Goal: Task Accomplishment & Management: Manage account settings

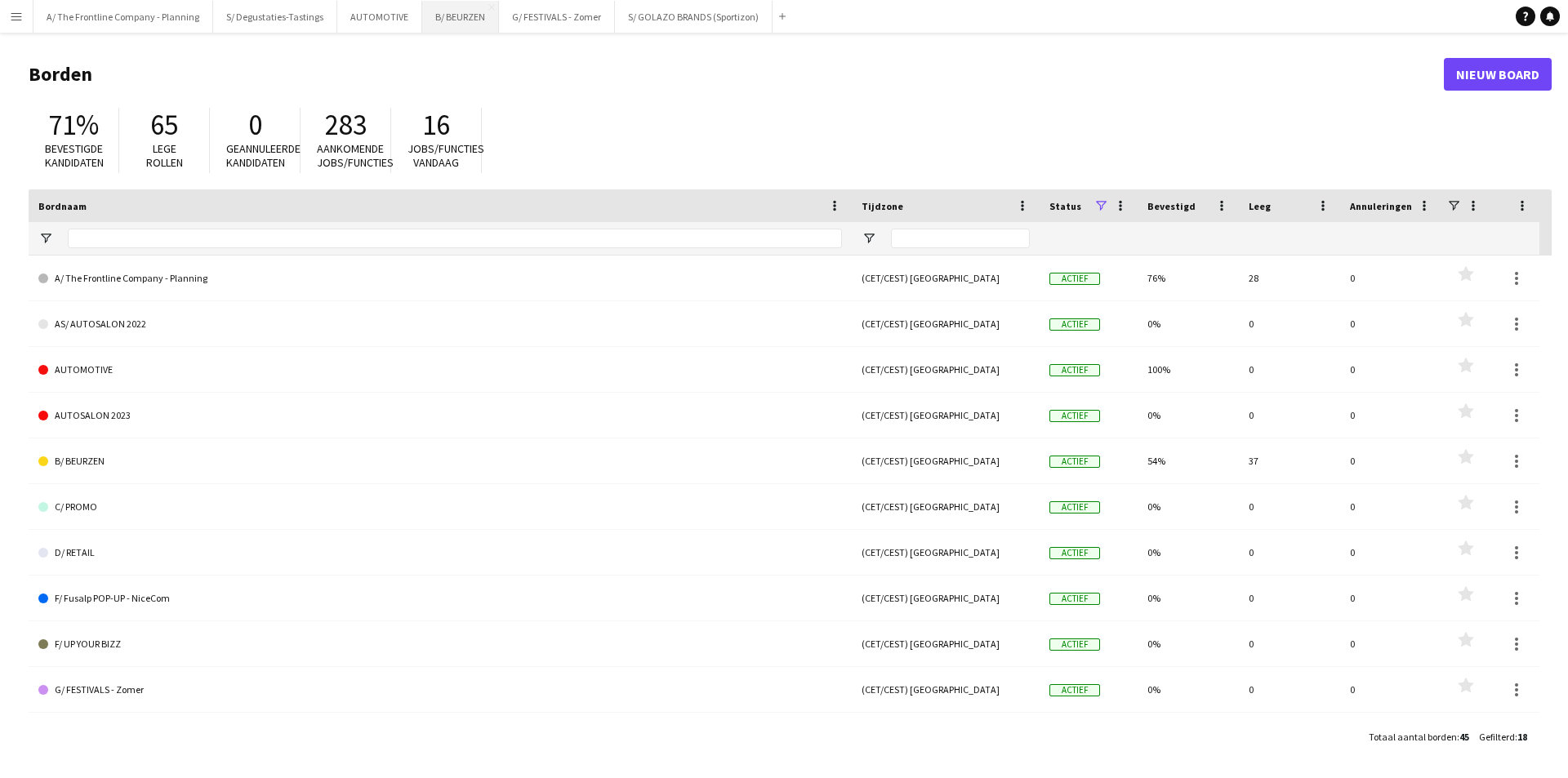
click at [458, 20] on button "B/ BEURZEN Sluiten" at bounding box center [460, 16] width 76 height 32
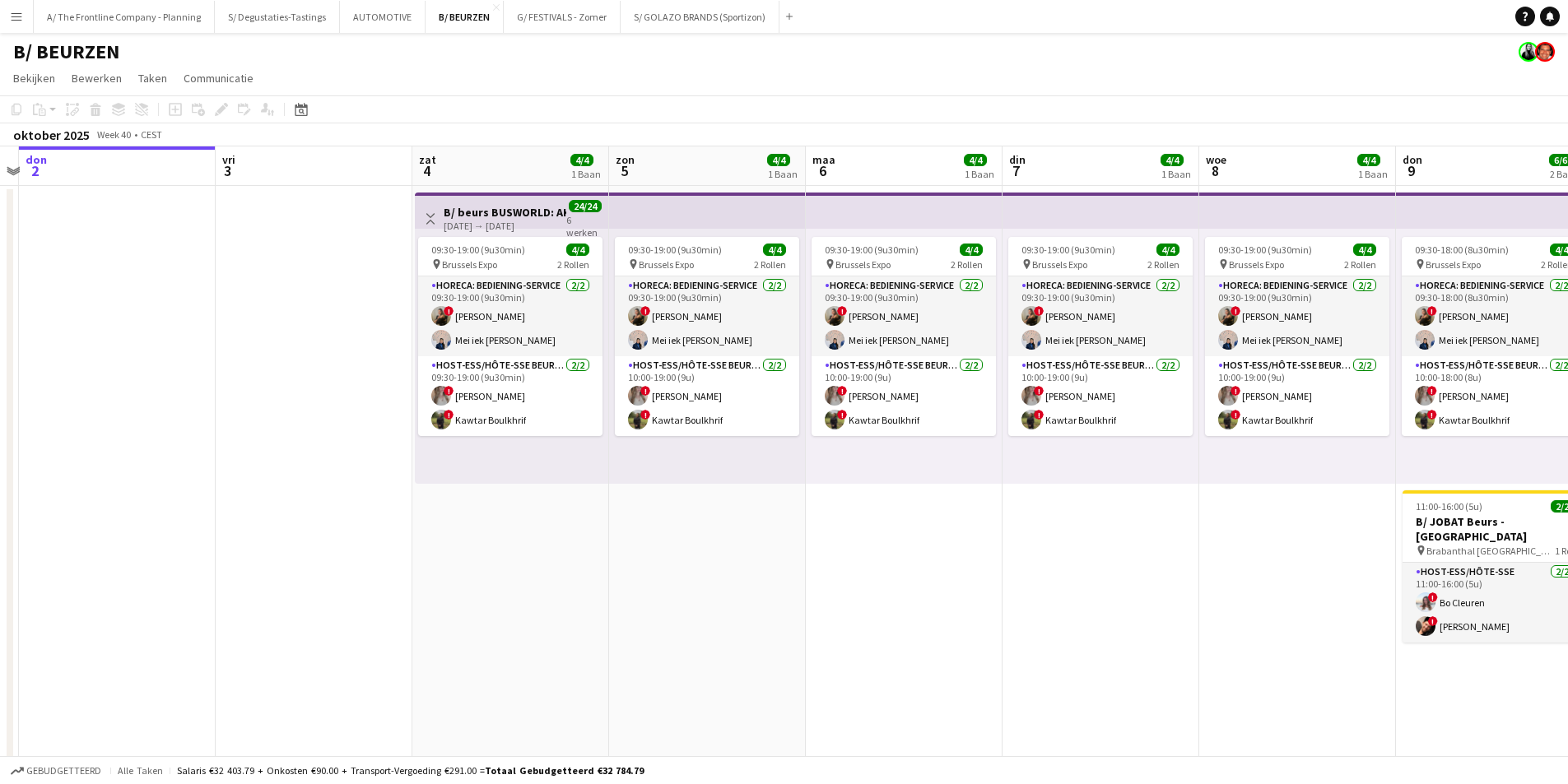
scroll to position [0, 521]
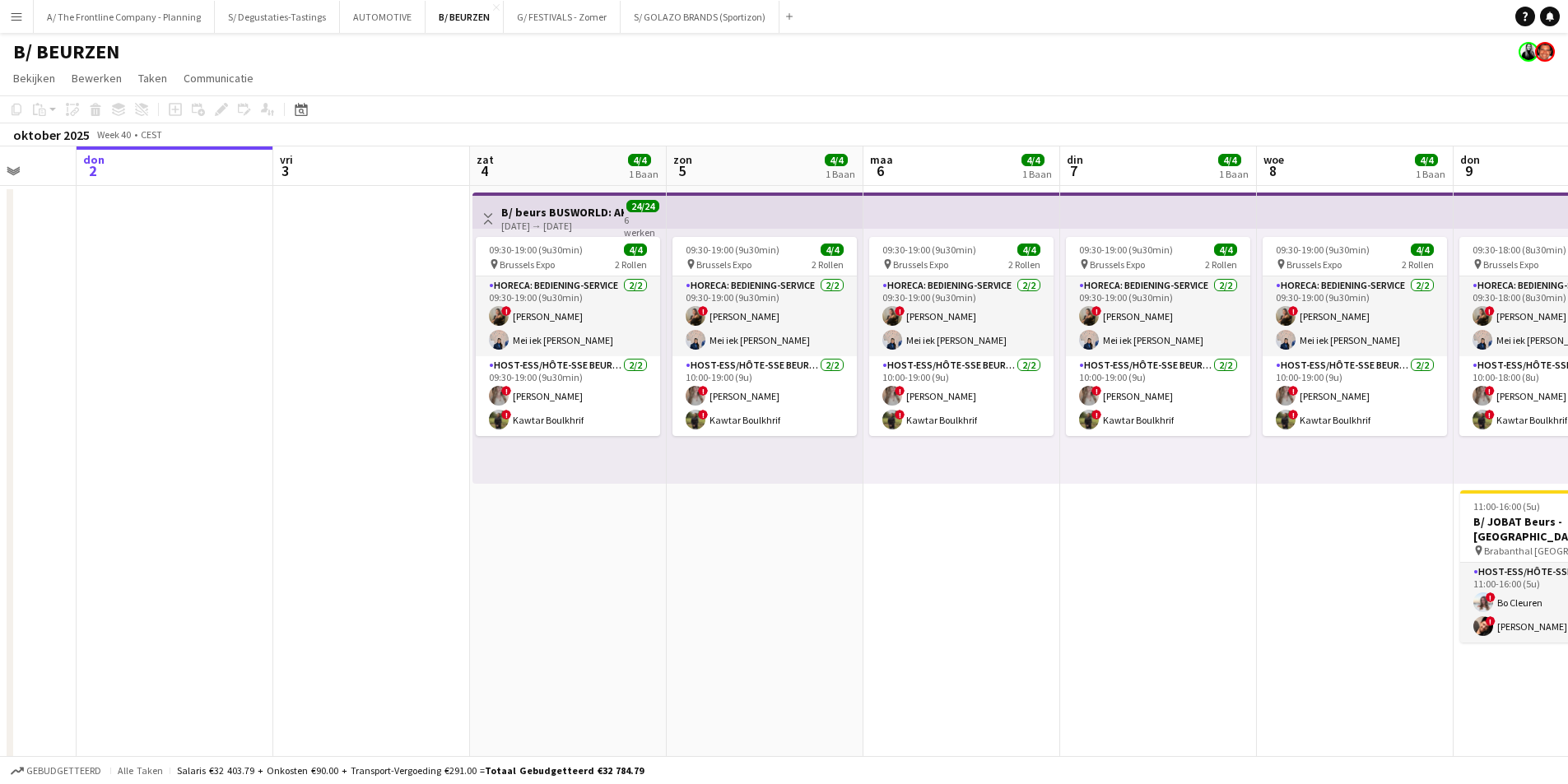
drag, startPoint x: 1040, startPoint y: 480, endPoint x: 519, endPoint y: 471, distance: 521.1
click at [519, 472] on app-calendar-viewport "[DATE] din 30 woe 1 don 2 vri 3 zat 4 4/4 1 Baan zon 5 4/4 1 Baan [DATE] 4/4 1 …" at bounding box center [784, 662] width 1568 height 1032
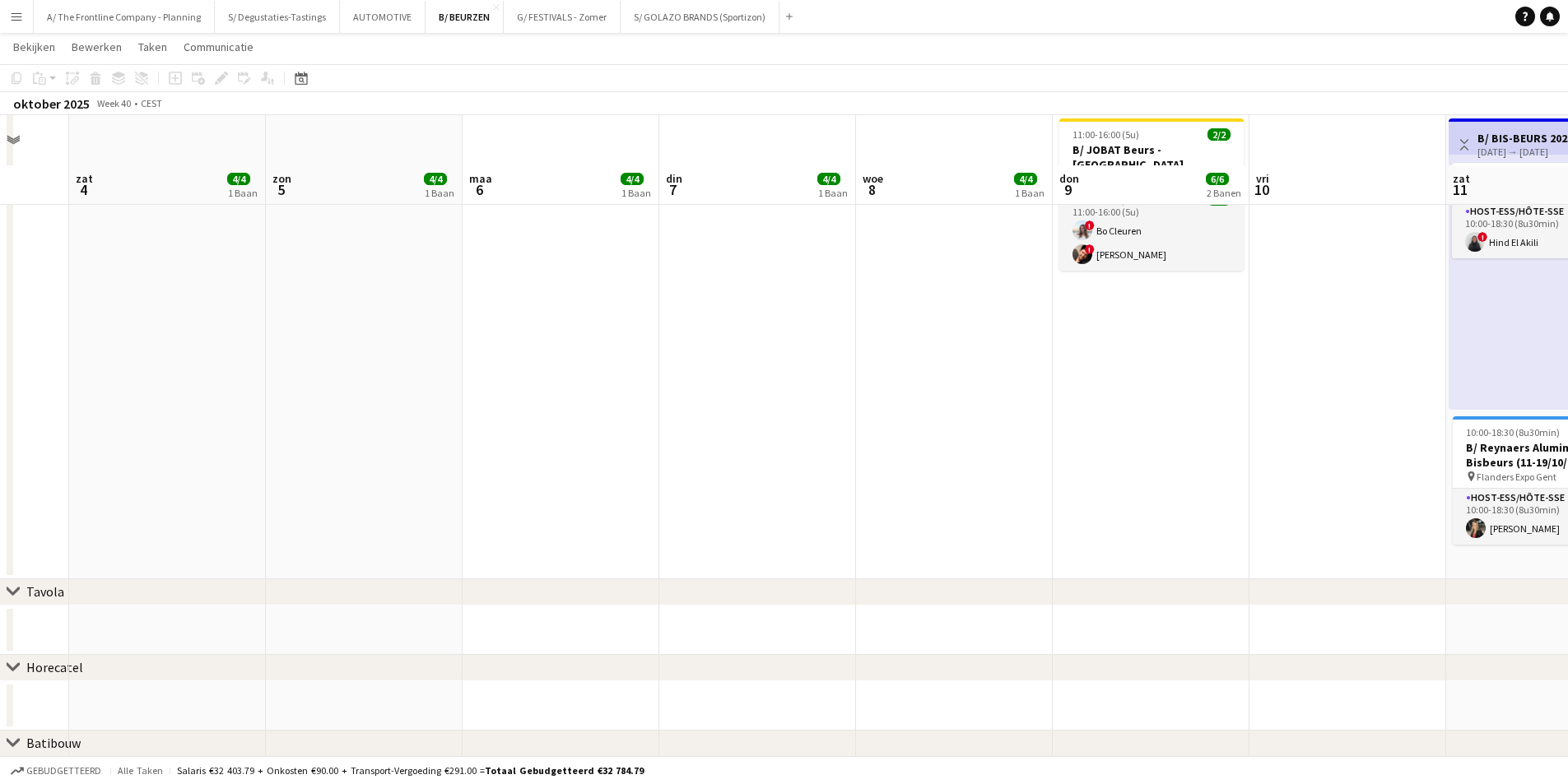
scroll to position [420, 0]
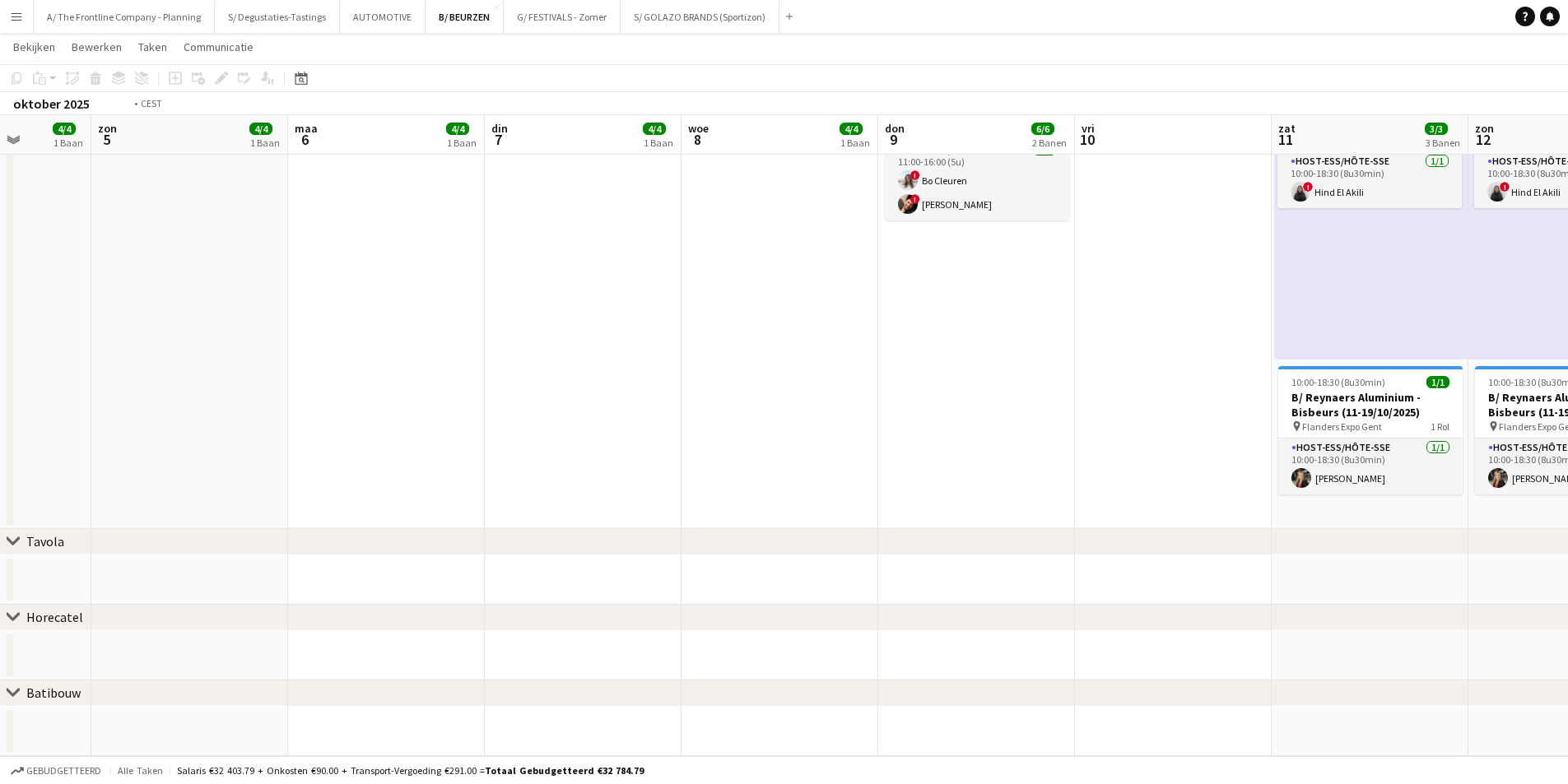
drag, startPoint x: 1002, startPoint y: 431, endPoint x: 501, endPoint y: 431, distance: 501.0
click at [501, 431] on app-calendar-viewport "woe 1 don 2 vri 3 zat 4 4/4 1 Baan zon 5 4/4 1 Baan [DATE] 4/4 1 Baan din 7 4/4…" at bounding box center [784, 200] width 1568 height 1112
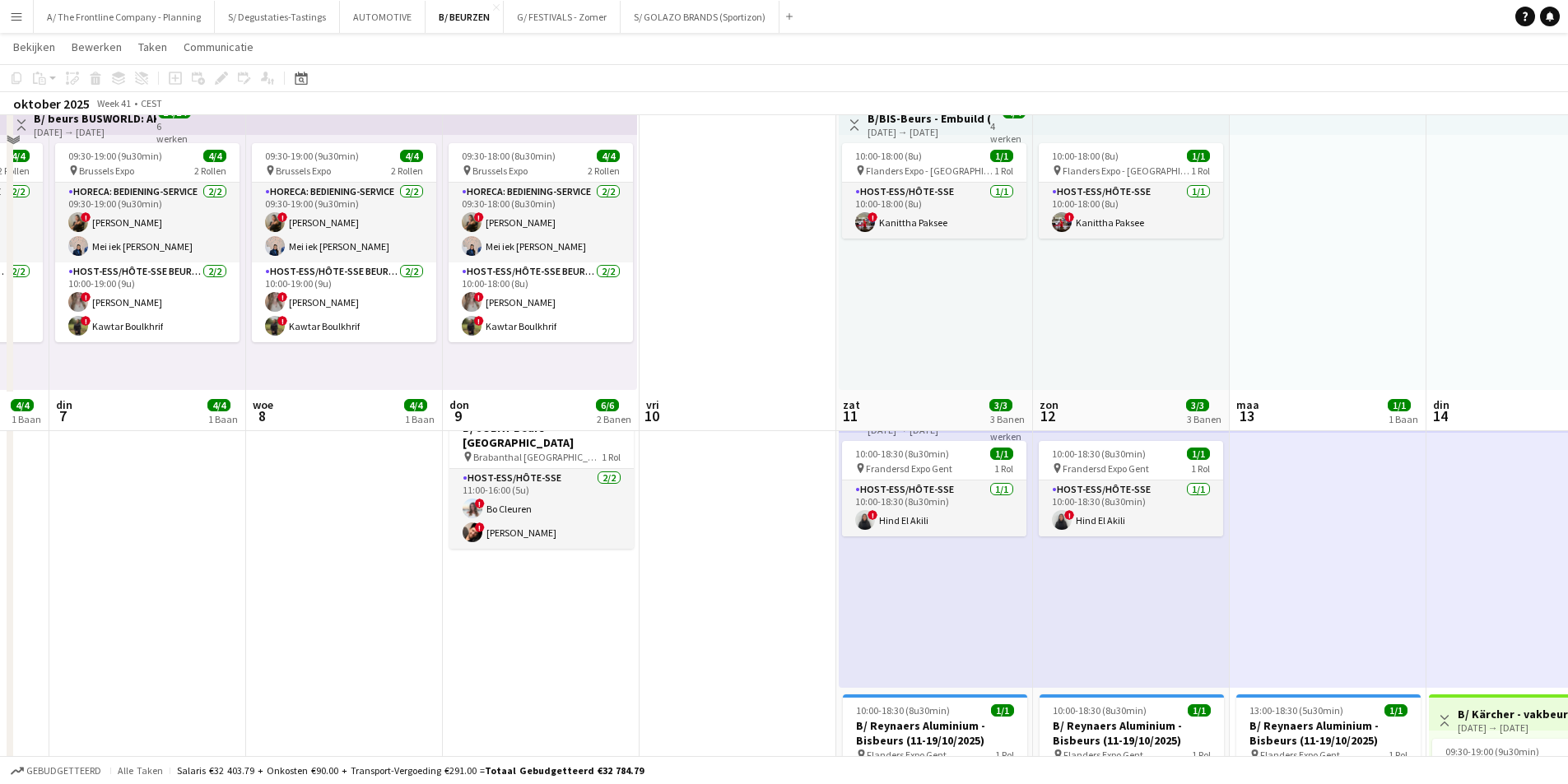
scroll to position [91, 0]
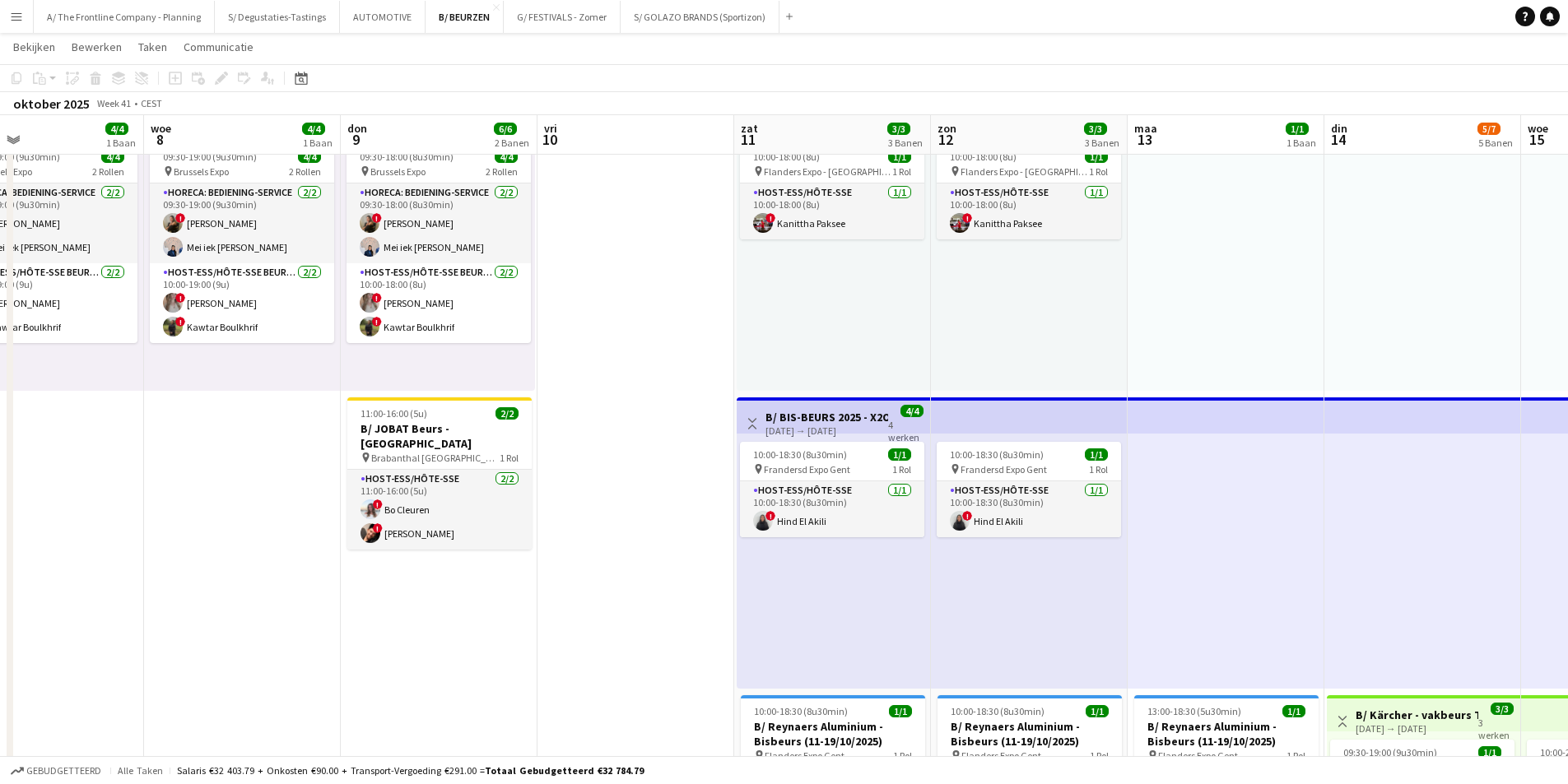
drag, startPoint x: 968, startPoint y: 464, endPoint x: 481, endPoint y: 394, distance: 492.0
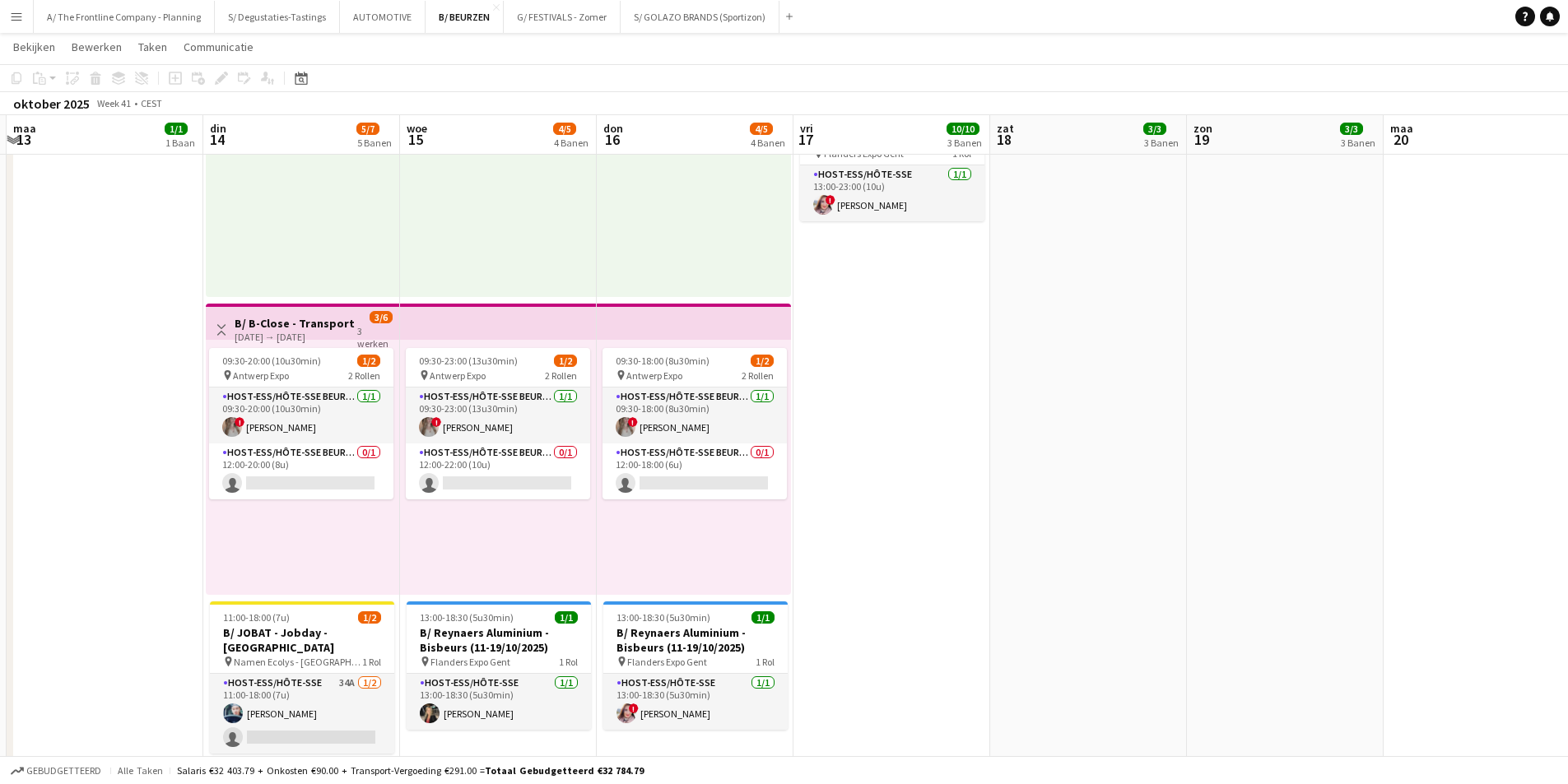
scroll to position [0, 586]
drag, startPoint x: 671, startPoint y: 421, endPoint x: 230, endPoint y: 360, distance: 445.2
click at [230, 360] on app-calendar-viewport "vri 10 zat 11 3/3 3 Banen zon 12 3/3 3 Banen [DATE] 1/1 1 Baan din 14 5/7 5 Ban…" at bounding box center [784, 68] width 1568 height 2166
click at [273, 332] on div "[DATE] → [DATE]" at bounding box center [293, 337] width 123 height 12
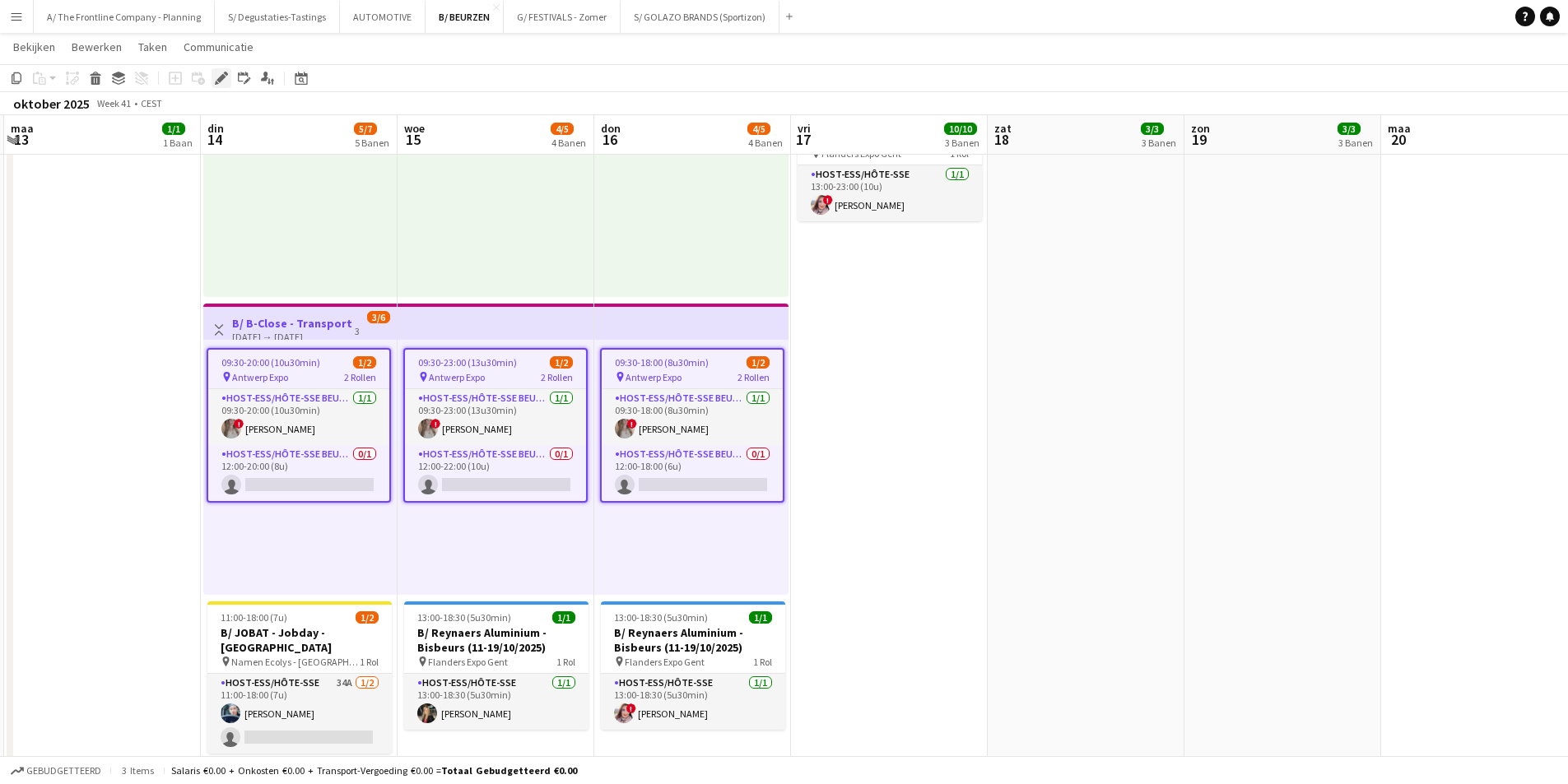
click at [221, 80] on icon at bounding box center [221, 79] width 9 height 9
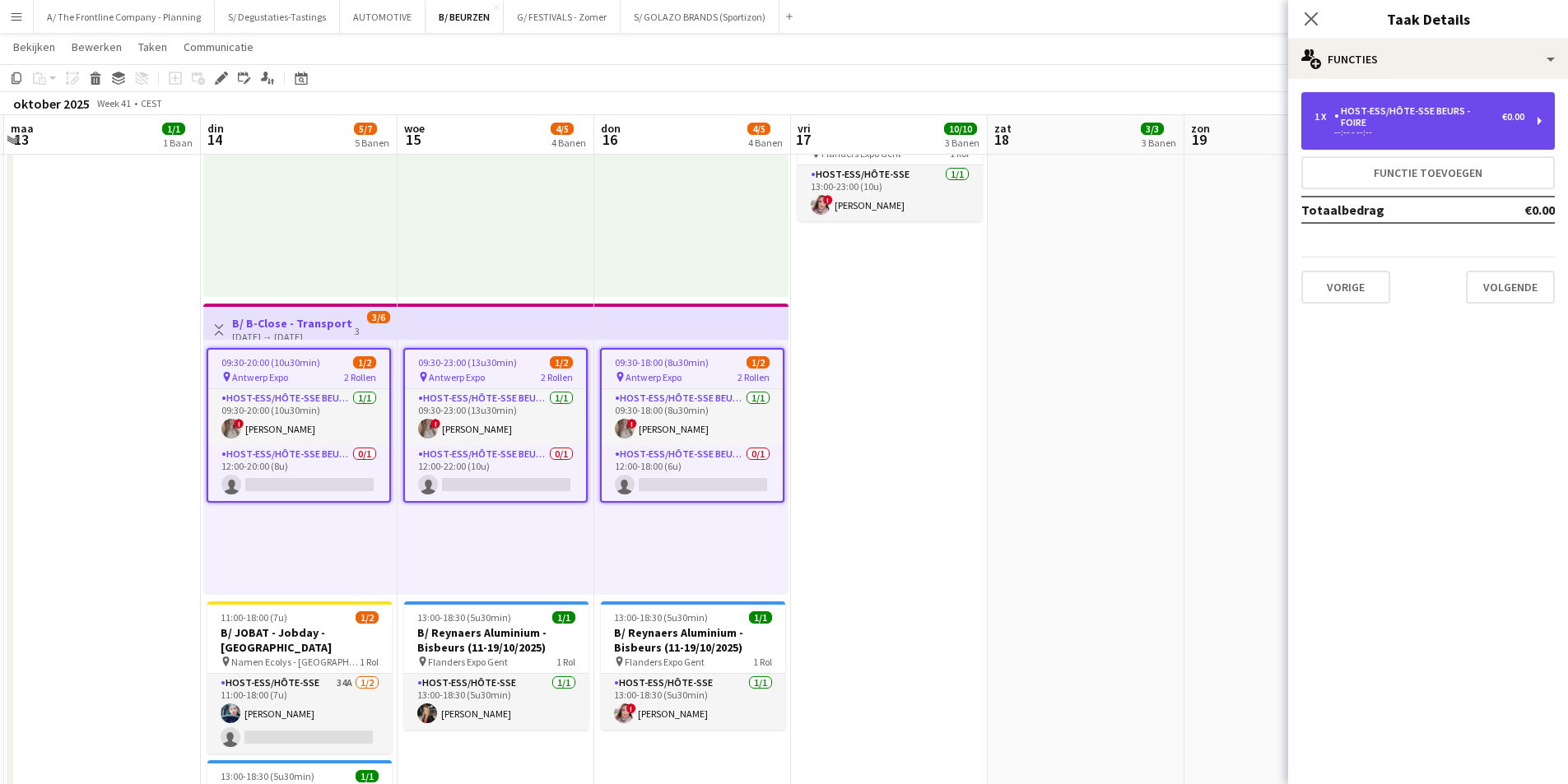
click at [1438, 105] on div "Host-ess/Hôte-sse Beurs - Foire" at bounding box center [1418, 116] width 168 height 23
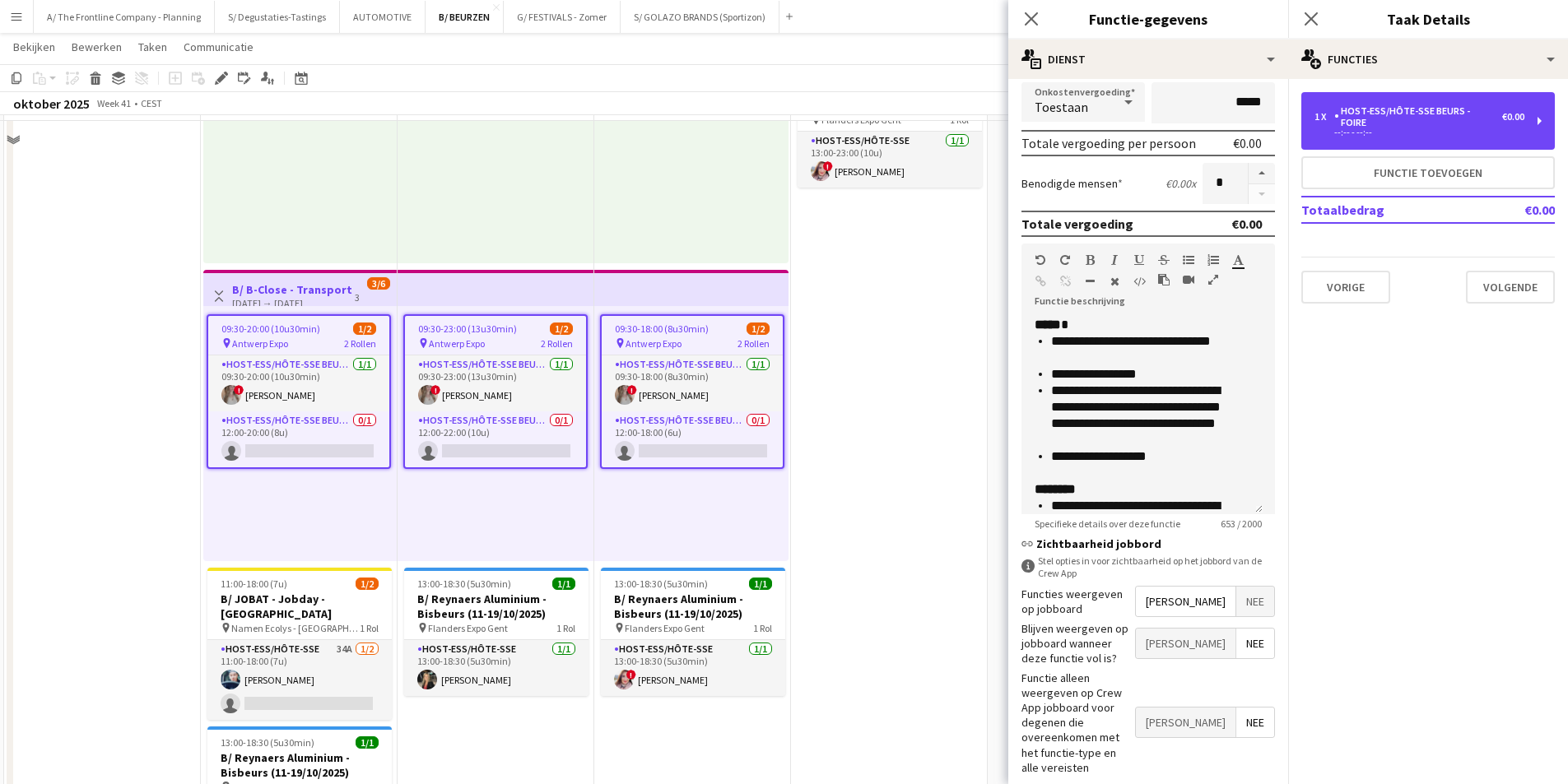
scroll to position [1079, 0]
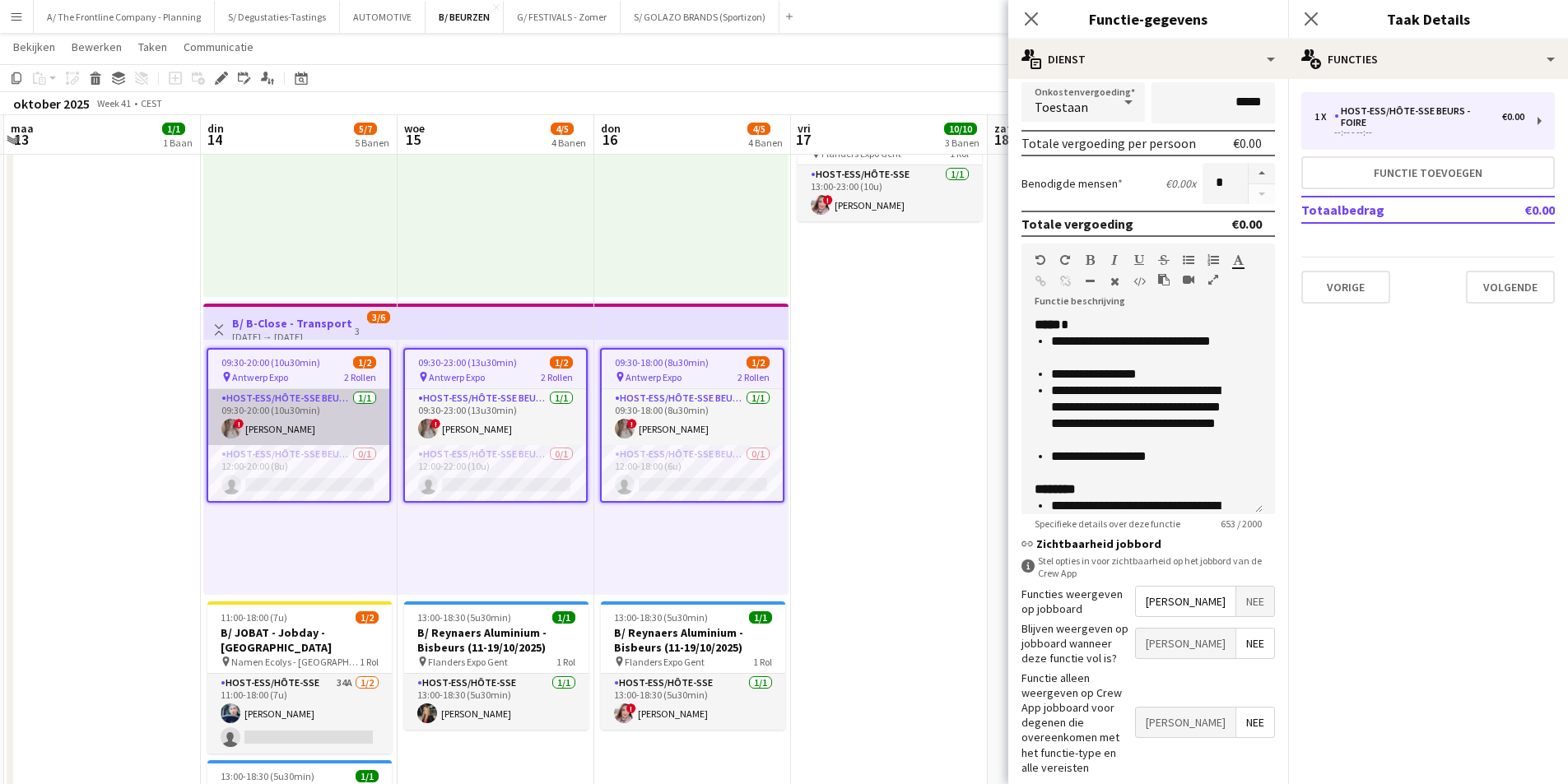
click at [326, 418] on app-card-role "Host-ess/Hôte-sse Beurs - Foire [DATE] 09:30-20:00 (10u30min) ! [PERSON_NAME]" at bounding box center [299, 417] width 181 height 56
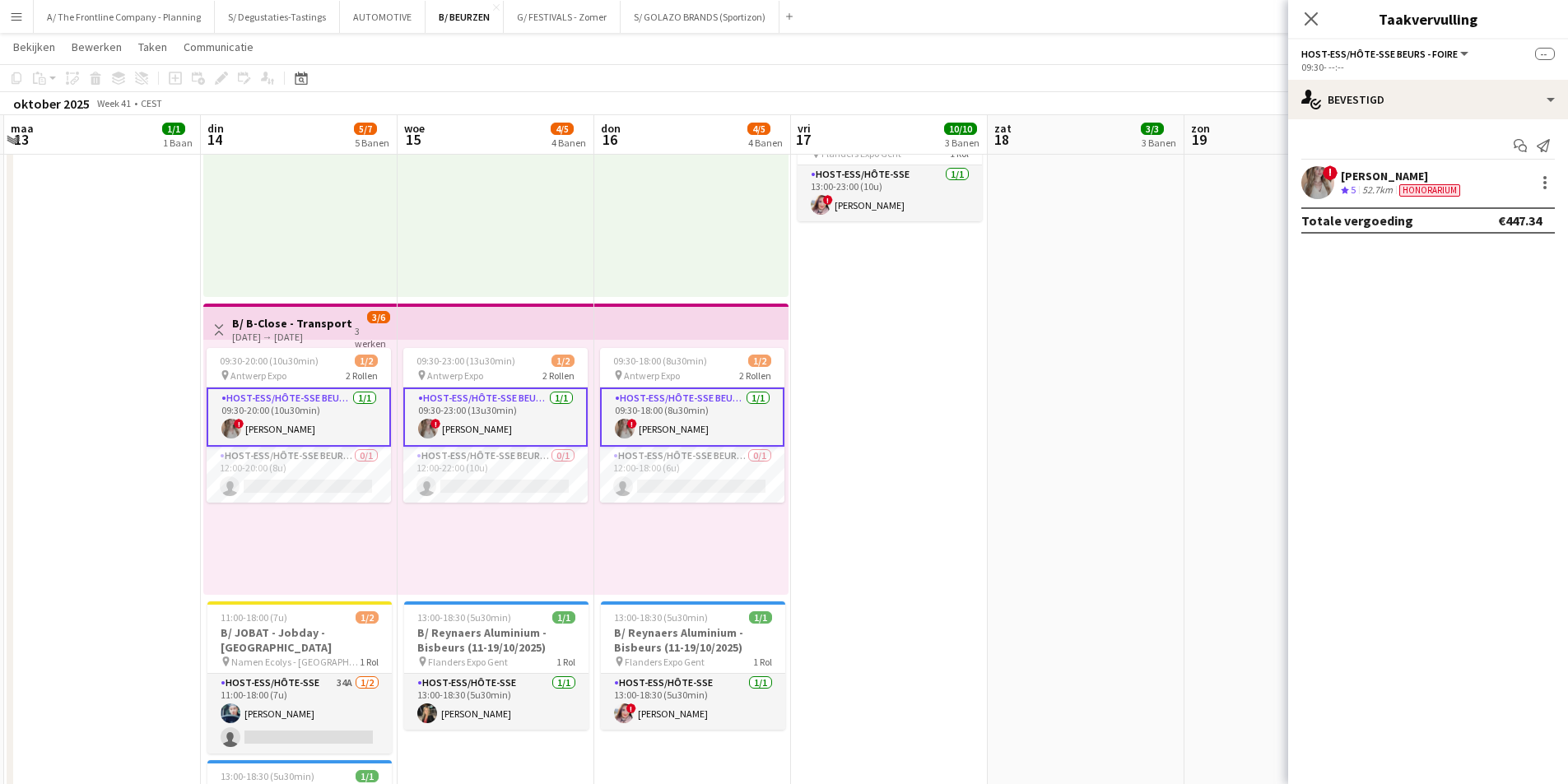
click at [1383, 190] on div "52.7km" at bounding box center [1377, 191] width 37 height 14
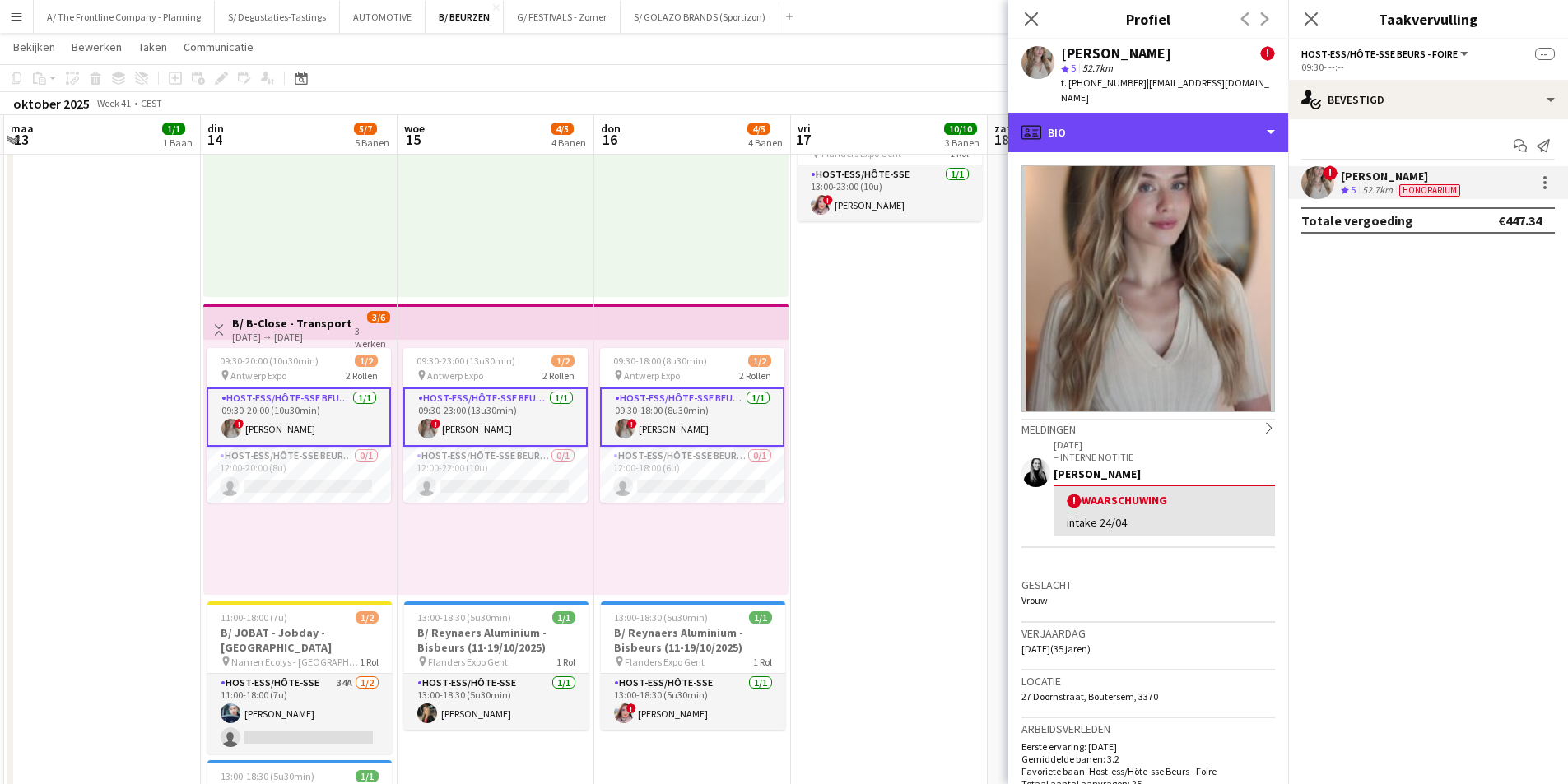
click at [1172, 116] on div "profile Bio" at bounding box center [1149, 132] width 280 height 39
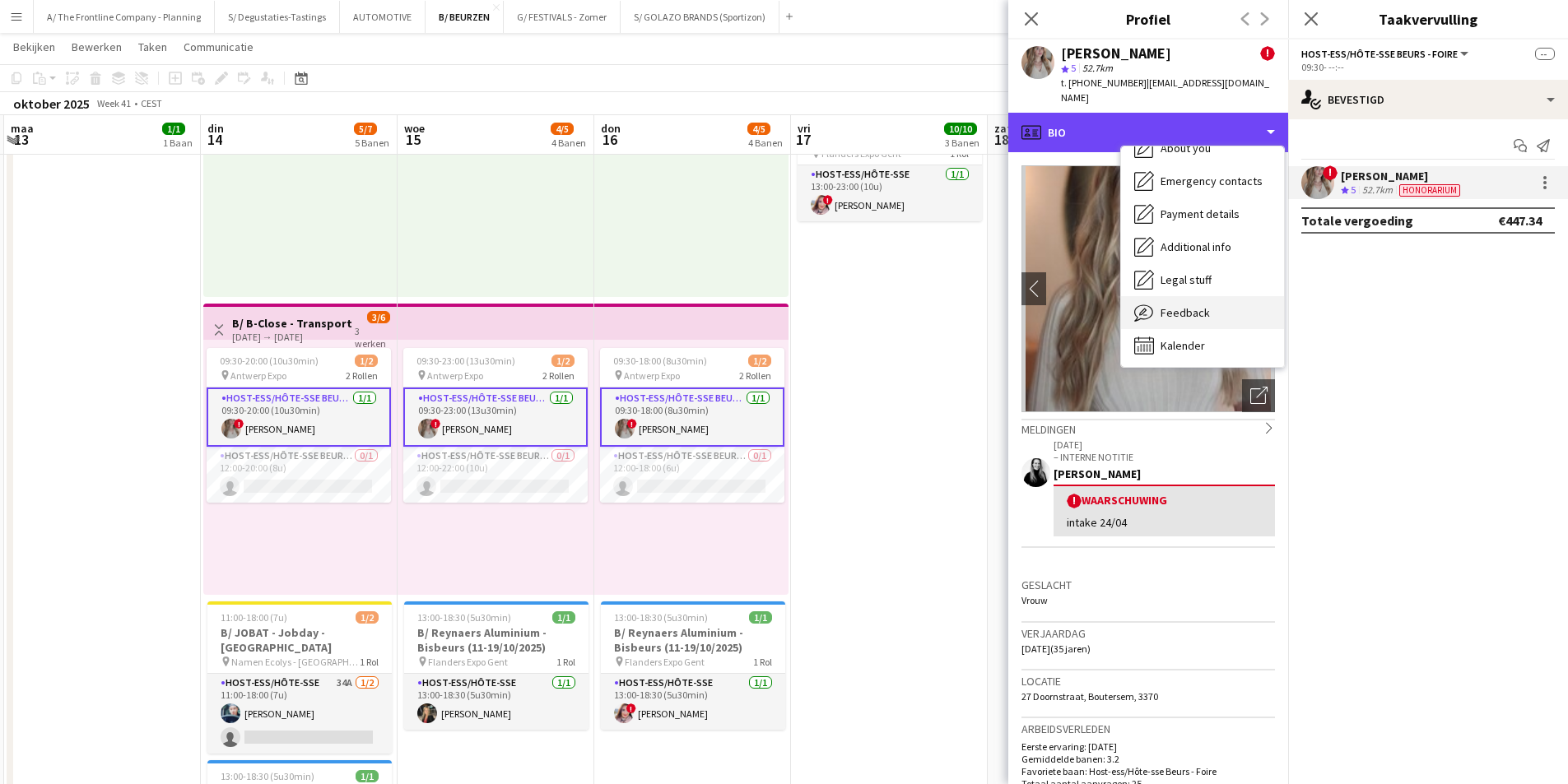
scroll to position [155, 0]
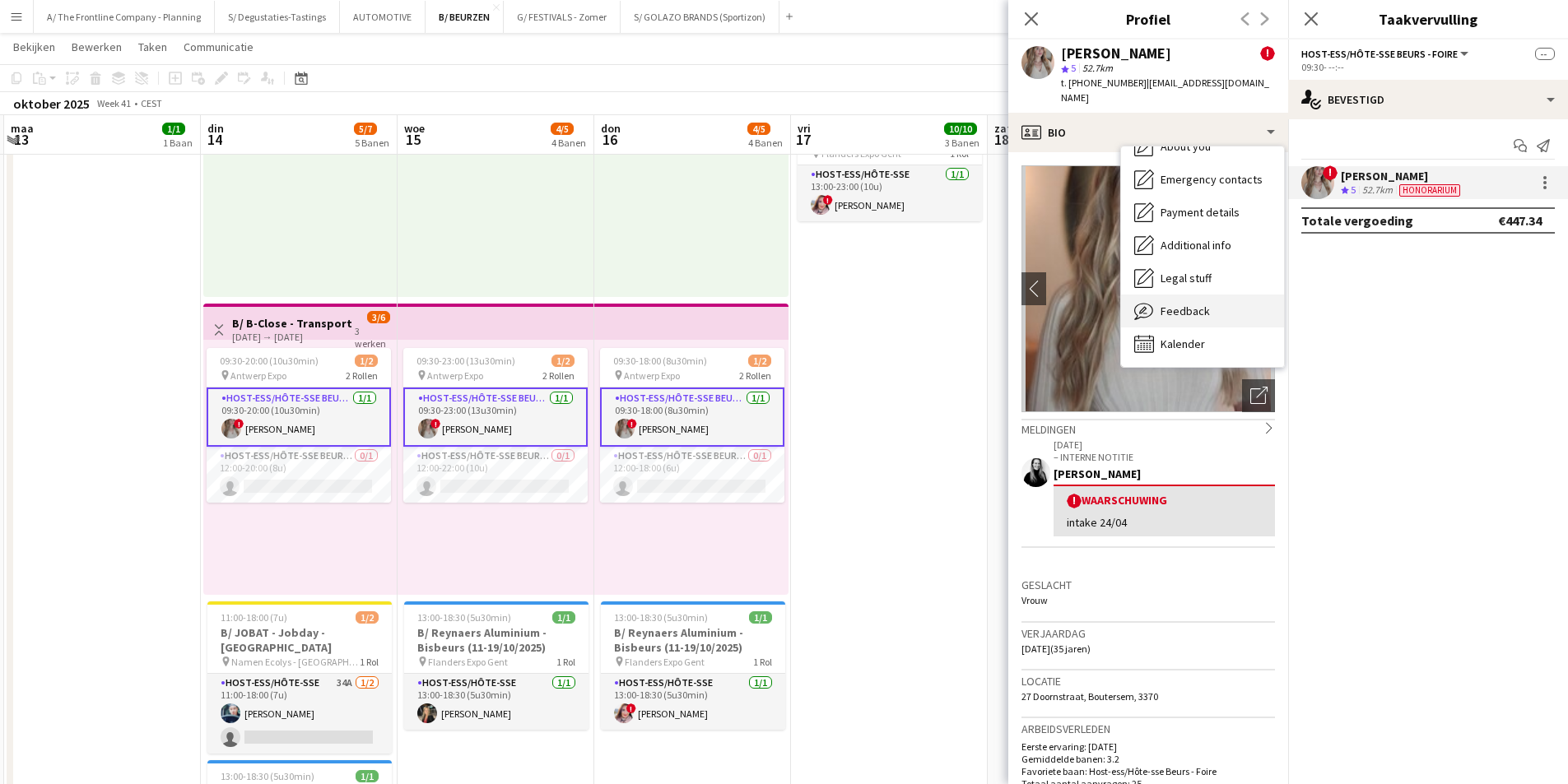
click at [1189, 304] on span "Feedback" at bounding box center [1185, 311] width 49 height 15
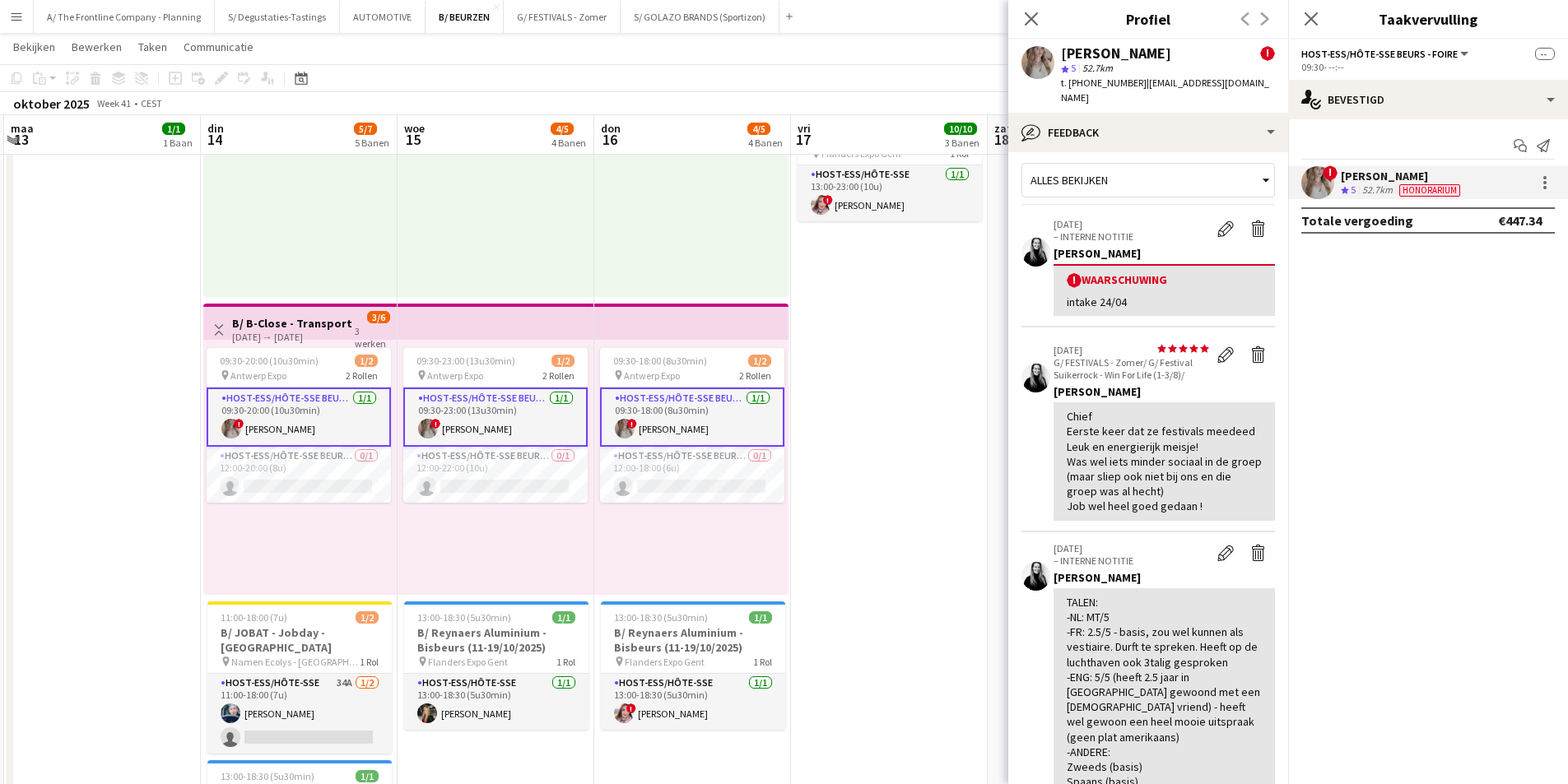
scroll to position [0, 0]
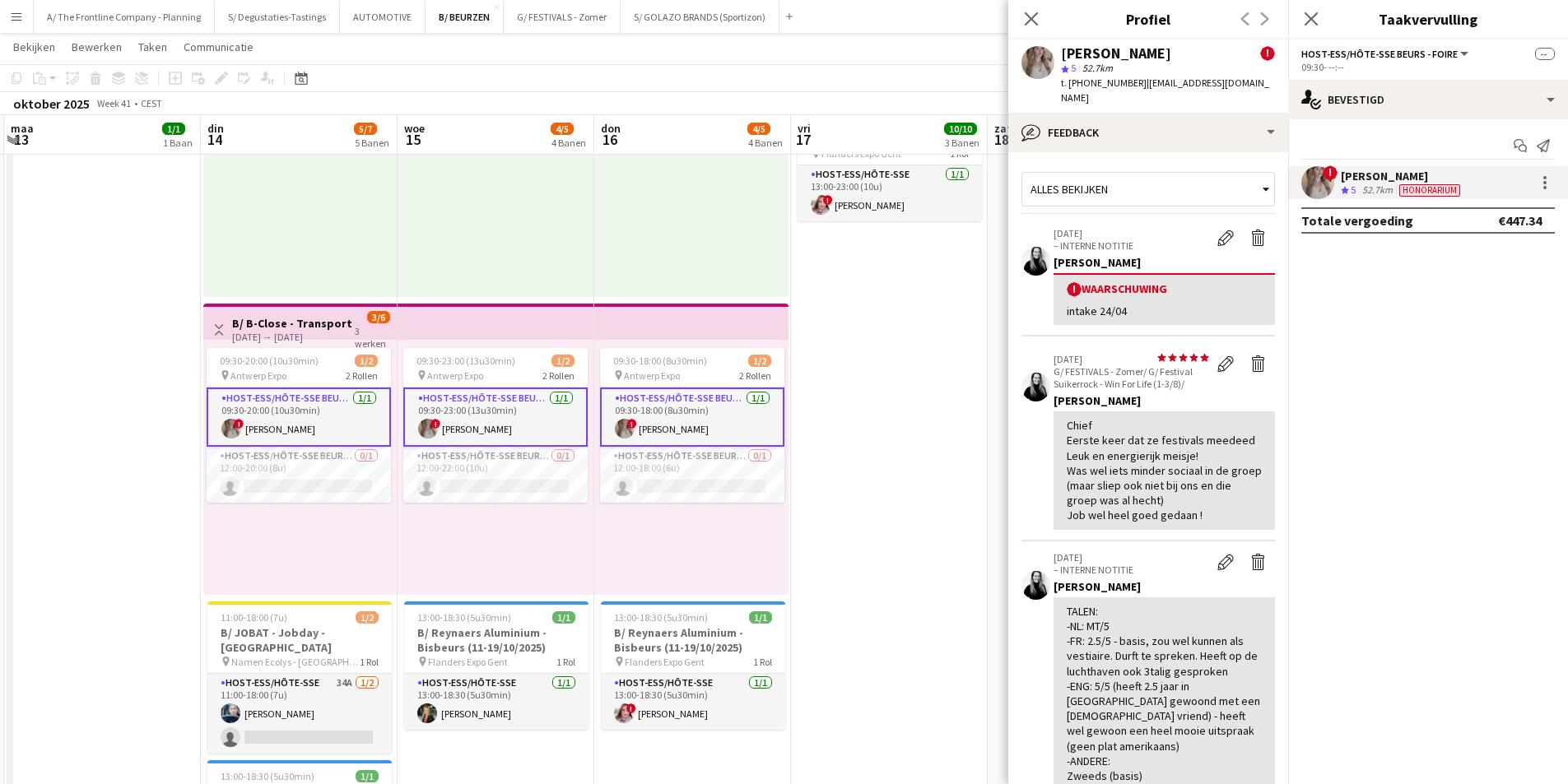
click at [291, 329] on h3 "B/ B-Close - Transport & Logistics - [GEOGRAPHIC_DATA] Expo - 14-16/10/2025" at bounding box center [293, 323] width 123 height 15
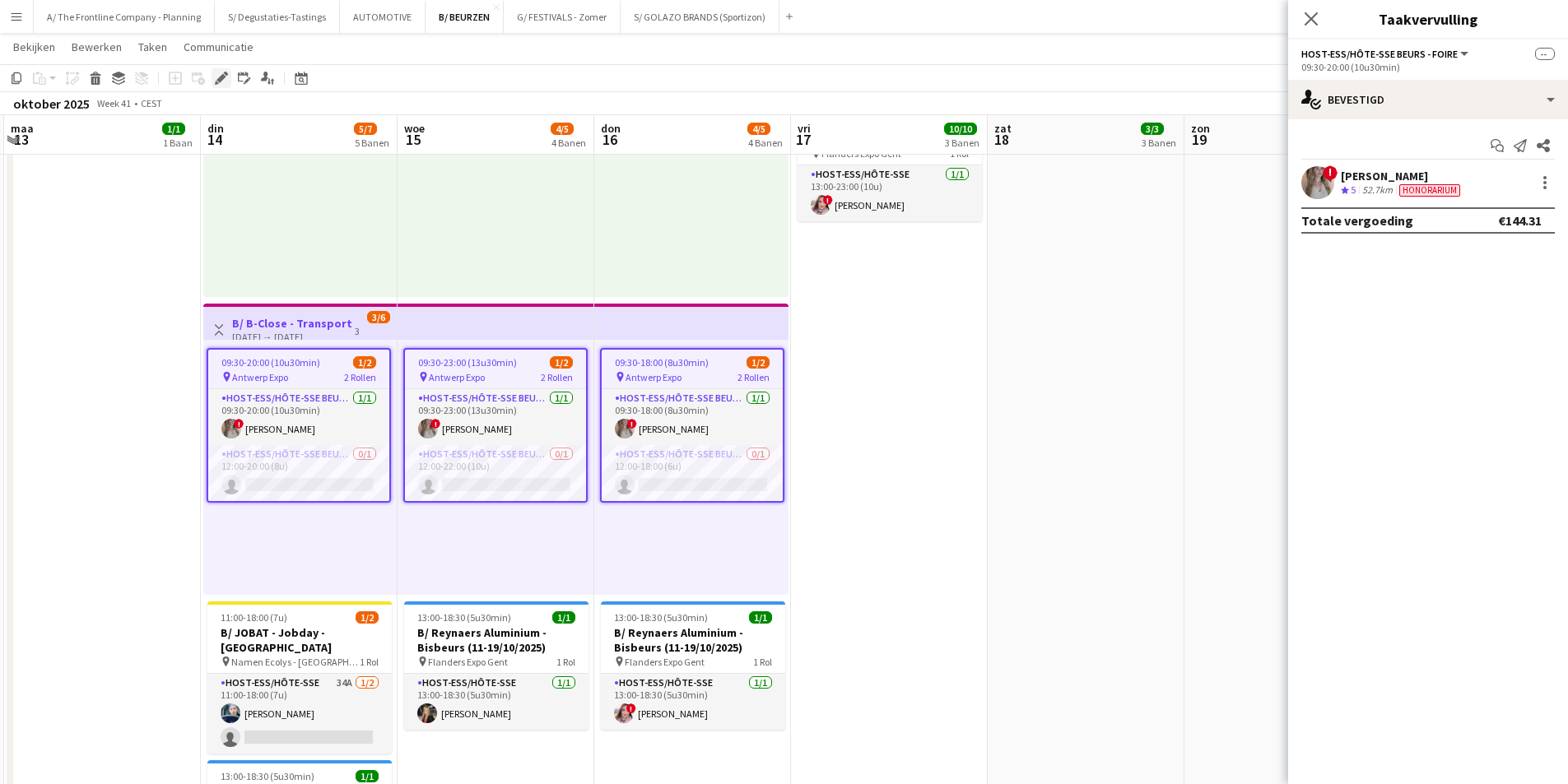
click at [221, 80] on icon at bounding box center [221, 79] width 9 height 9
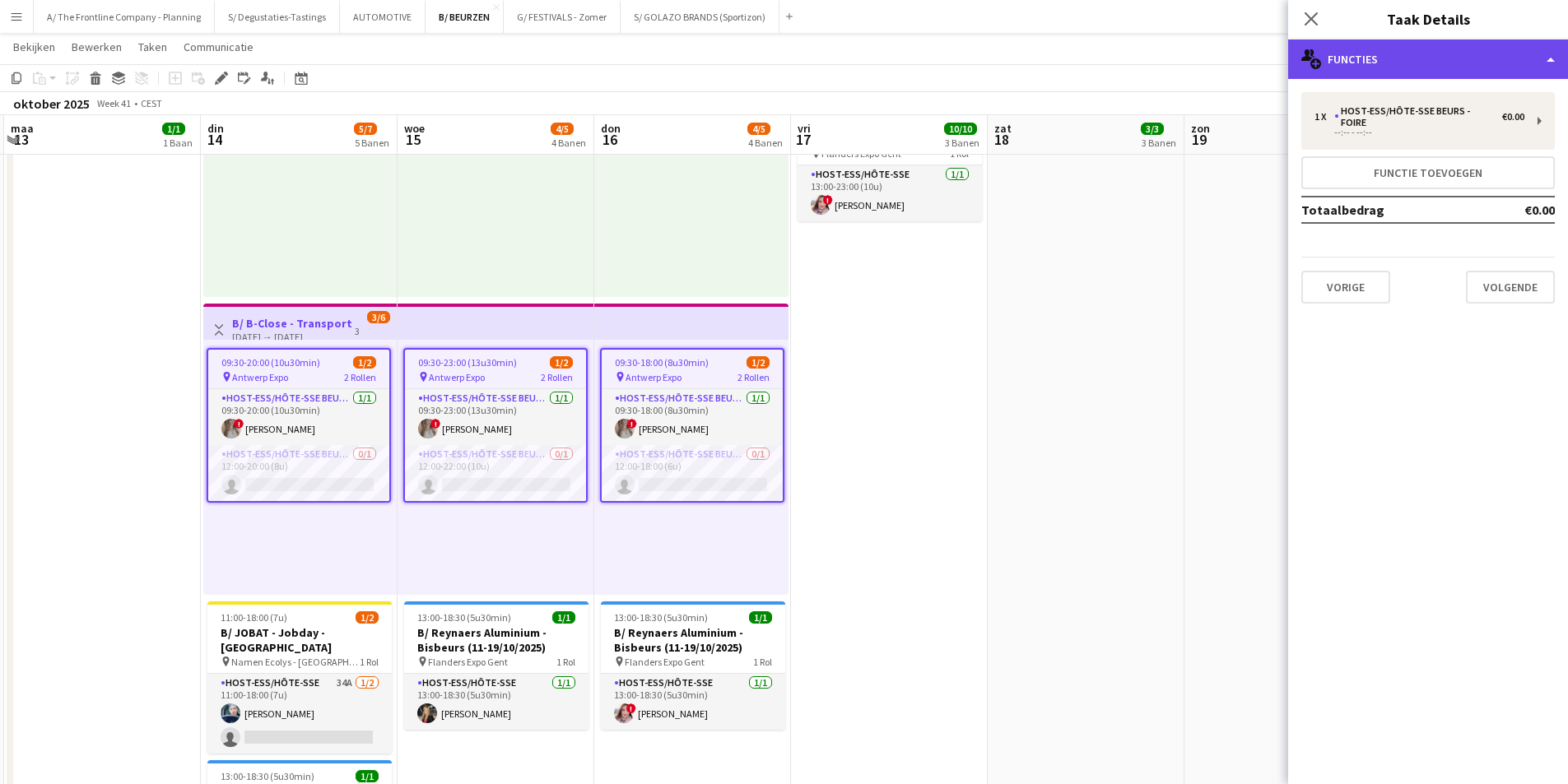
click at [1347, 58] on div "multiple-users-add Functies" at bounding box center [1428, 59] width 280 height 39
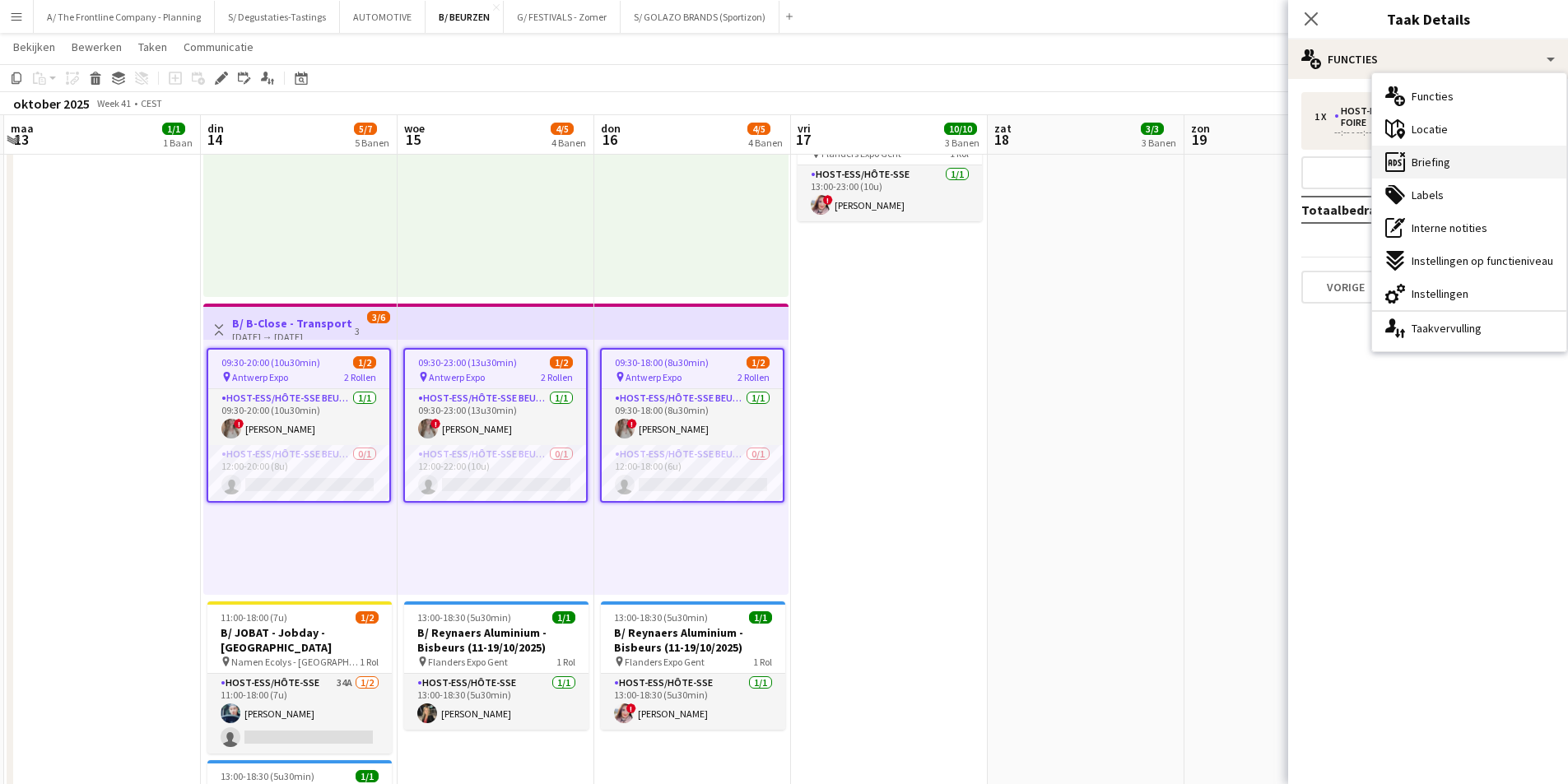
click at [1473, 168] on div "ads-window Briefing" at bounding box center [1469, 162] width 194 height 33
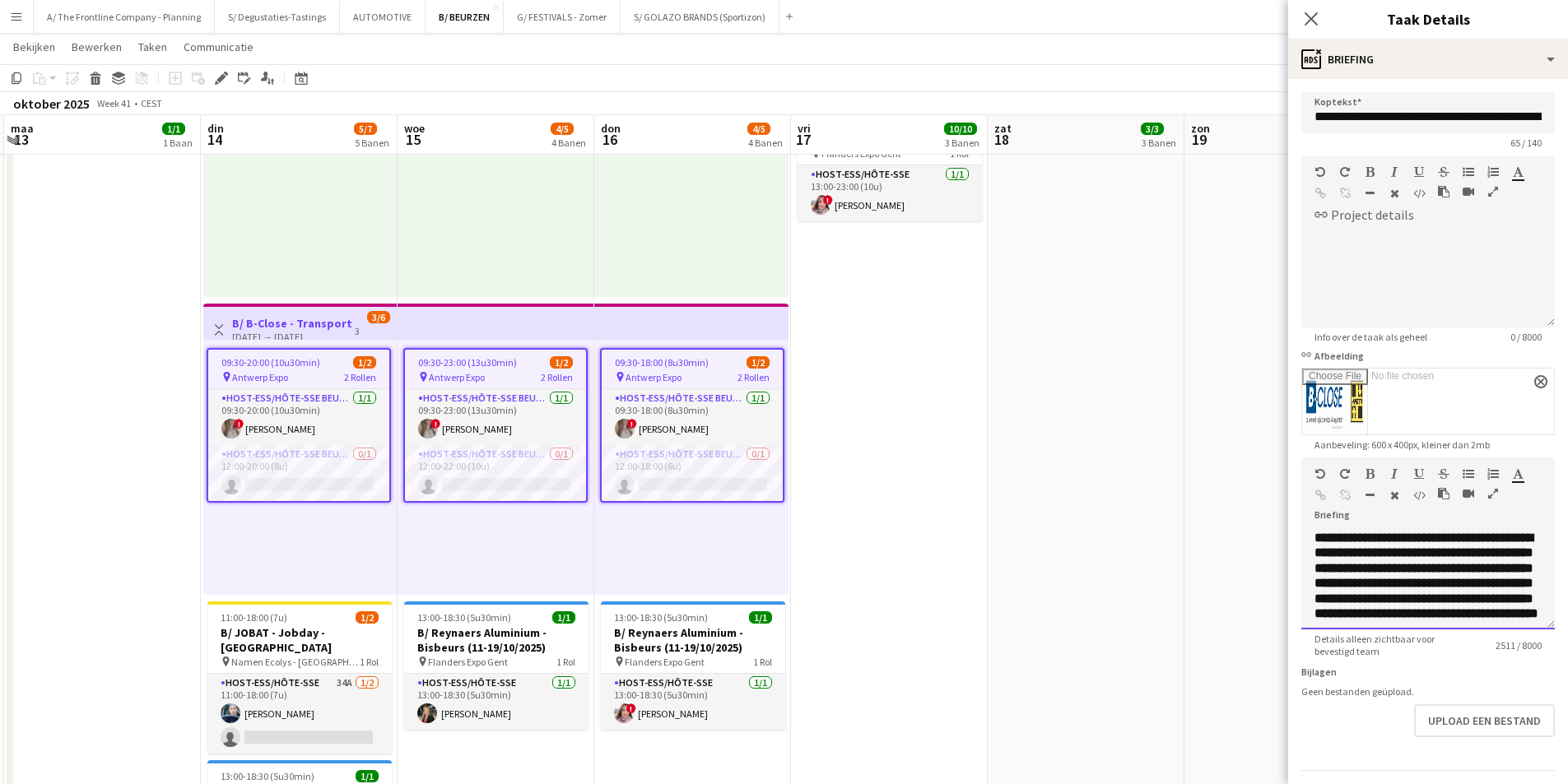
click at [1438, 507] on div at bounding box center [1475, 497] width 74 height 20
click at [1488, 500] on icon "button" at bounding box center [1493, 494] width 10 height 11
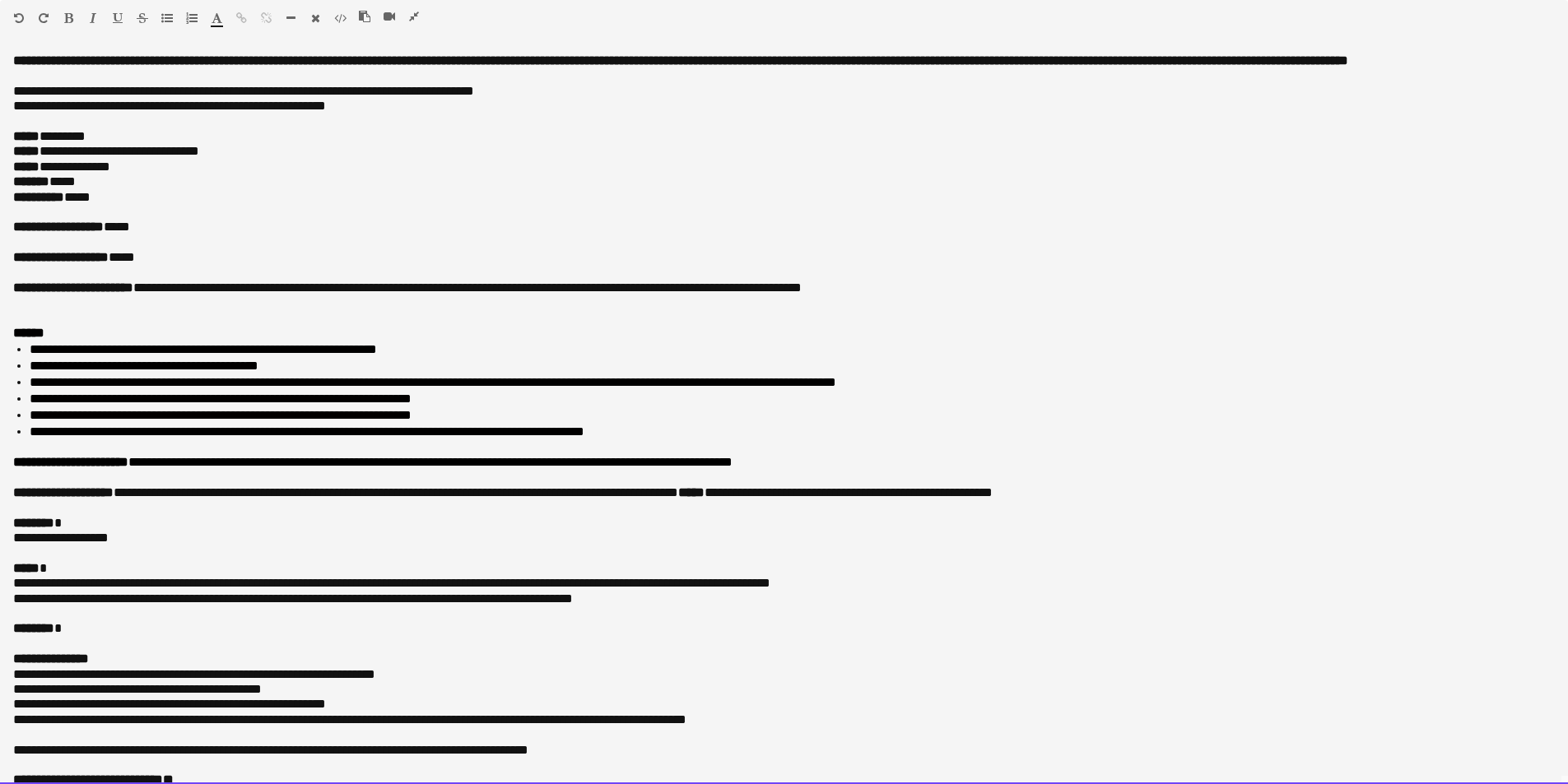
click at [55, 455] on p at bounding box center [784, 447] width 1542 height 15
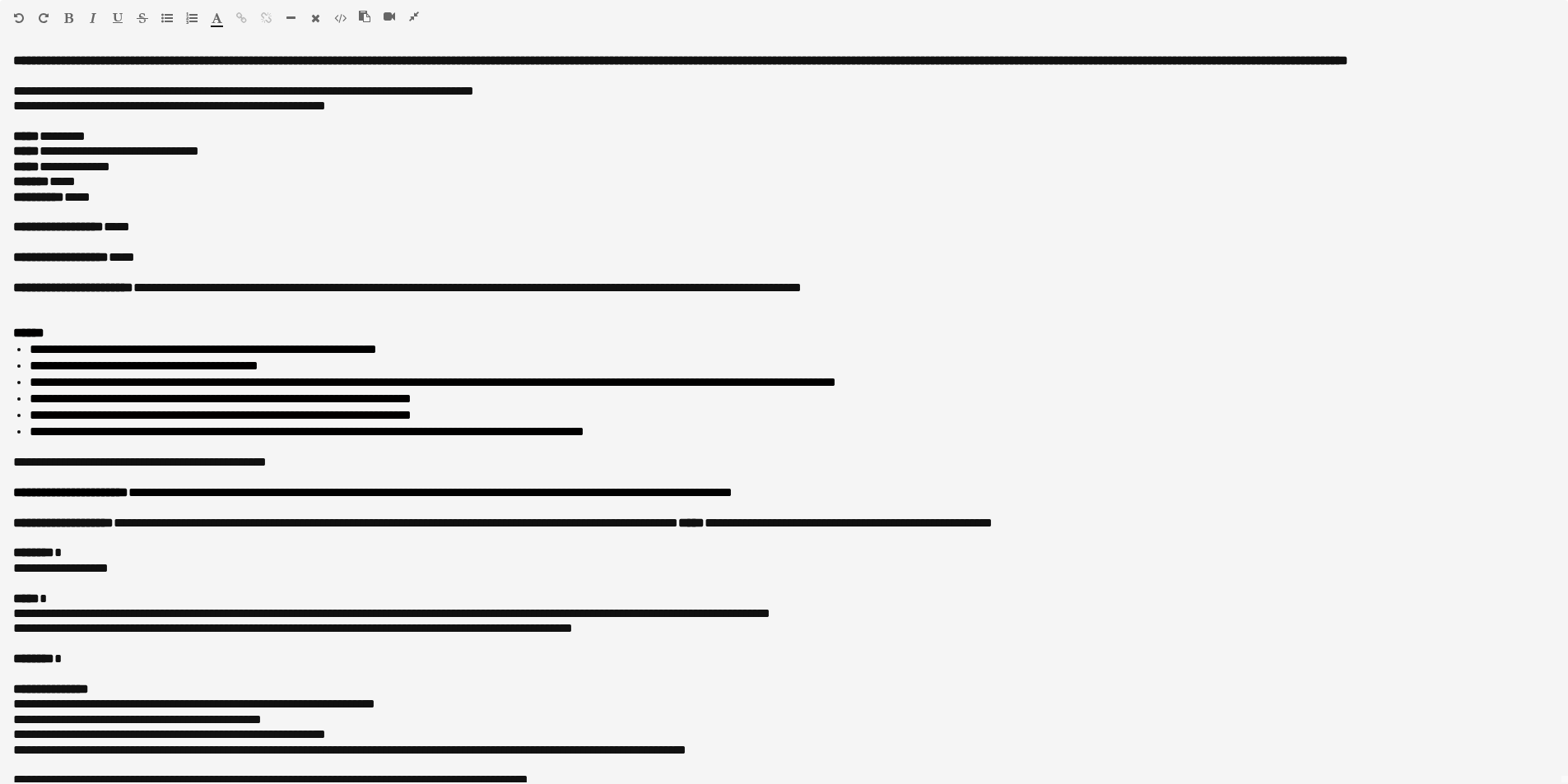
click at [409, 19] on icon "button" at bounding box center [413, 16] width 10 height 11
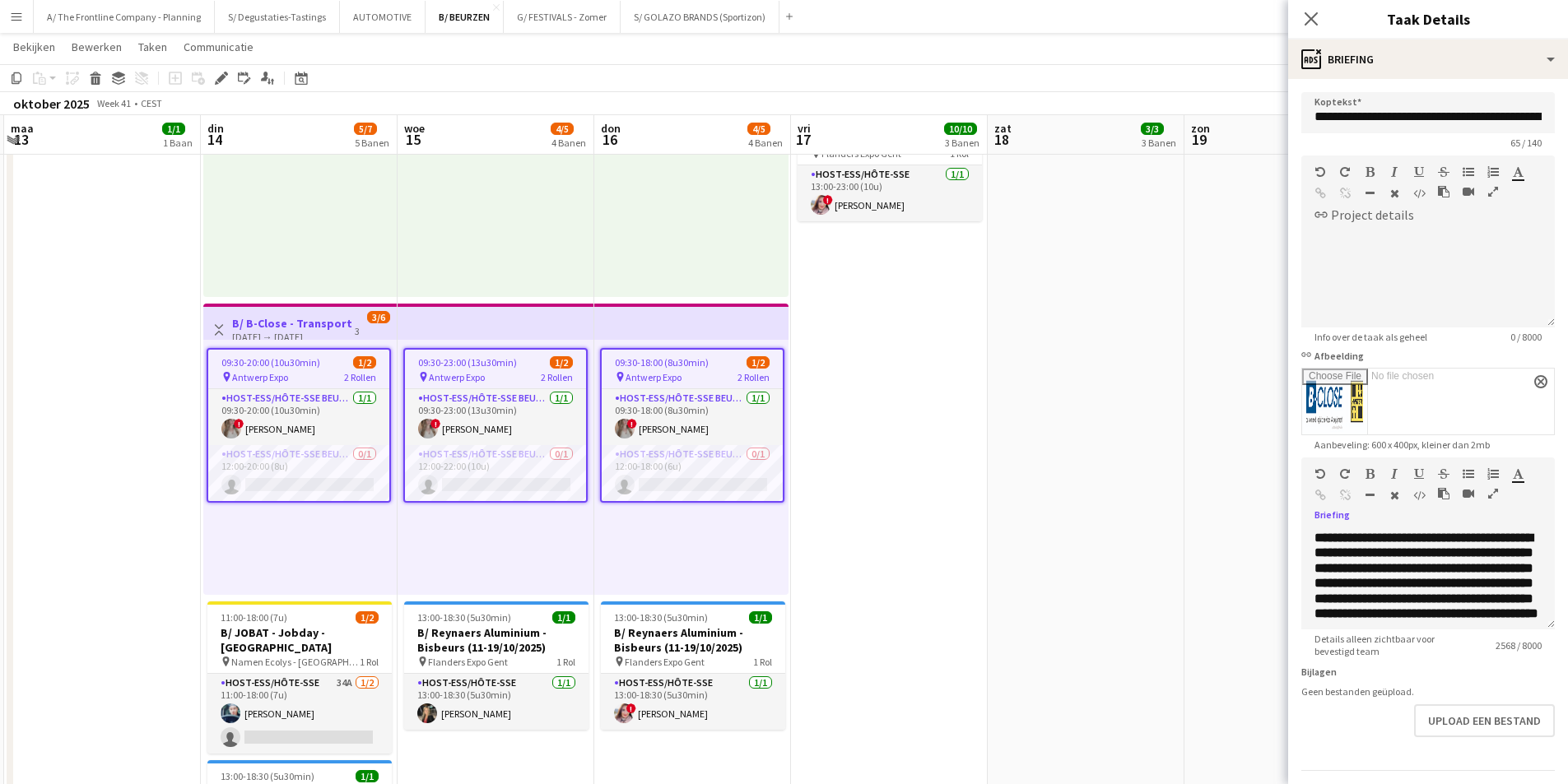
click at [957, 516] on app-date-cell "07:00-18:00 (11u) 8/8 B/ EMBUILD - vakbeurs Installday - [GEOGRAPHIC_DATA] pin …" at bounding box center [889, 15] width 197 height 1818
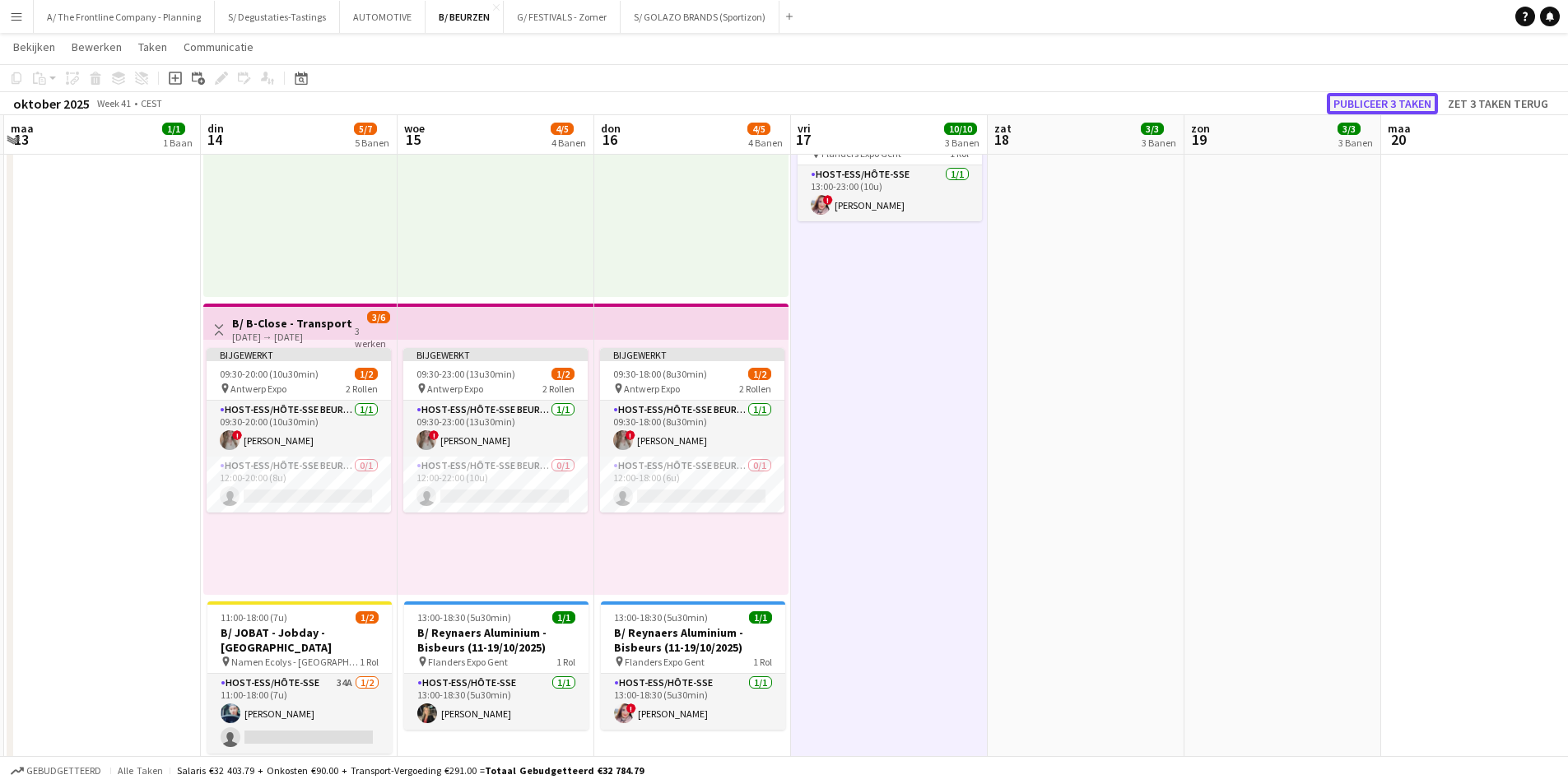
click at [1371, 102] on button "Publiceer 3 taken" at bounding box center [1382, 103] width 111 height 21
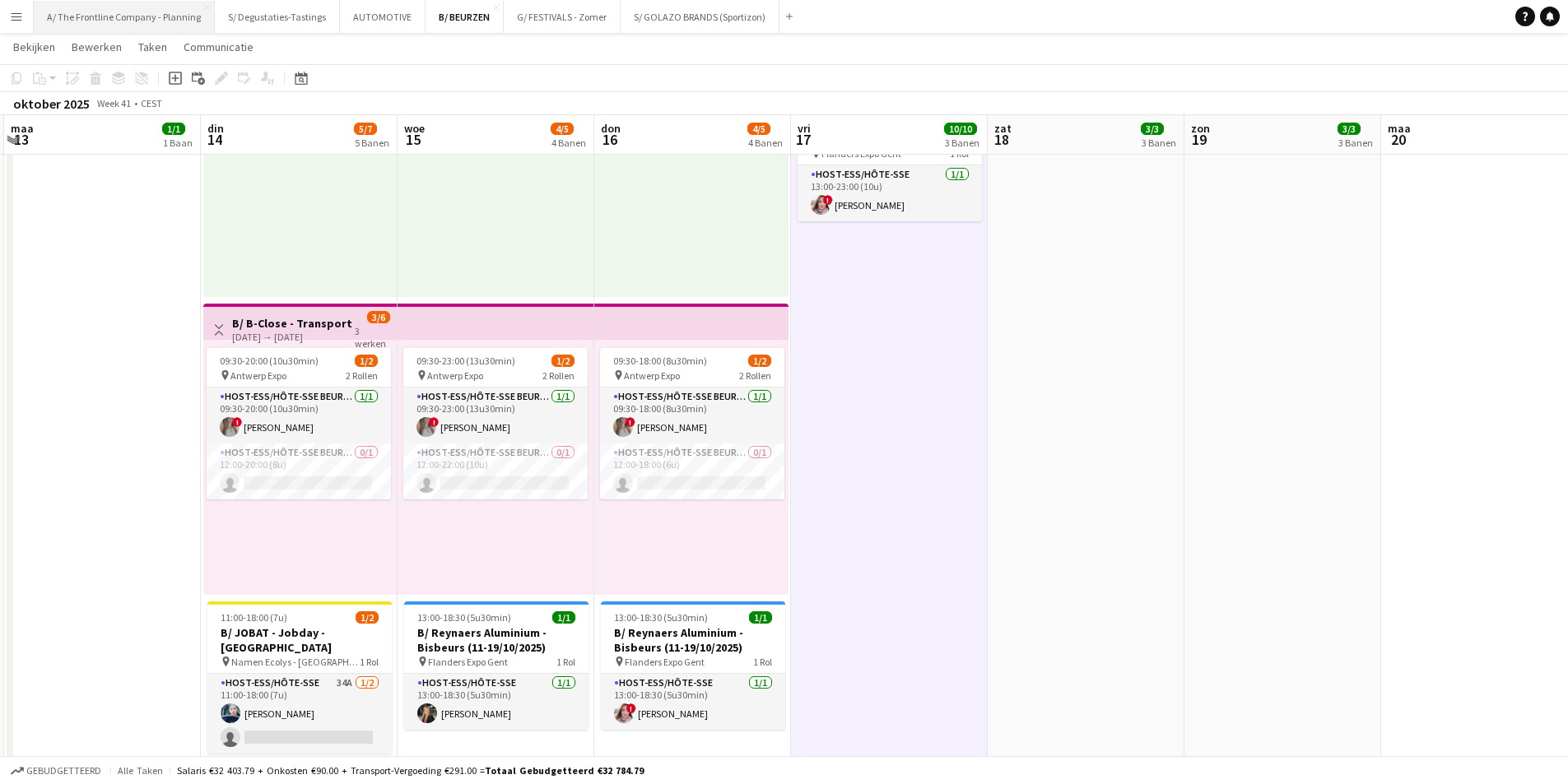
click at [139, 7] on button "A/ The Frontline Company - Planning Sluiten" at bounding box center [124, 17] width 181 height 32
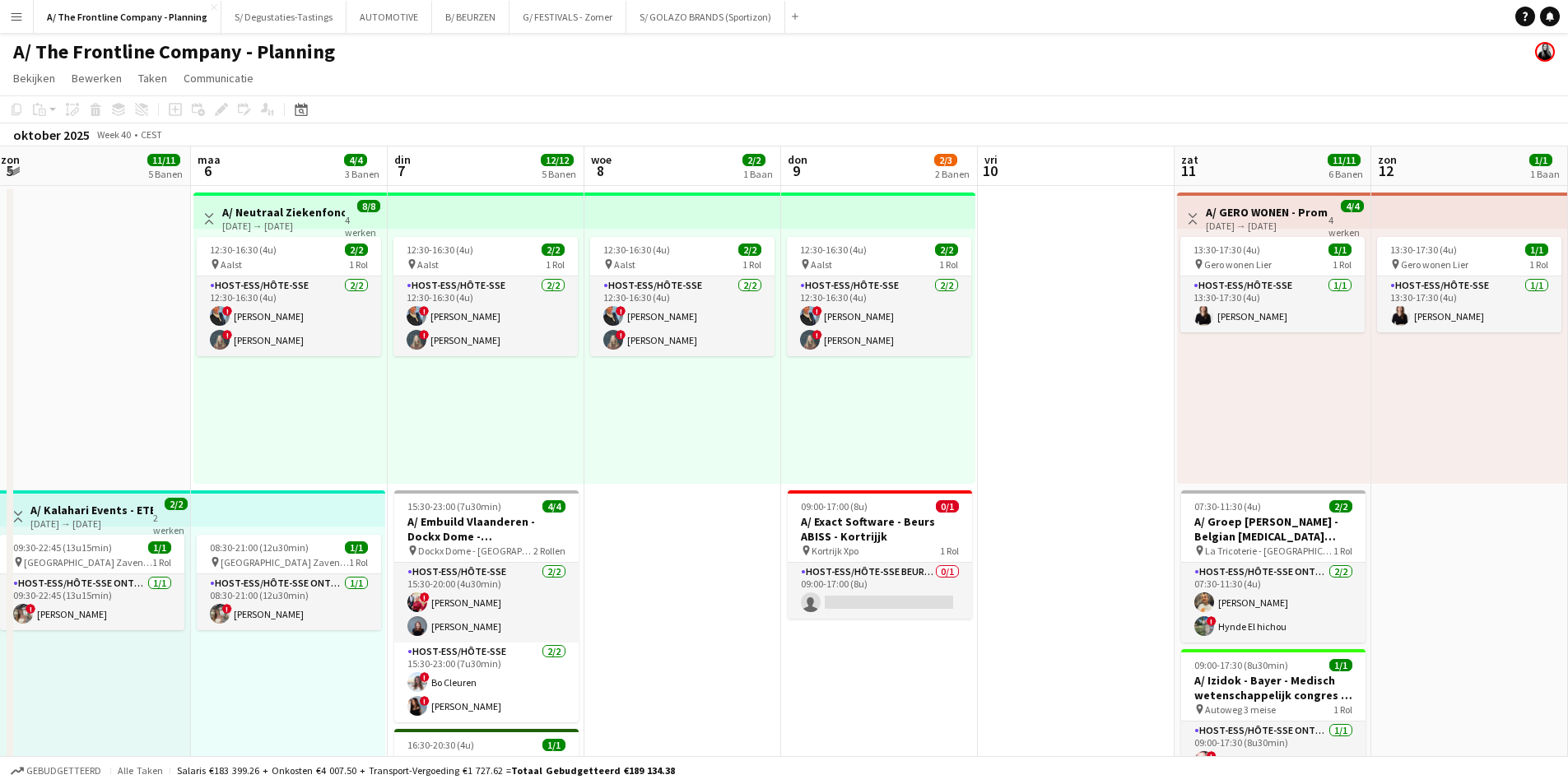
scroll to position [0, 483]
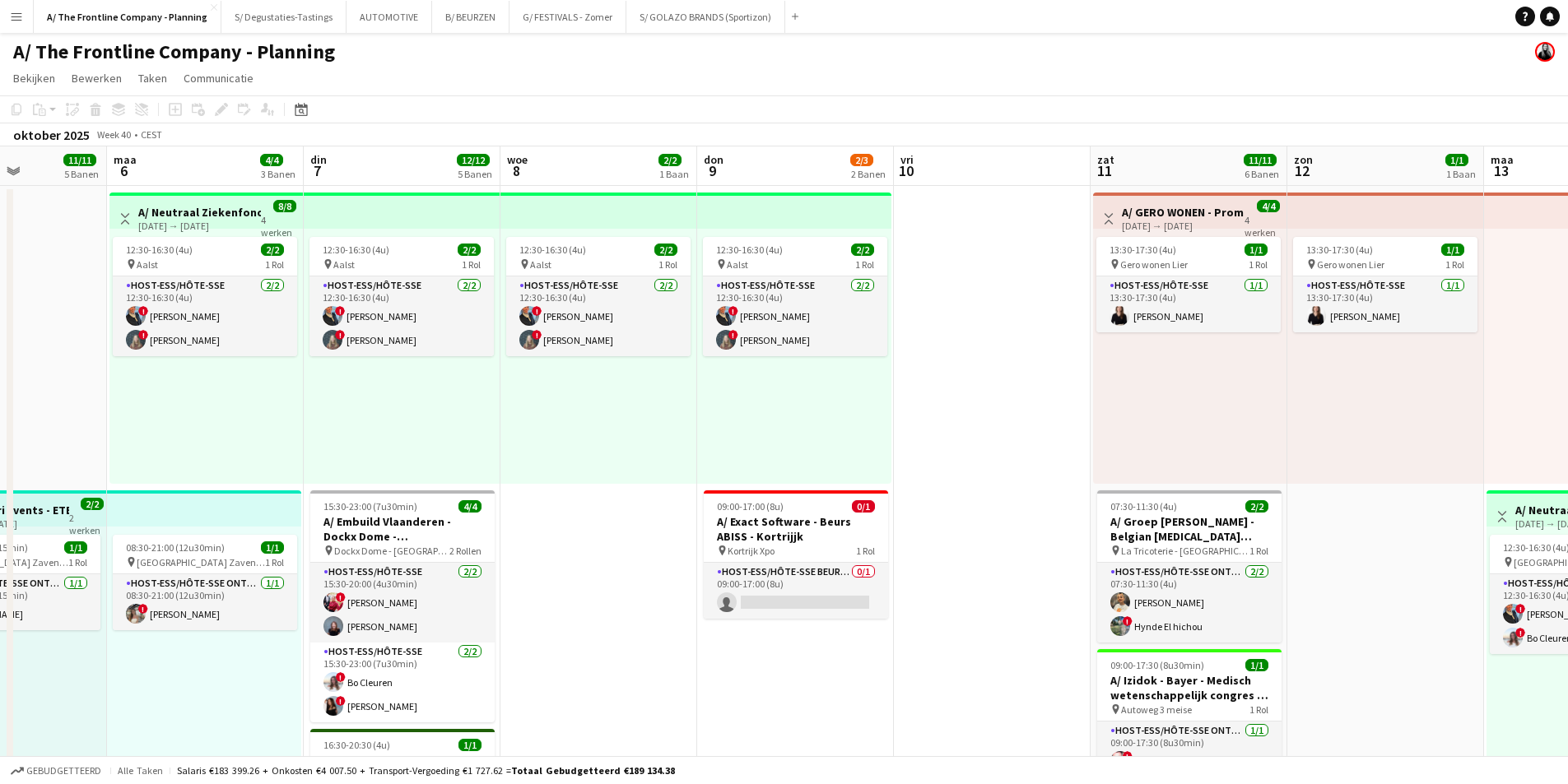
drag, startPoint x: 835, startPoint y: 354, endPoint x: 722, endPoint y: 359, distance: 113.1
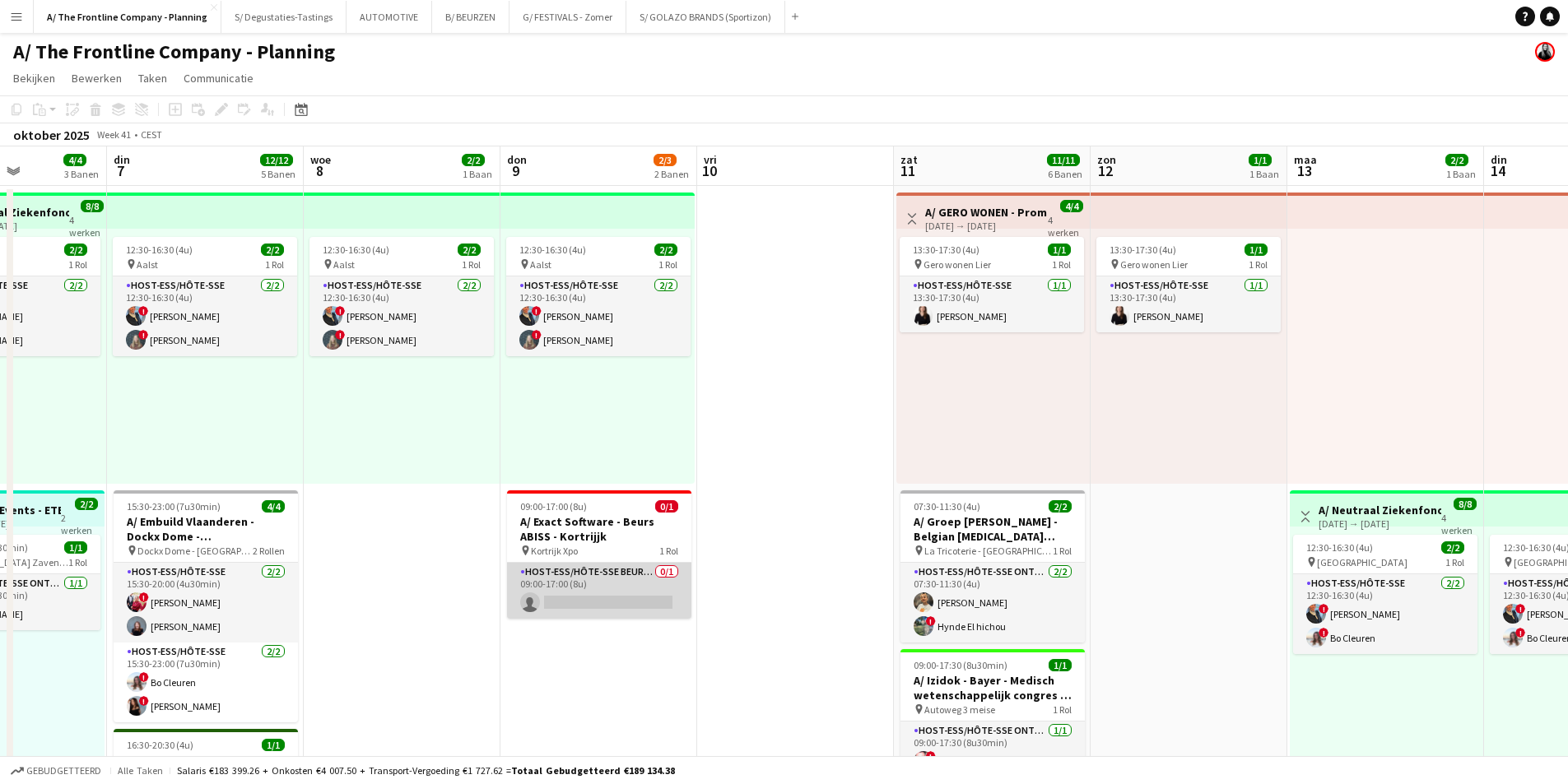
click at [602, 584] on app-card-role "Host-ess/Hôte-sse Beurs - Foire 0/1 09:00-17:00 (8u) single-neutral-actions" at bounding box center [599, 591] width 185 height 56
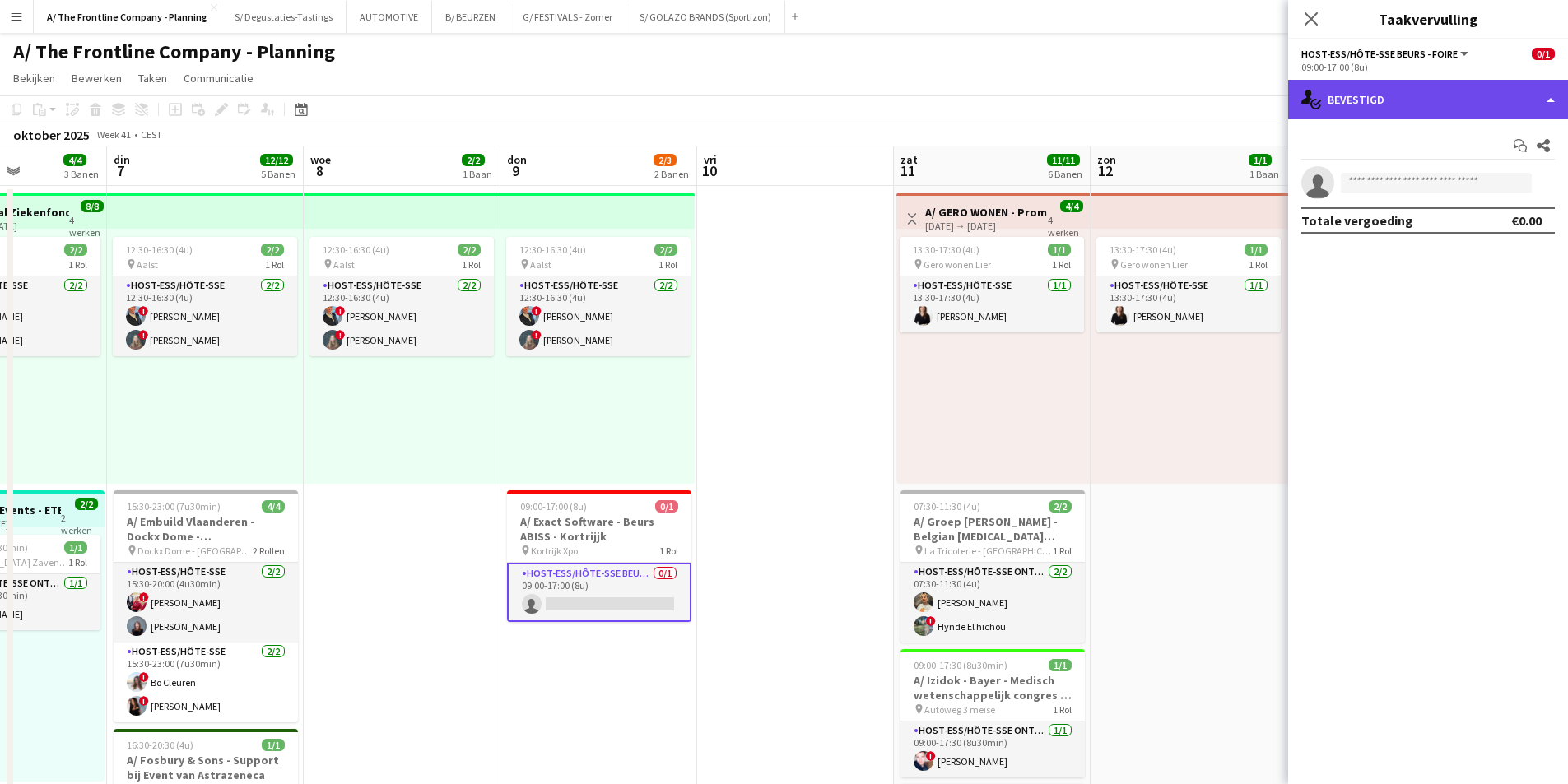
click at [1432, 88] on div "single-neutral-actions-check-2 Bevestigd" at bounding box center [1428, 99] width 280 height 39
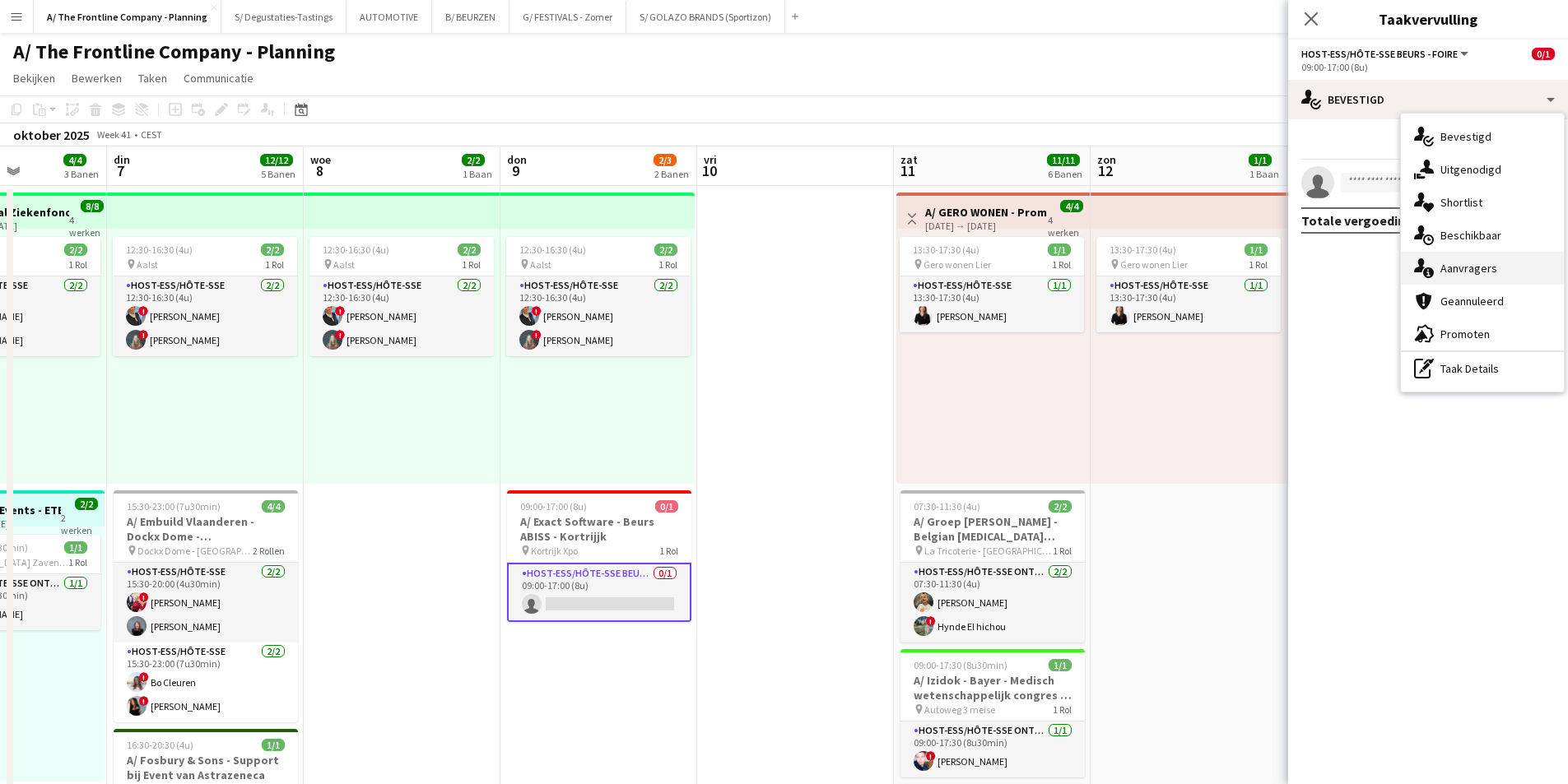
click at [1445, 274] on span "Aanvragers" at bounding box center [1468, 268] width 57 height 15
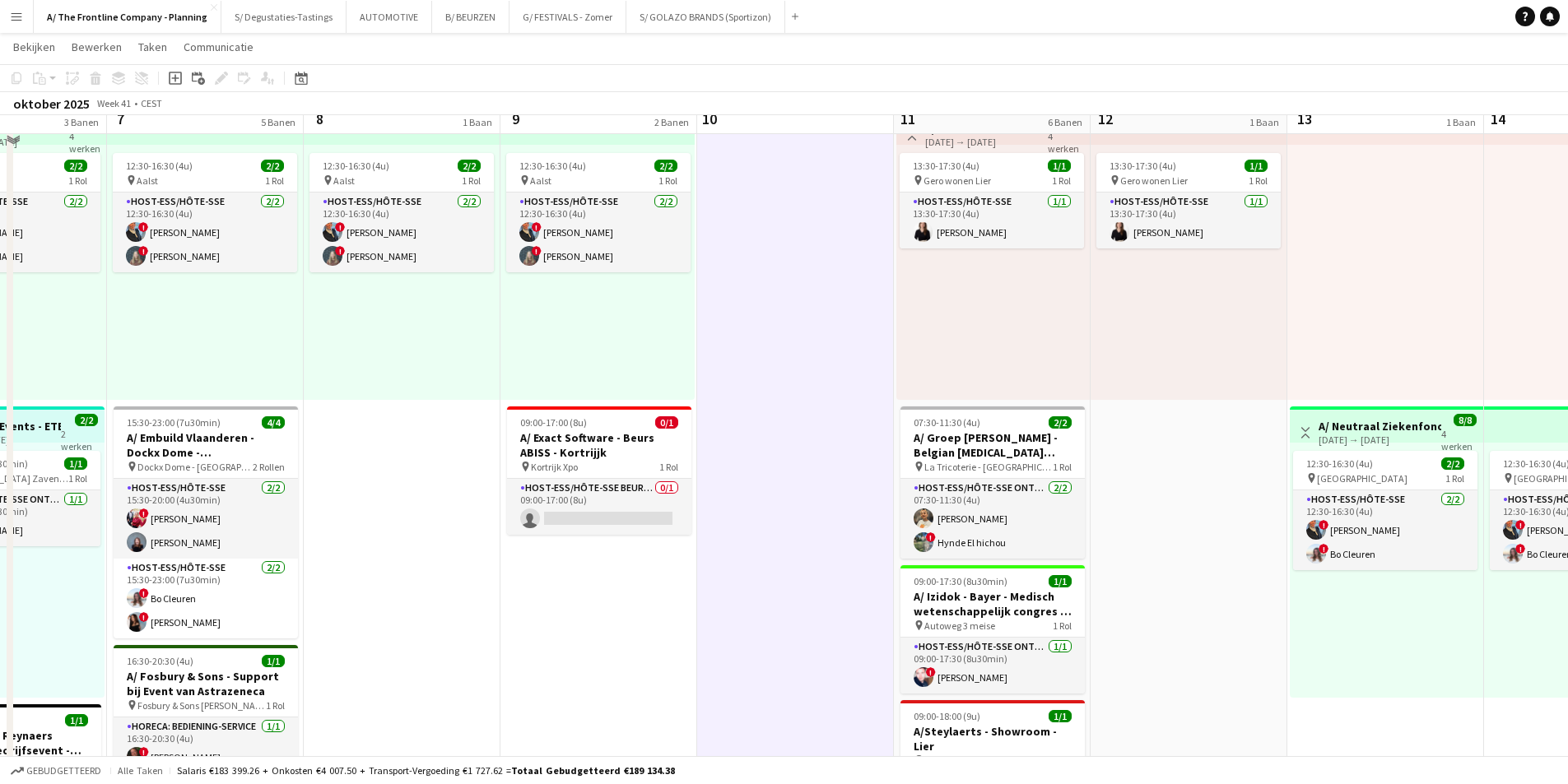
scroll to position [0, 0]
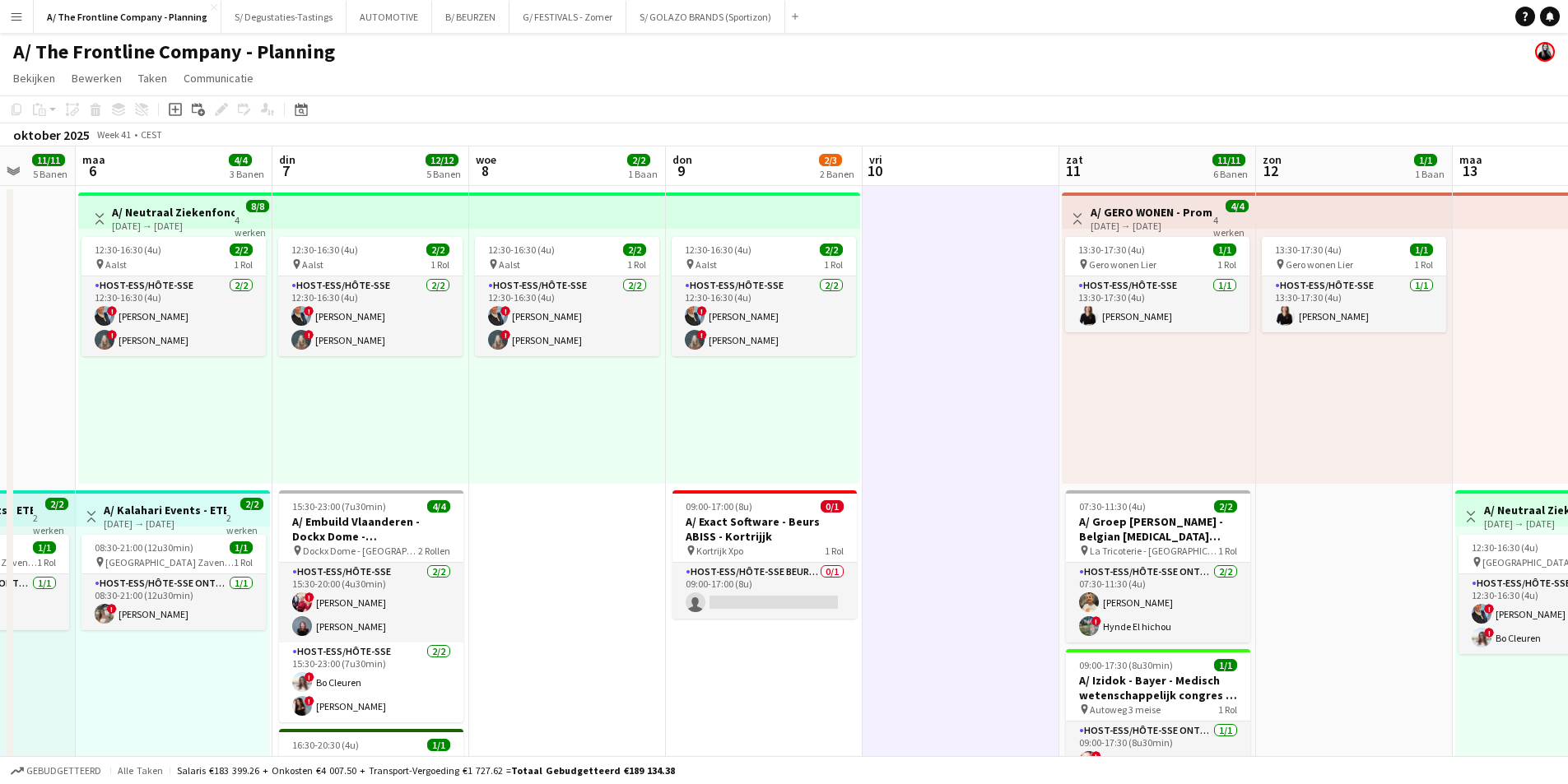
drag, startPoint x: 510, startPoint y: 418, endPoint x: 1200, endPoint y: 416, distance: 690.0
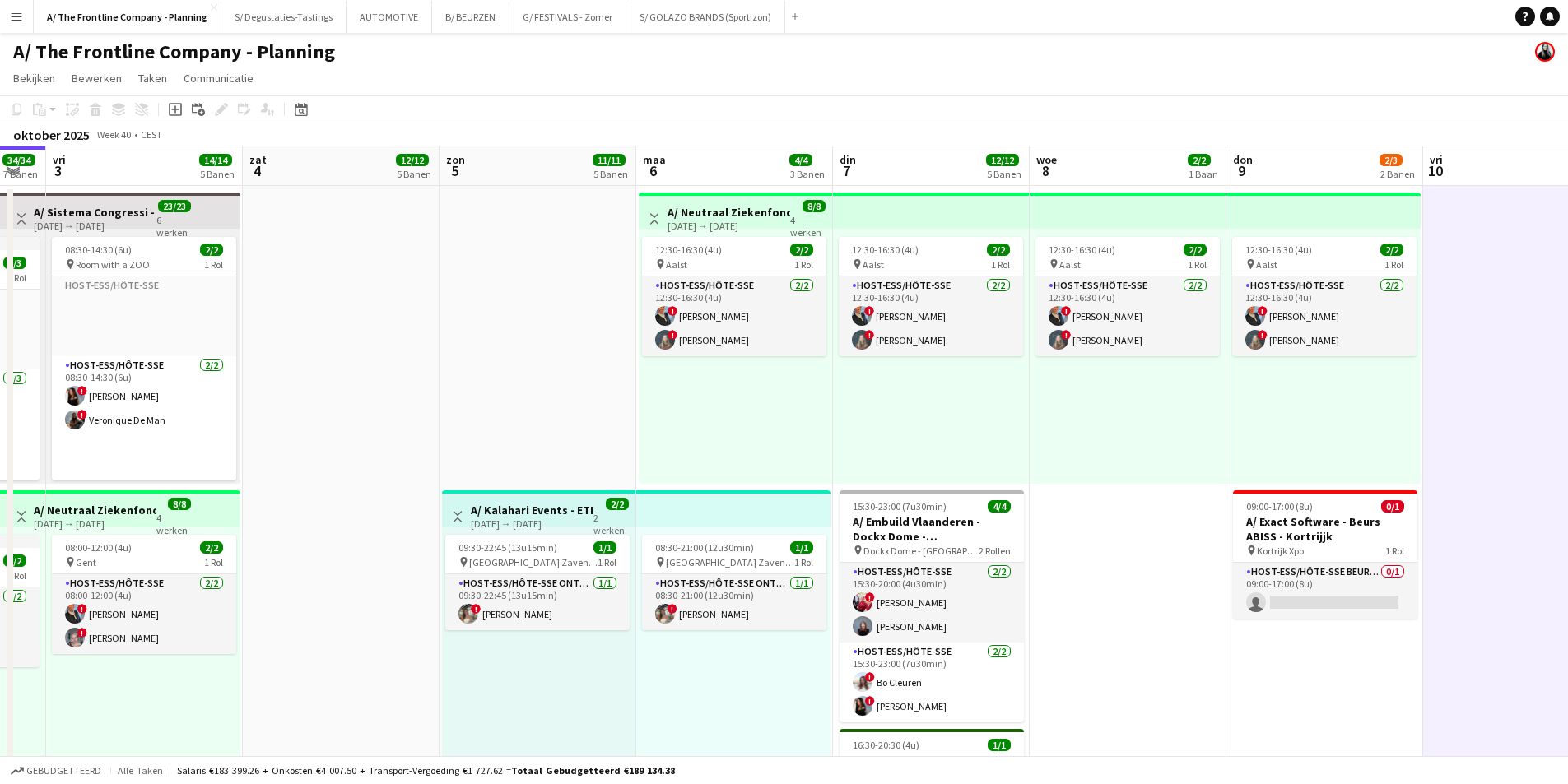
drag, startPoint x: 570, startPoint y: 403, endPoint x: 1037, endPoint y: 354, distance: 469.6
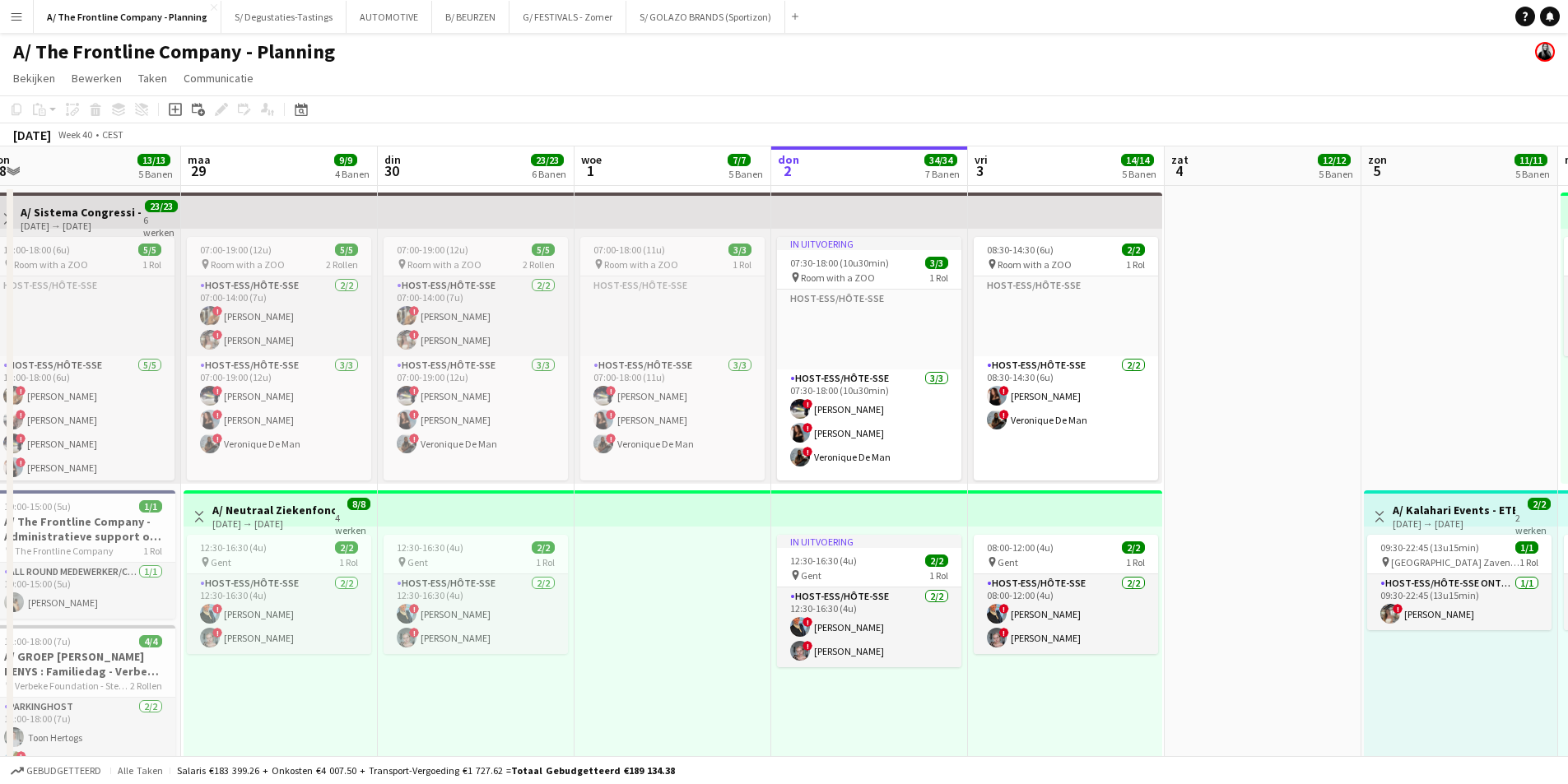
drag, startPoint x: 640, startPoint y: 378, endPoint x: 779, endPoint y: 334, distance: 145.8
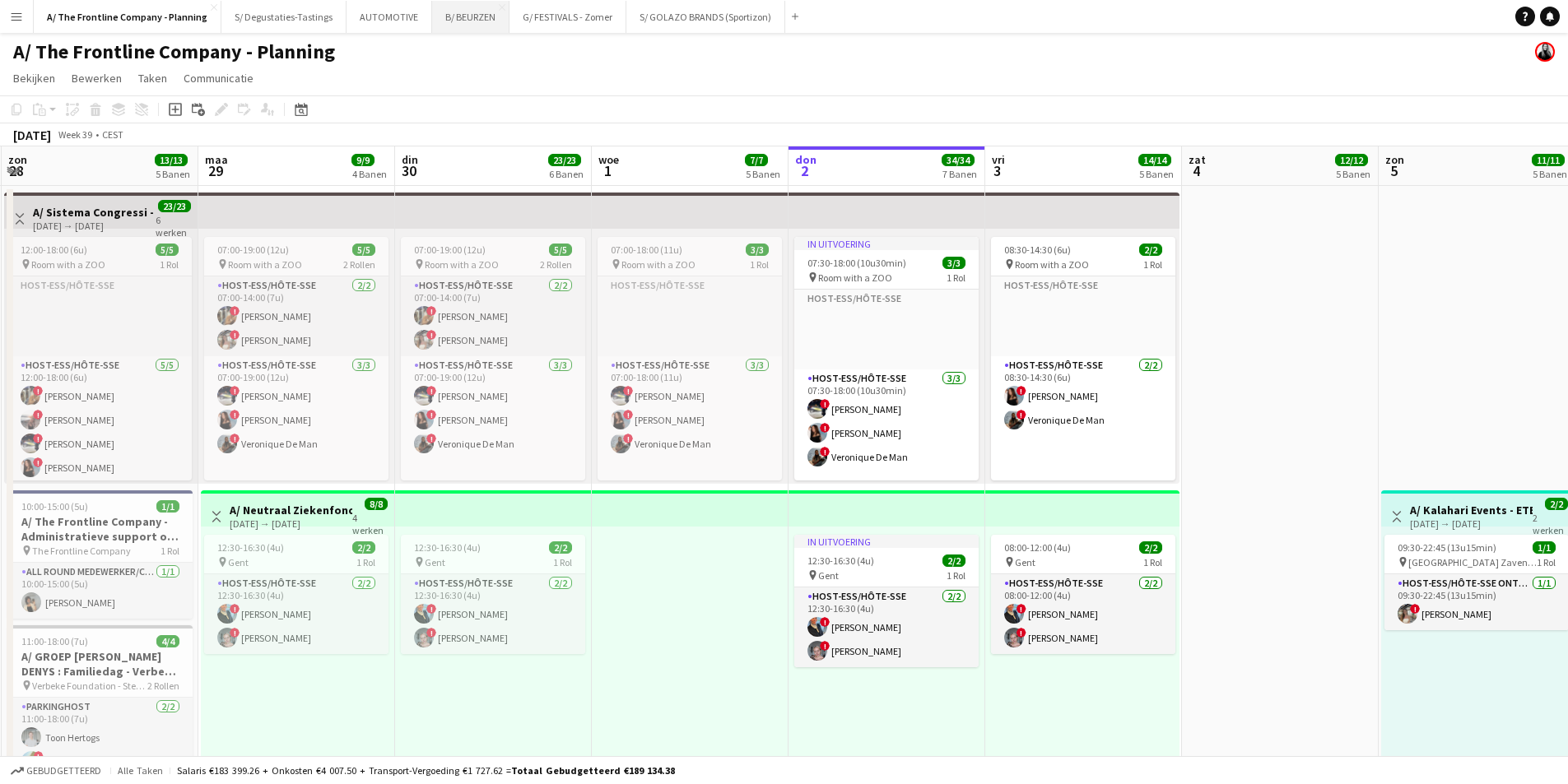
click at [461, 19] on button "B/ BEURZEN Sluiten" at bounding box center [471, 17] width 77 height 32
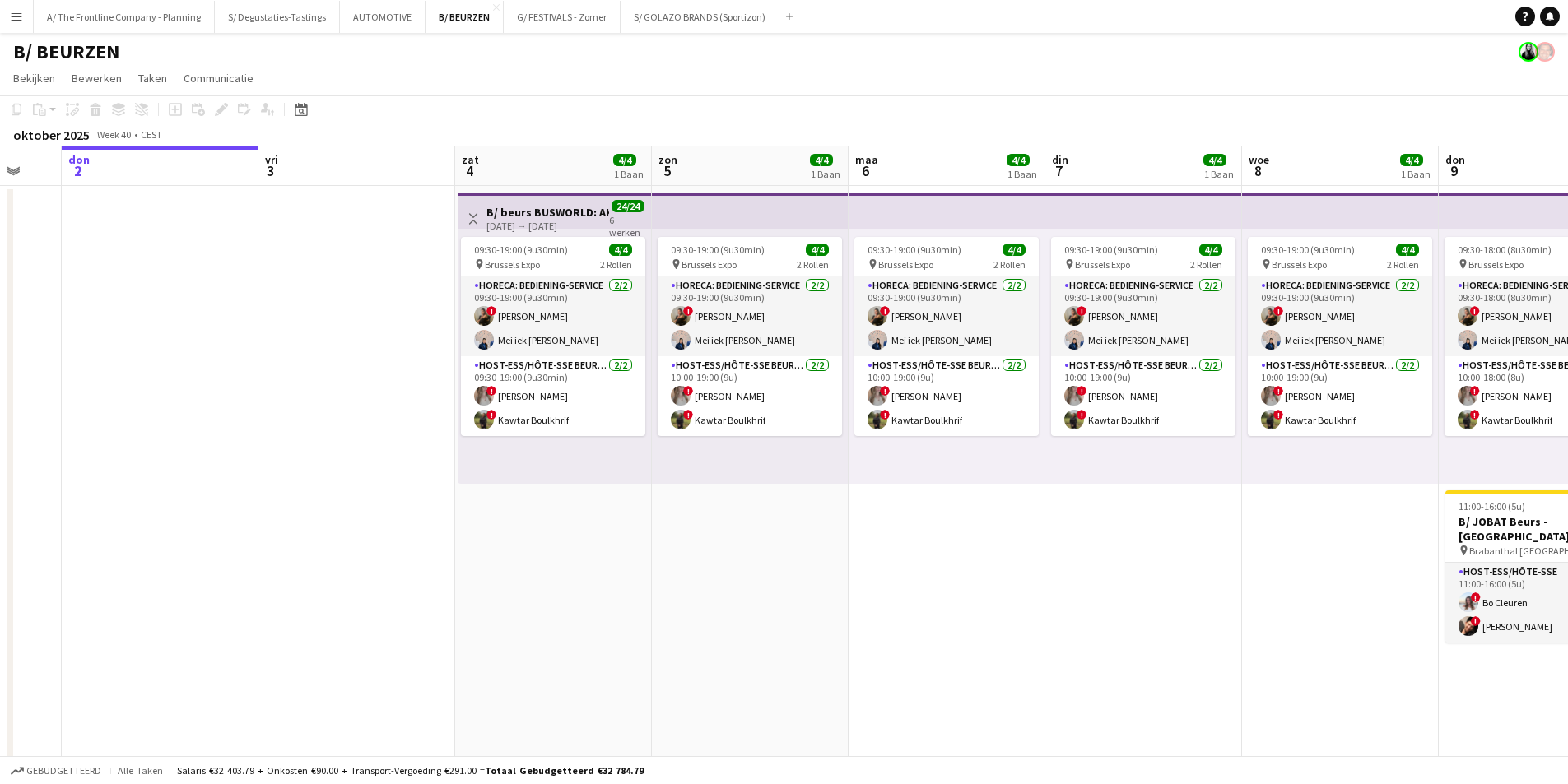
click at [639, 392] on app-calendar-viewport "[DATE] din 30 woe 1 don 2 vri 3 zat 4 4/4 1 Baan zon 5 4/4 1 Baan [DATE] 4/4 1 …" at bounding box center [784, 662] width 1568 height 1032
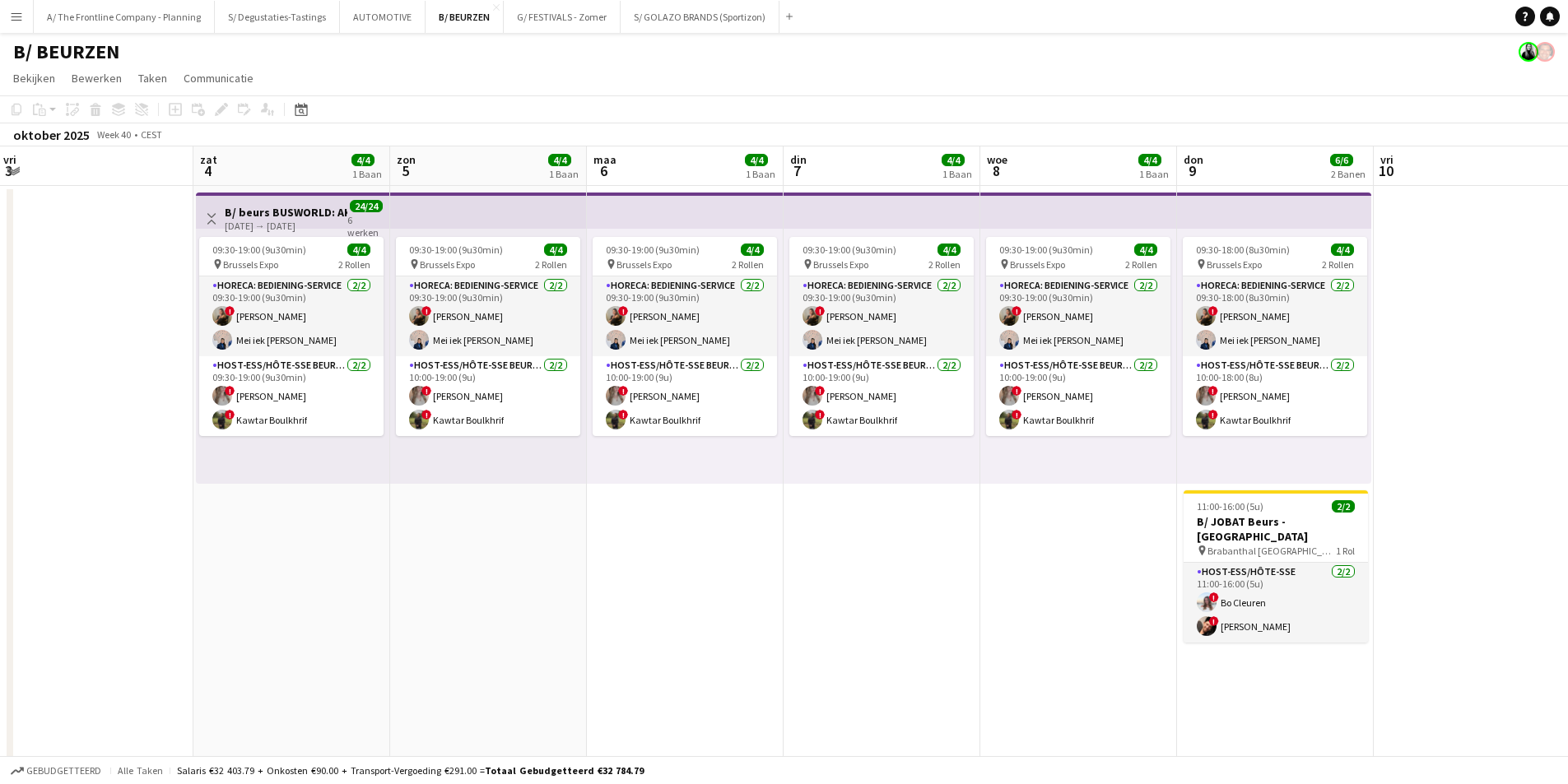
scroll to position [0, 494]
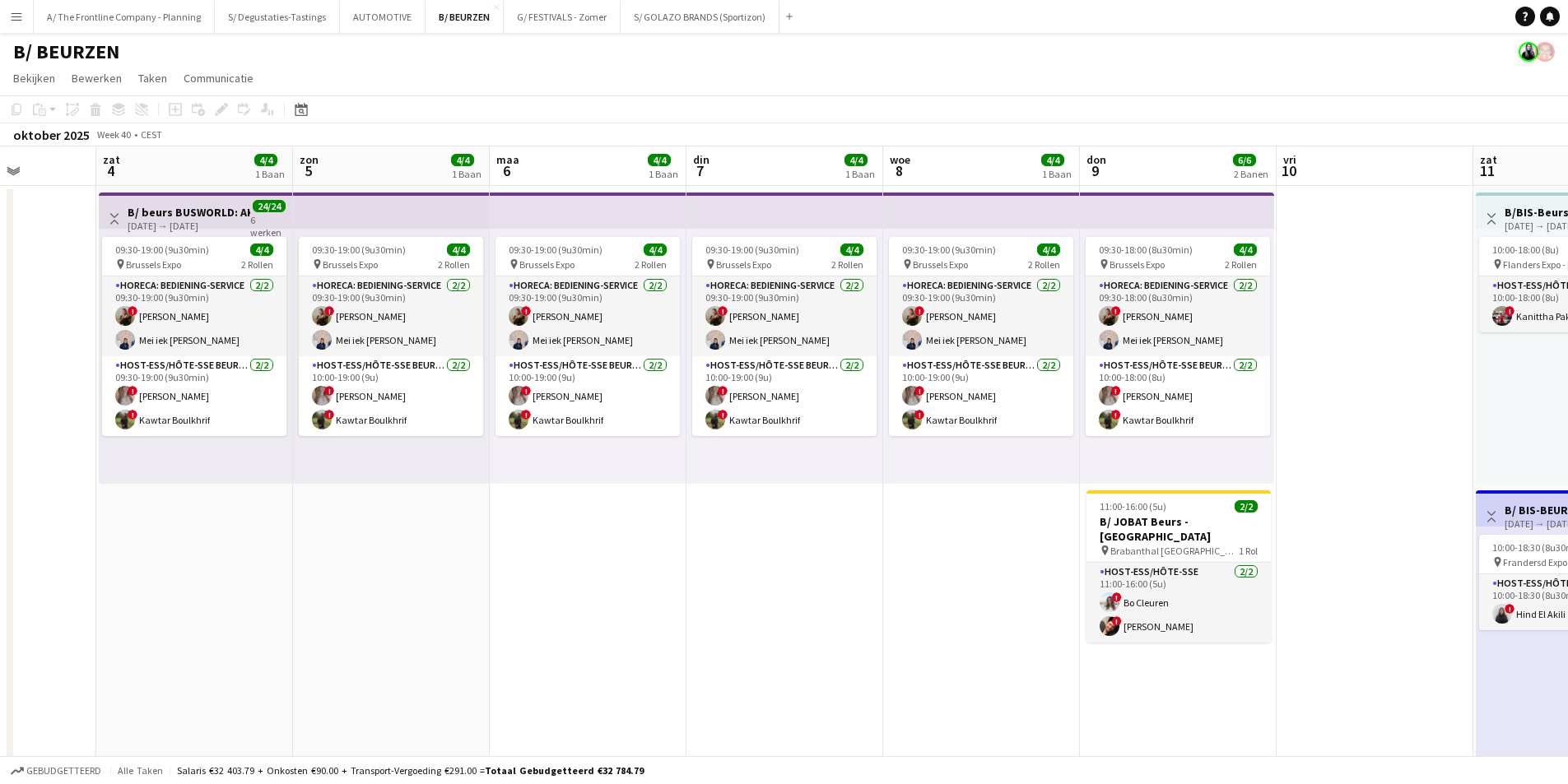
drag, startPoint x: 468, startPoint y: 508, endPoint x: 902, endPoint y: 496, distance: 434.2
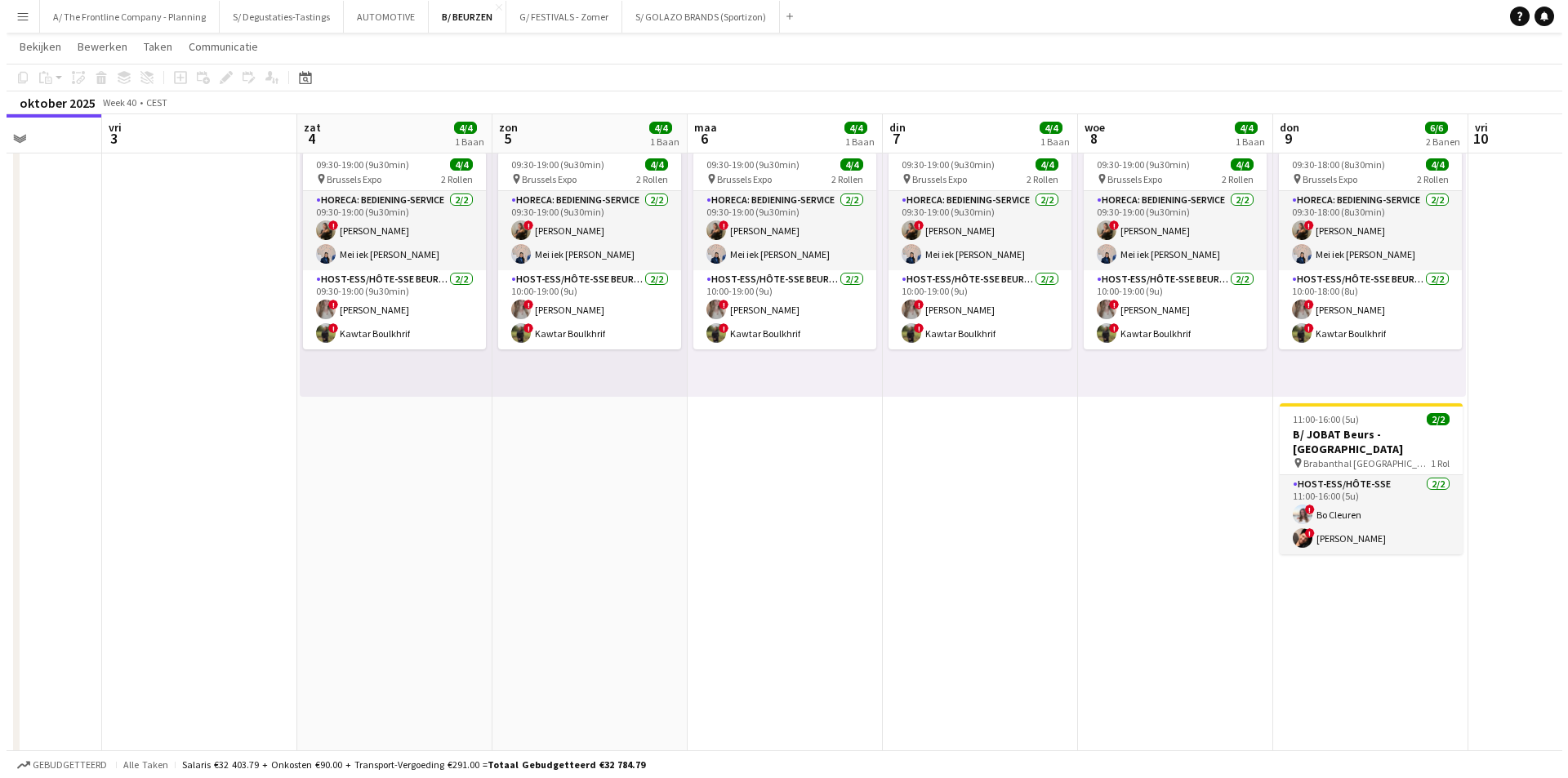
scroll to position [0, 0]
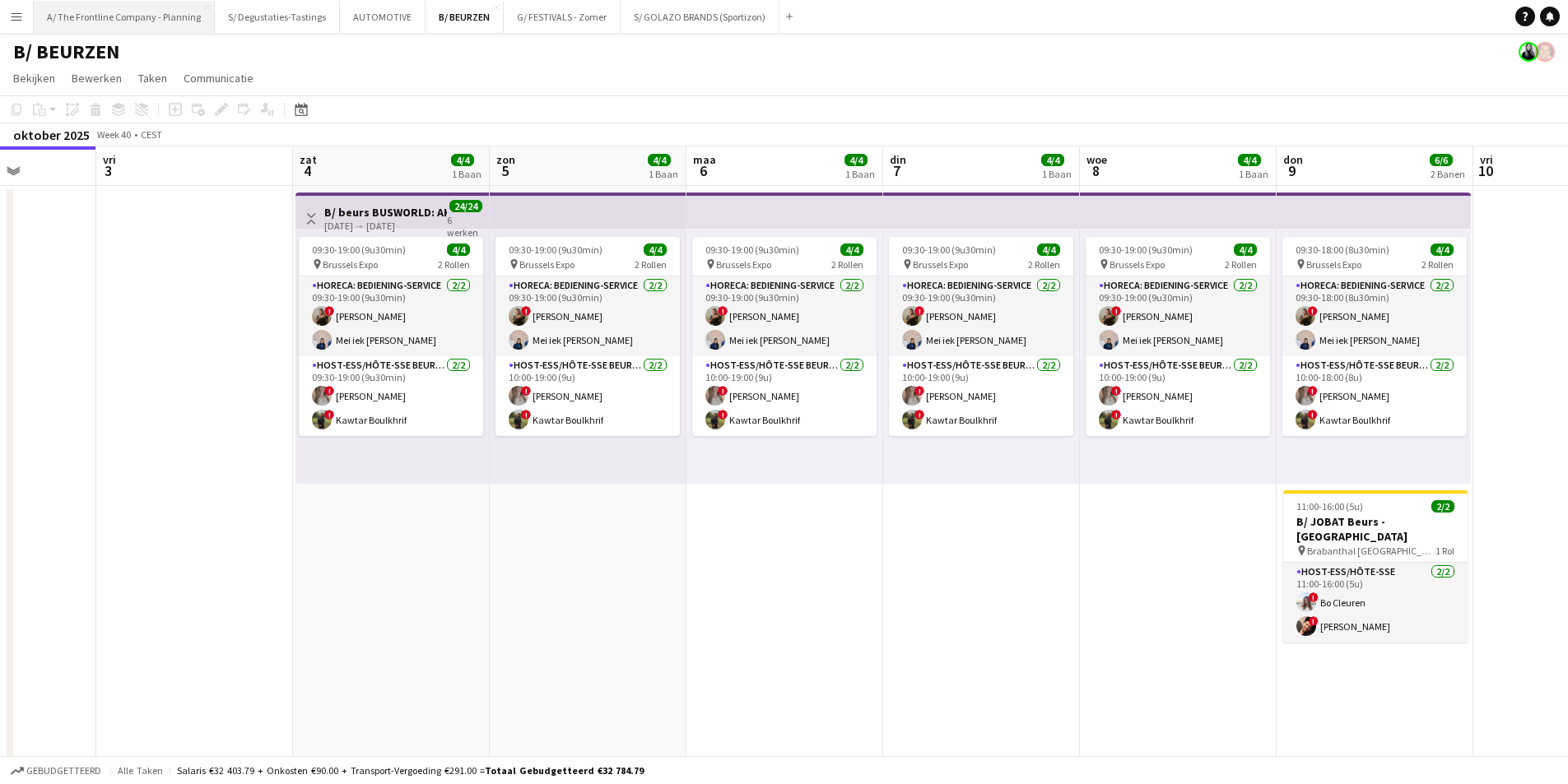
click at [165, 30] on button "A/ The Frontline Company - Planning Sluiten" at bounding box center [124, 17] width 181 height 32
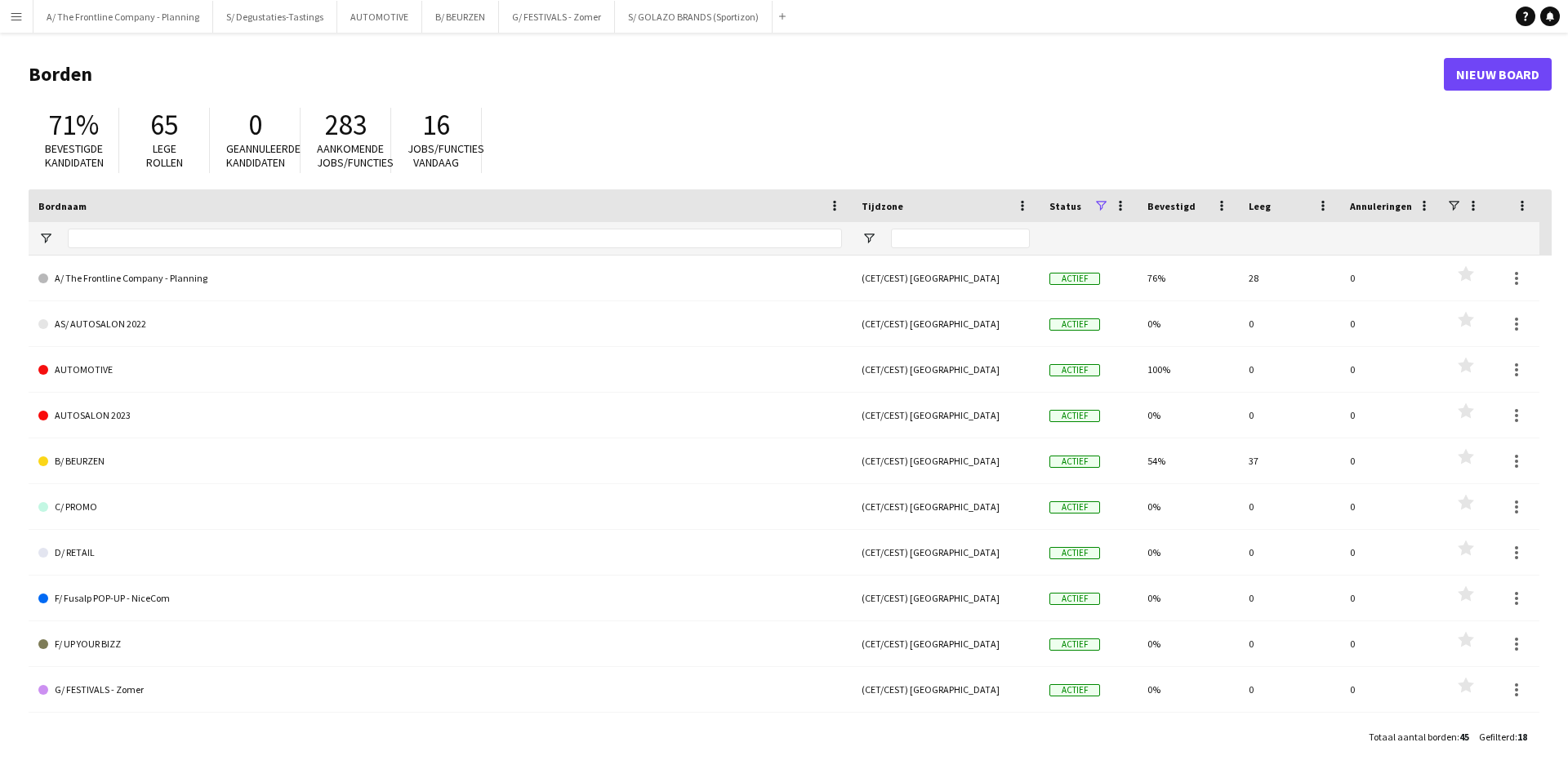
click at [20, 13] on app-icon "Menu" at bounding box center [16, 16] width 13 height 13
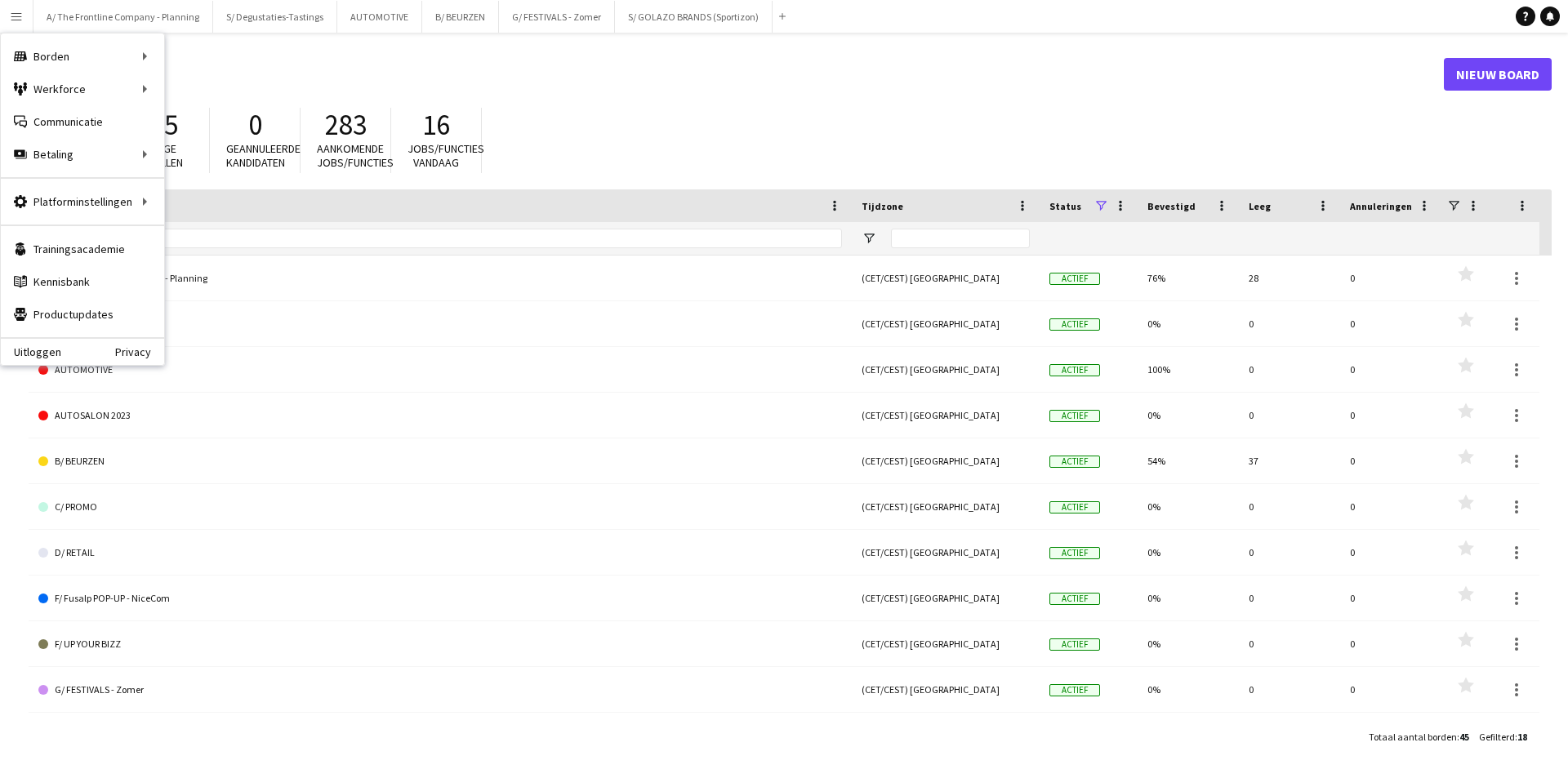
click at [451, 79] on h1 "Borden" at bounding box center [736, 74] width 1415 height 24
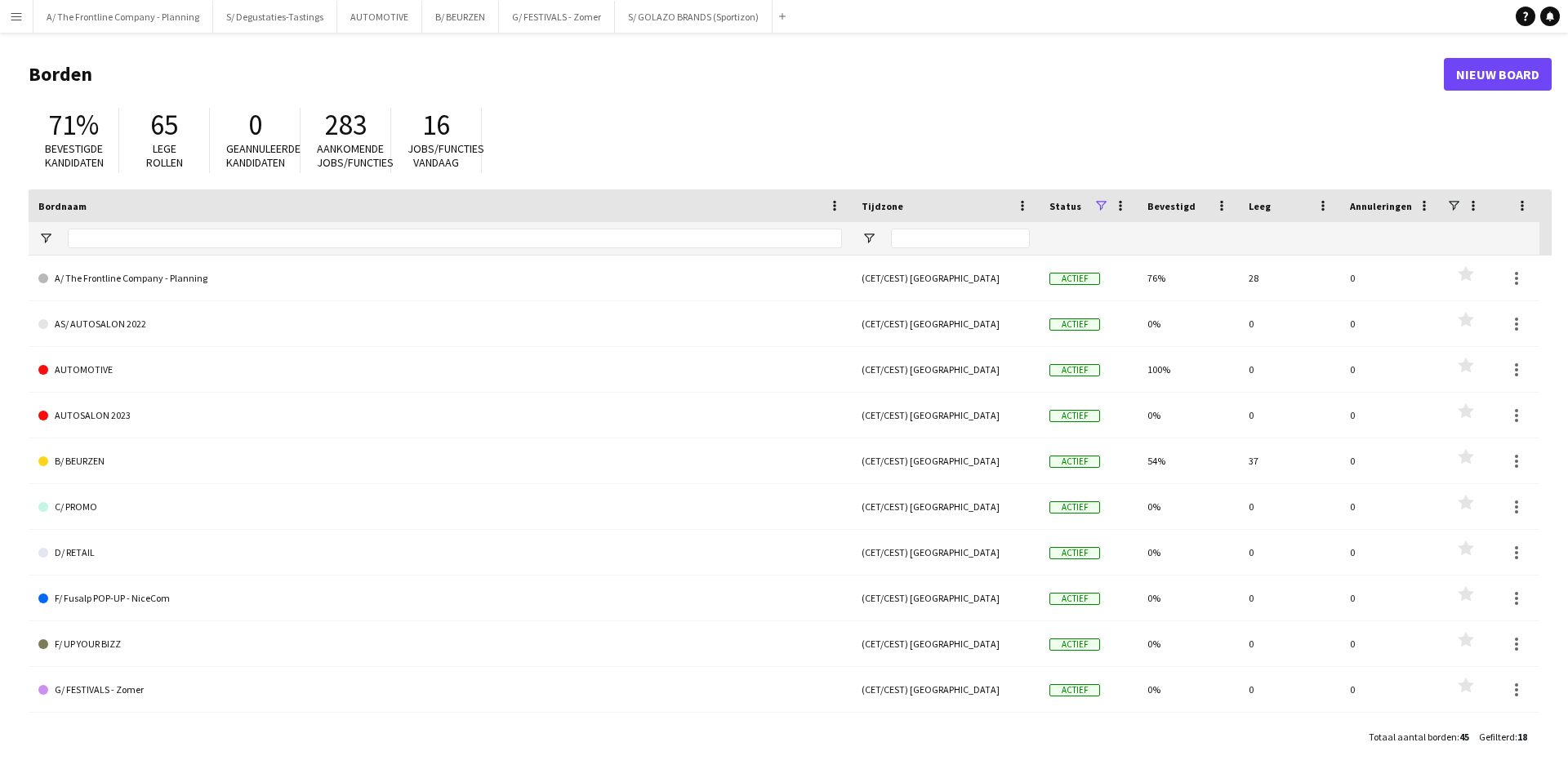
click at [18, 13] on app-icon "Menu" at bounding box center [16, 16] width 13 height 13
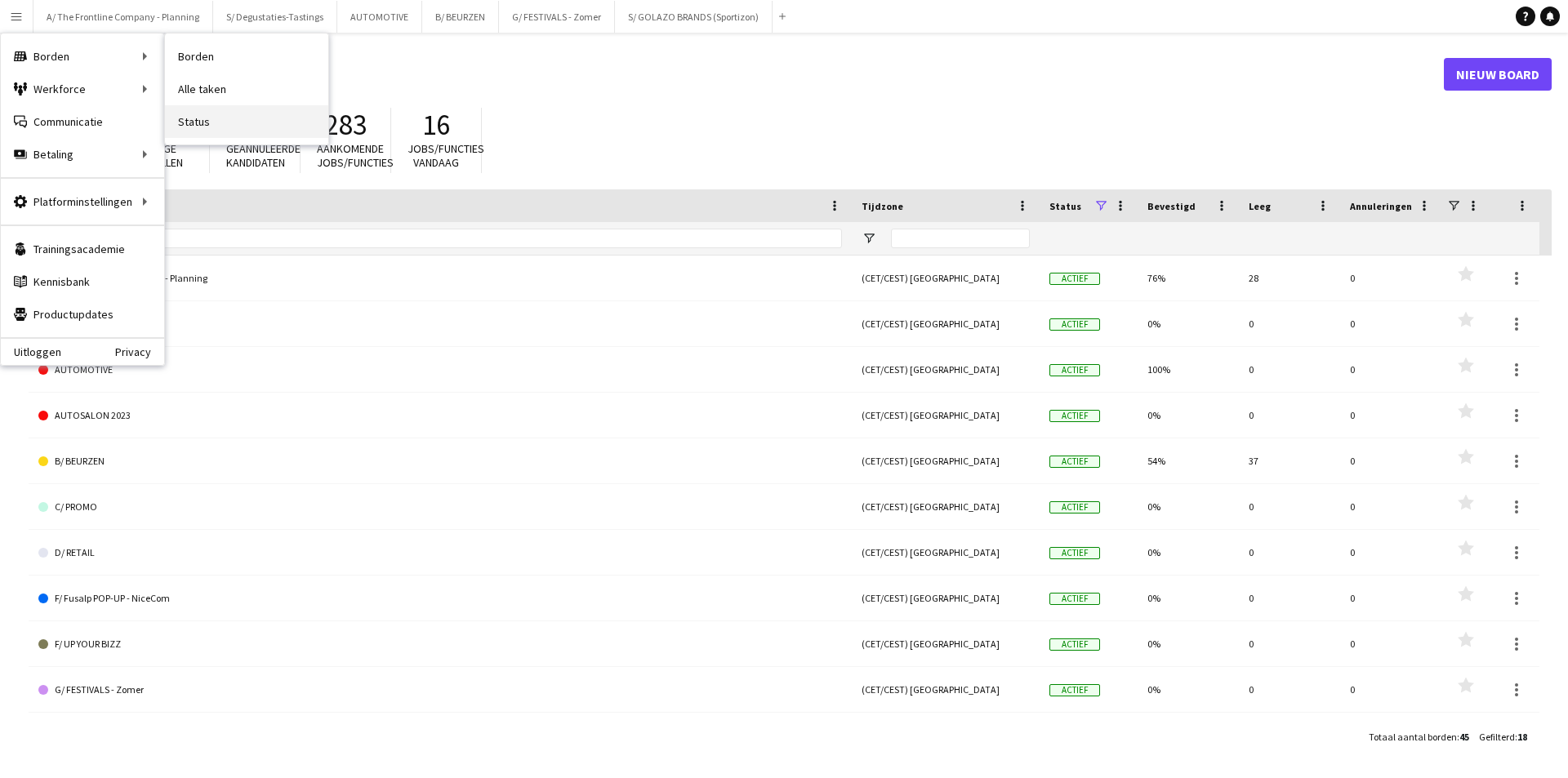
click at [206, 119] on link "Status" at bounding box center [247, 122] width 163 height 33
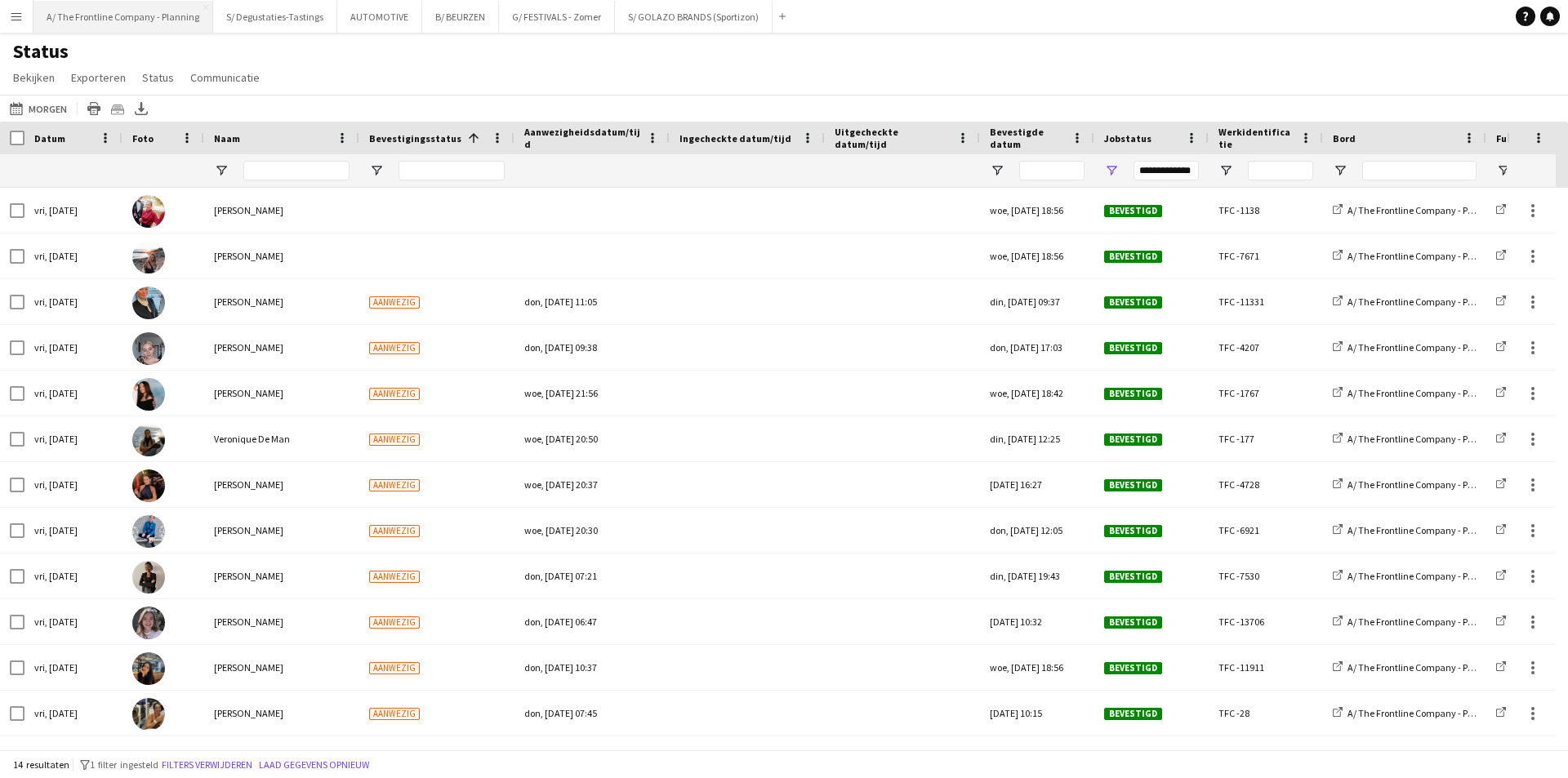
click at [151, 20] on button "A/ The Frontline Company - Planning Sluiten" at bounding box center [123, 16] width 180 height 32
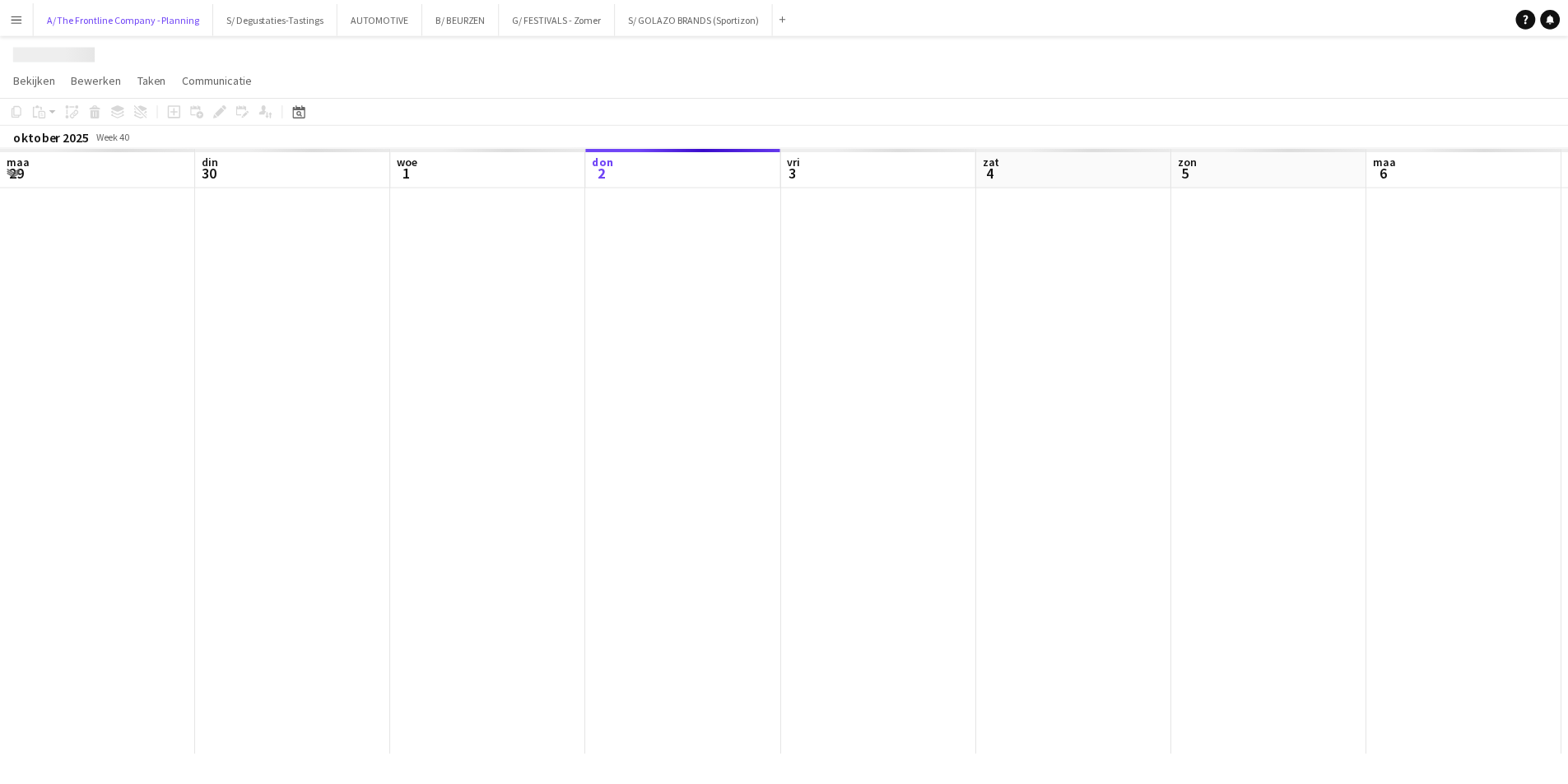
scroll to position [0, 393]
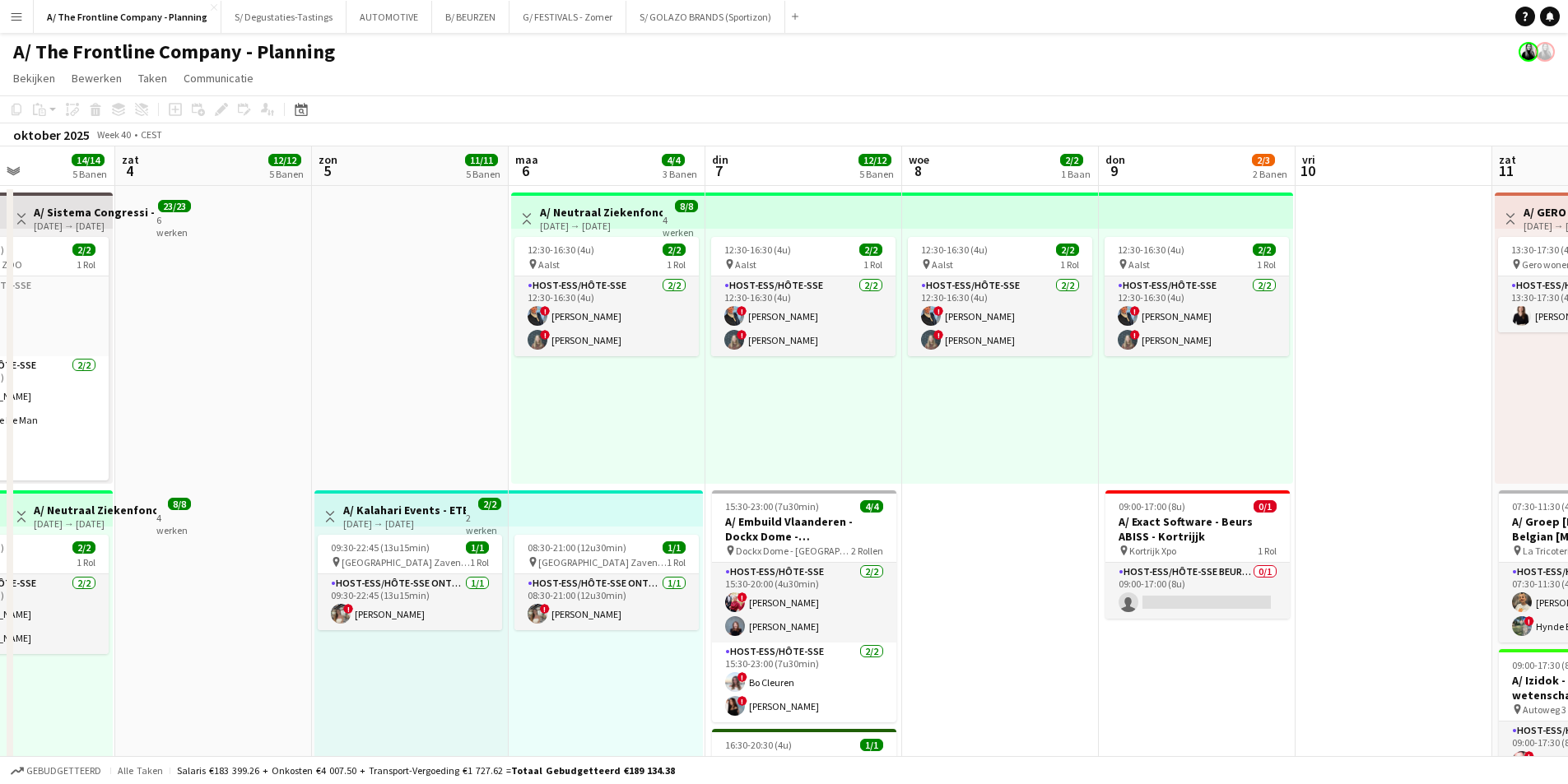
drag, startPoint x: 902, startPoint y: 332, endPoint x: 657, endPoint y: 410, distance: 257.1
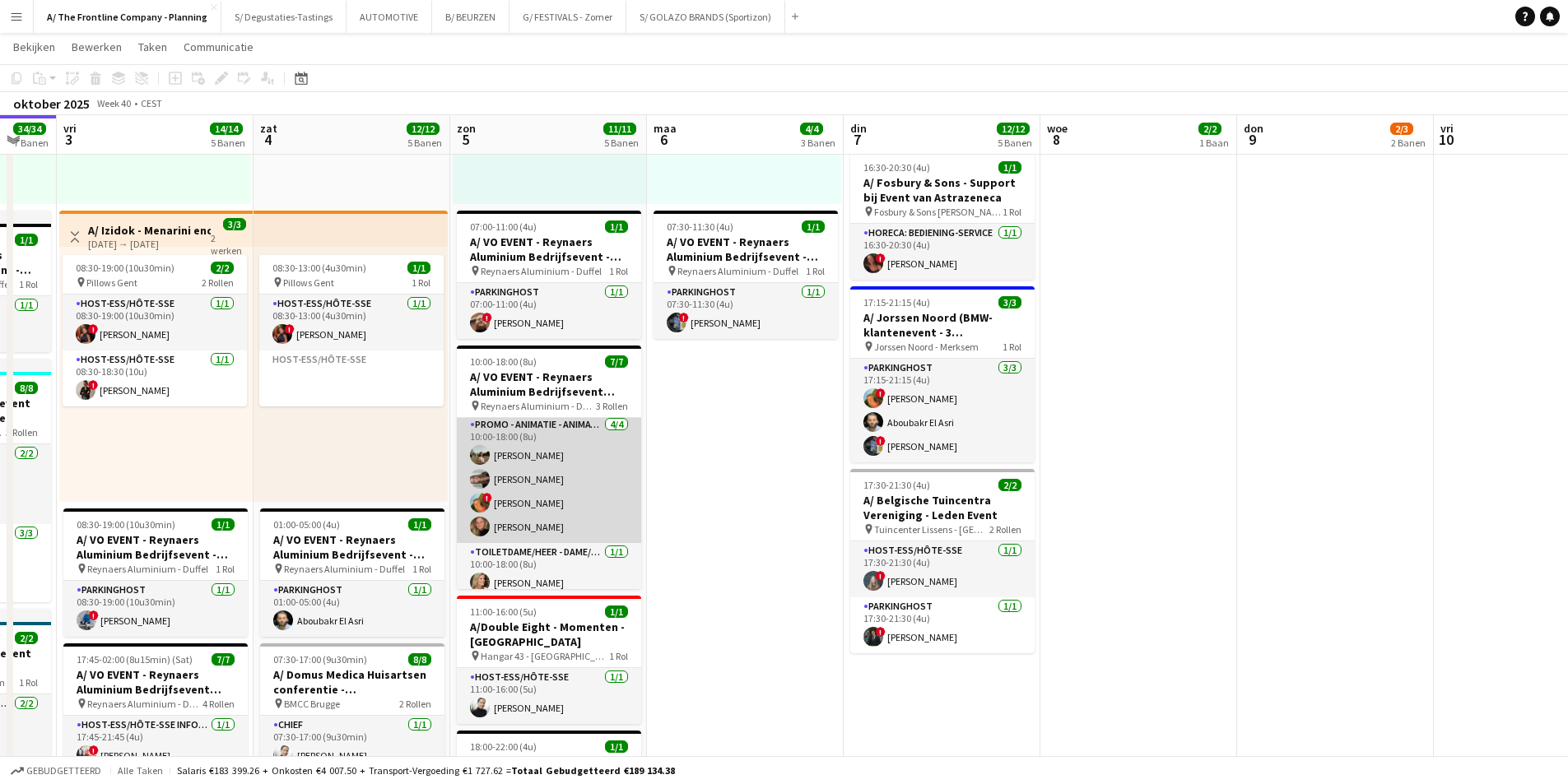
scroll to position [0, 0]
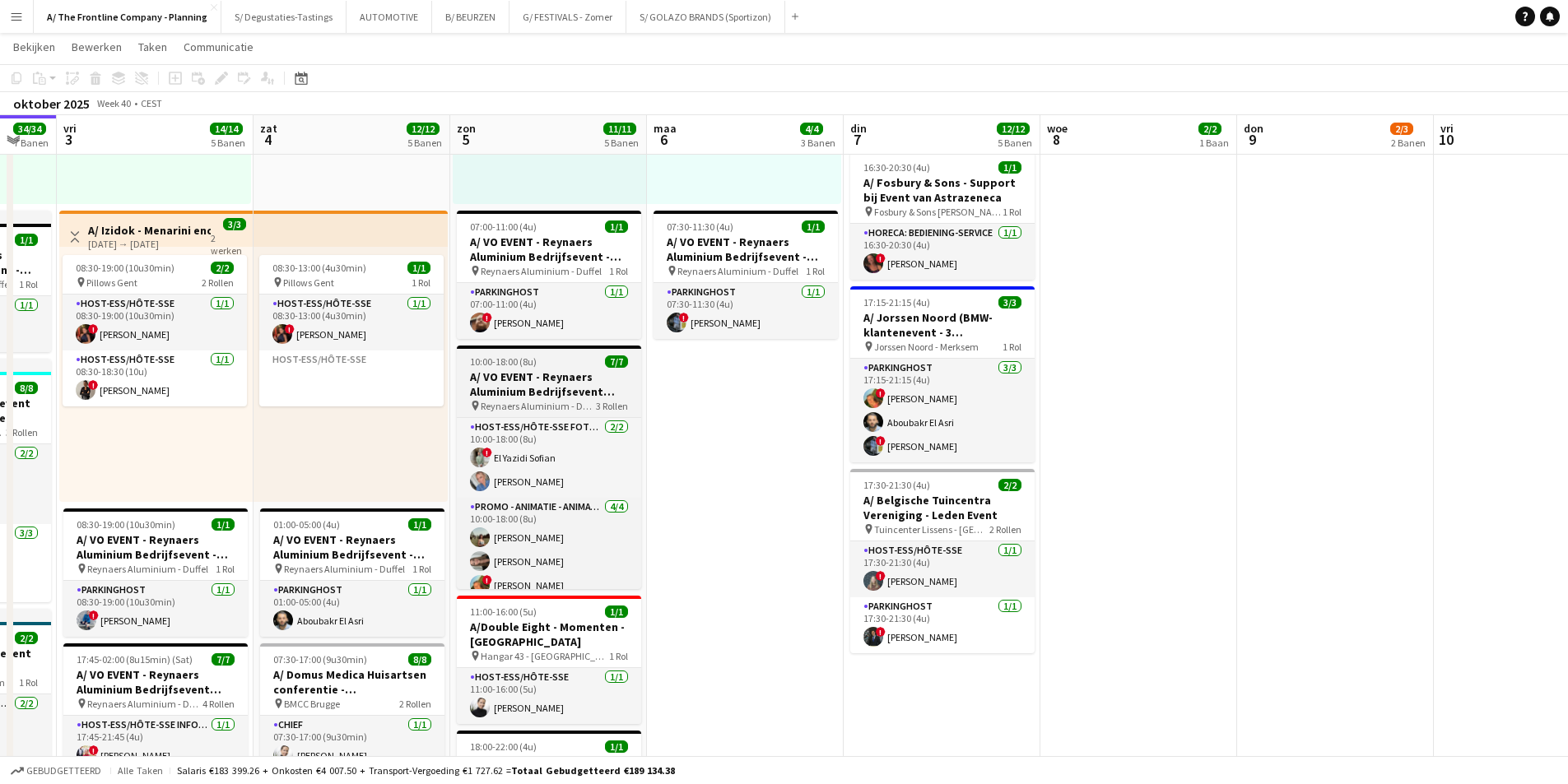
click at [563, 386] on h3 "A/ VO EVENT - Reynaers Aluminium Bedrijfsevent (02+03+05/10)" at bounding box center [549, 384] width 185 height 30
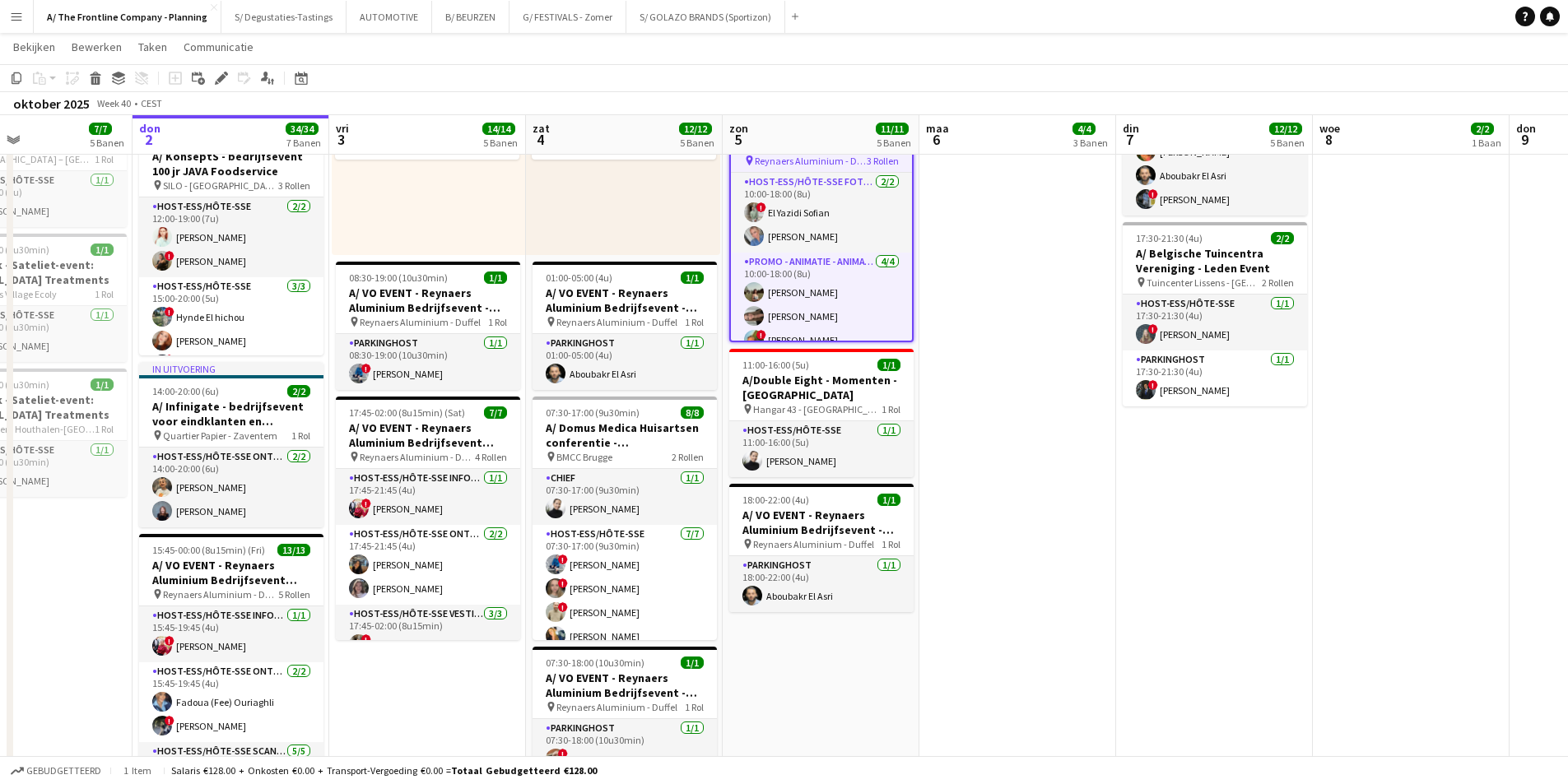
scroll to position [0, 391]
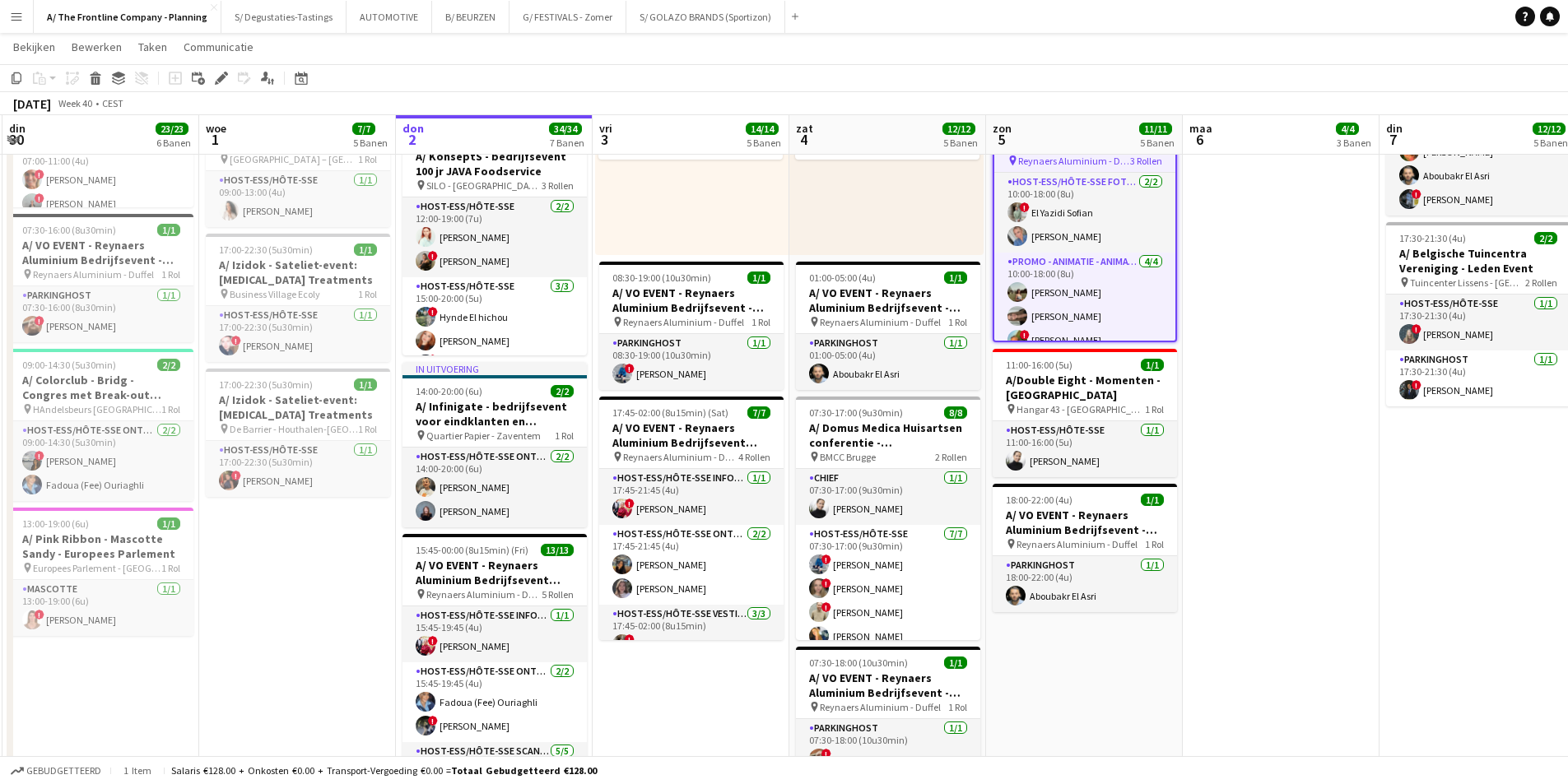
drag, startPoint x: 445, startPoint y: 453, endPoint x: 887, endPoint y: 464, distance: 442.1
click at [887, 464] on app-calendar-viewport "zon 28 13/13 5 Banen maa 29 9/9 4 Banen din 30 23/23 6 Banen woe 1 7/7 5 Banen …" at bounding box center [784, 228] width 1568 height 1973
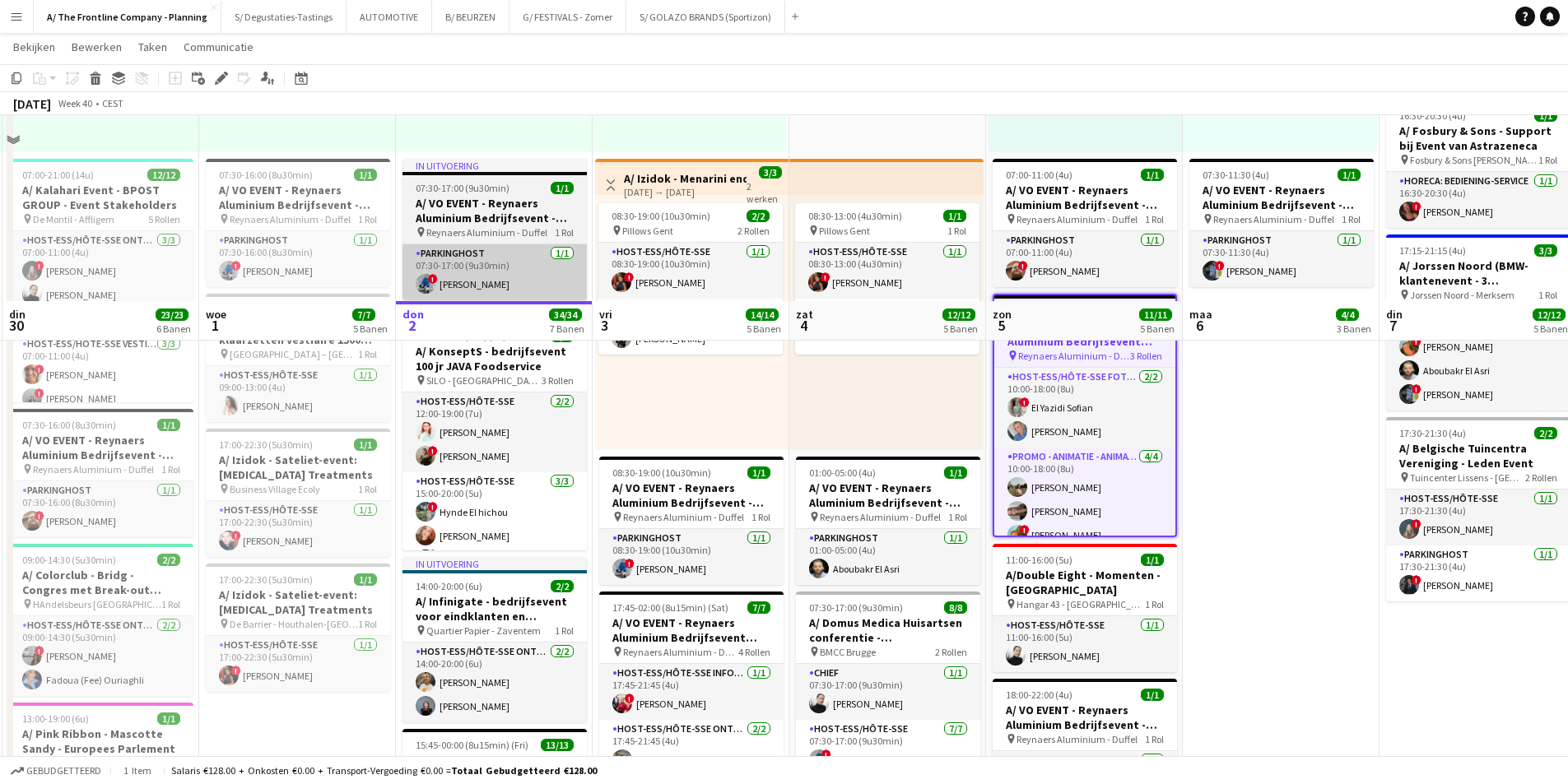
scroll to position [576, 0]
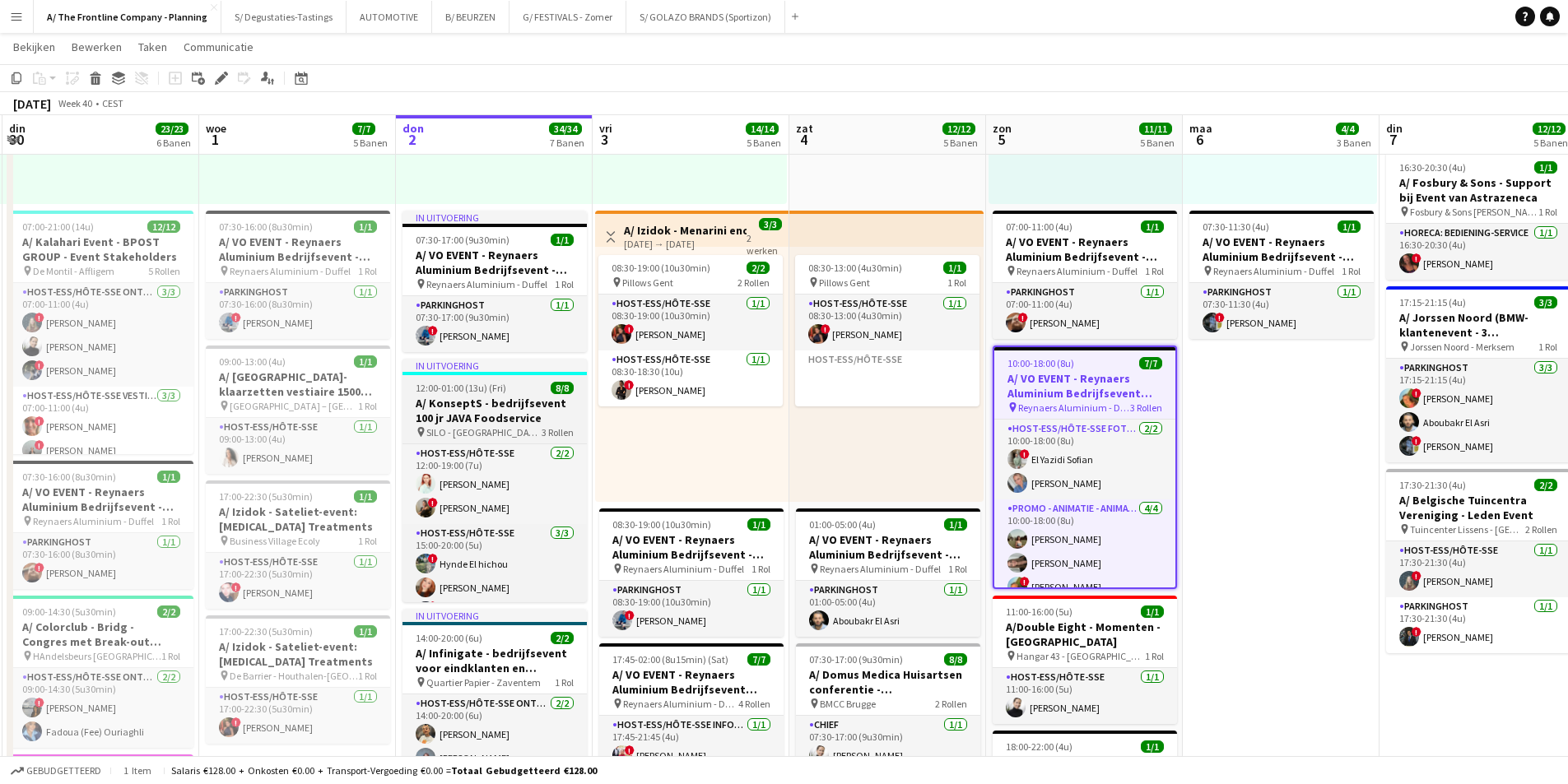
click at [528, 400] on h3 "A/ KonseptS - bedrijfsevent 100 jr JAVA Foodservice" at bounding box center [495, 410] width 185 height 30
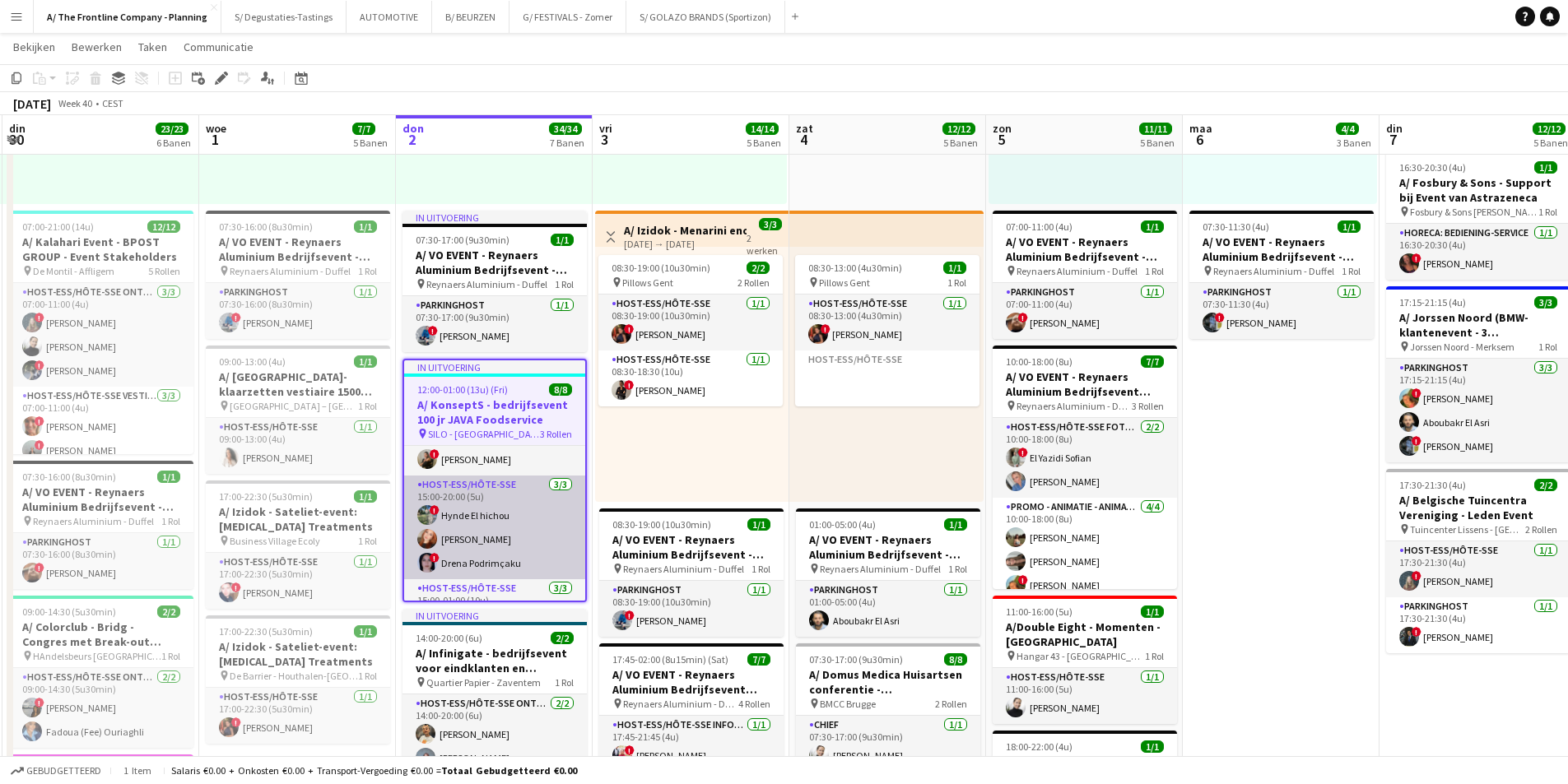
scroll to position [0, 0]
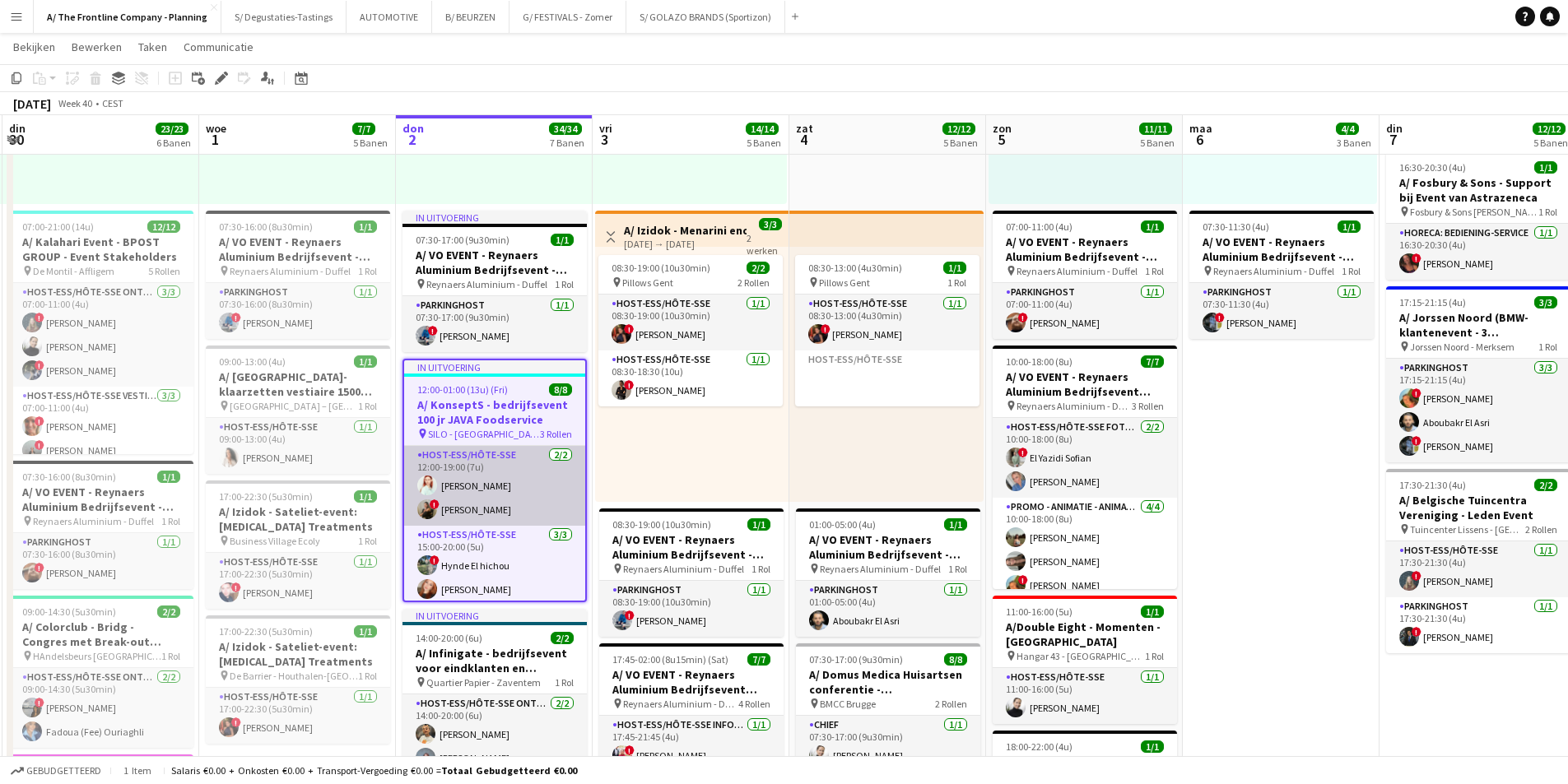
click at [499, 481] on app-card-role "Host-ess/Hôte-sse 2/2 12:00-19:00 (7u) laura van londerzele ! Zoë Vanderaa" at bounding box center [495, 486] width 181 height 80
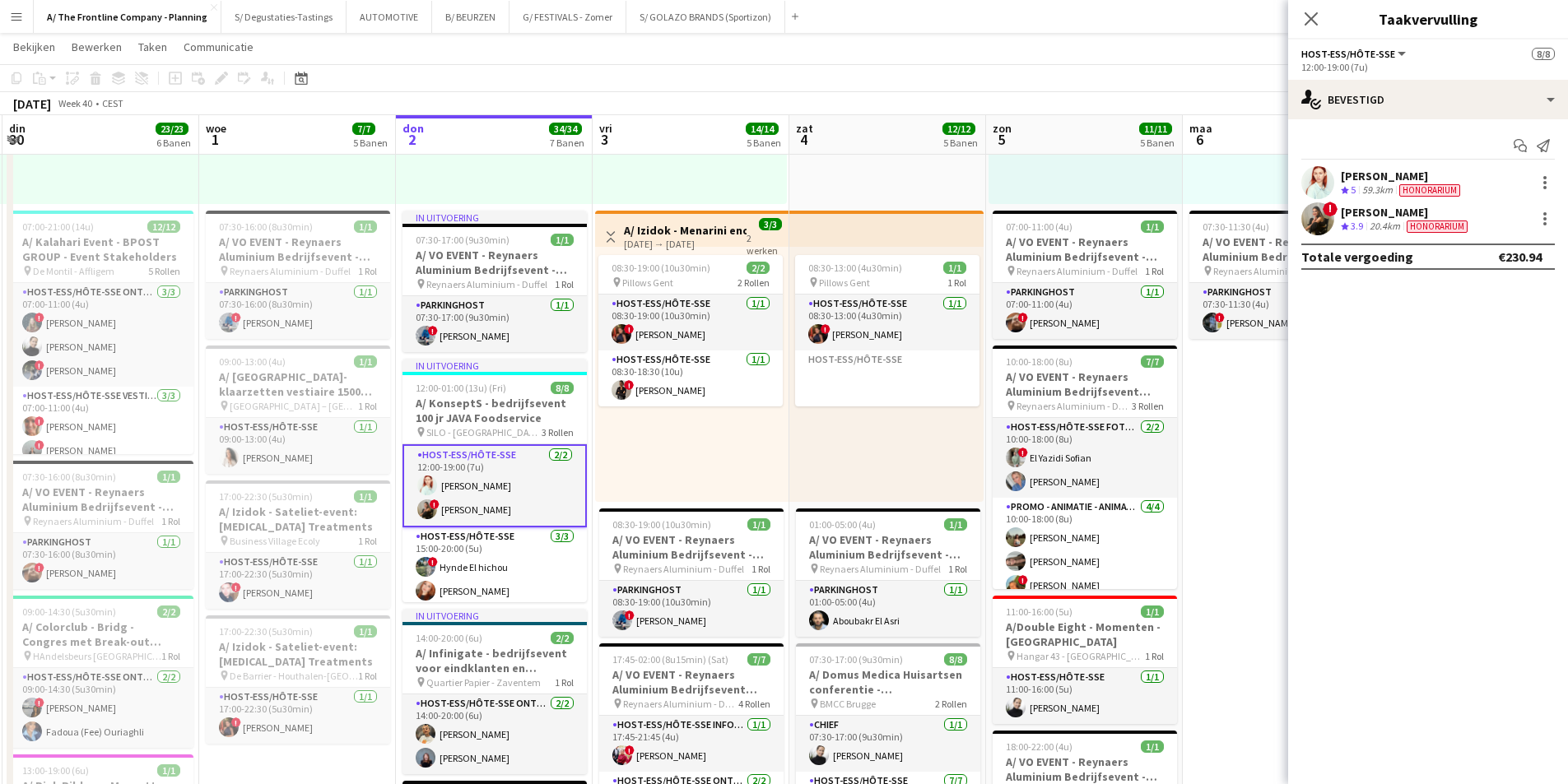
click at [1424, 172] on div "[PERSON_NAME]" at bounding box center [1403, 176] width 123 height 15
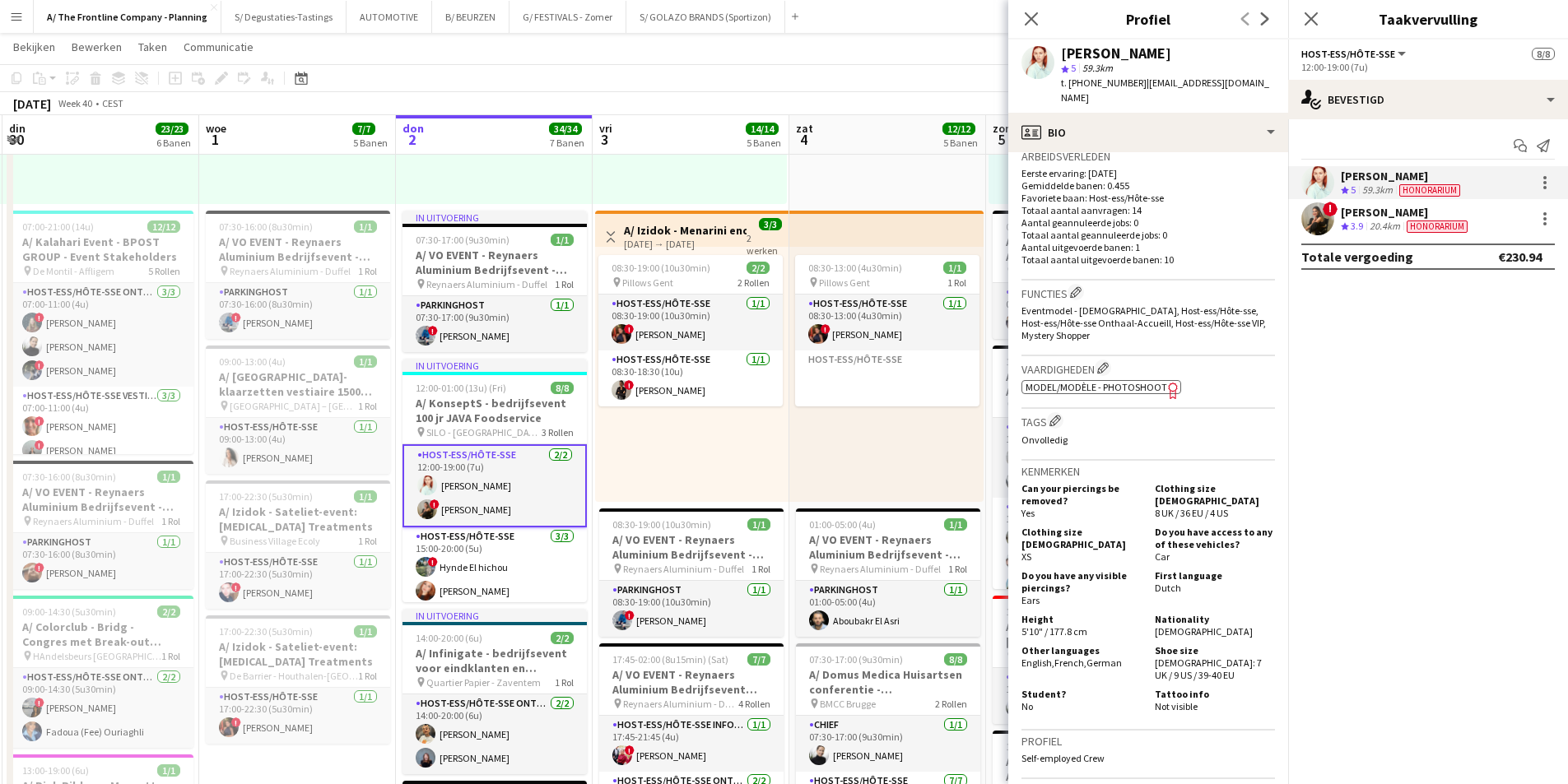
scroll to position [411, 0]
click at [1342, 220] on div "Ploegbeoordeling 3.9" at bounding box center [1354, 227] width 25 height 14
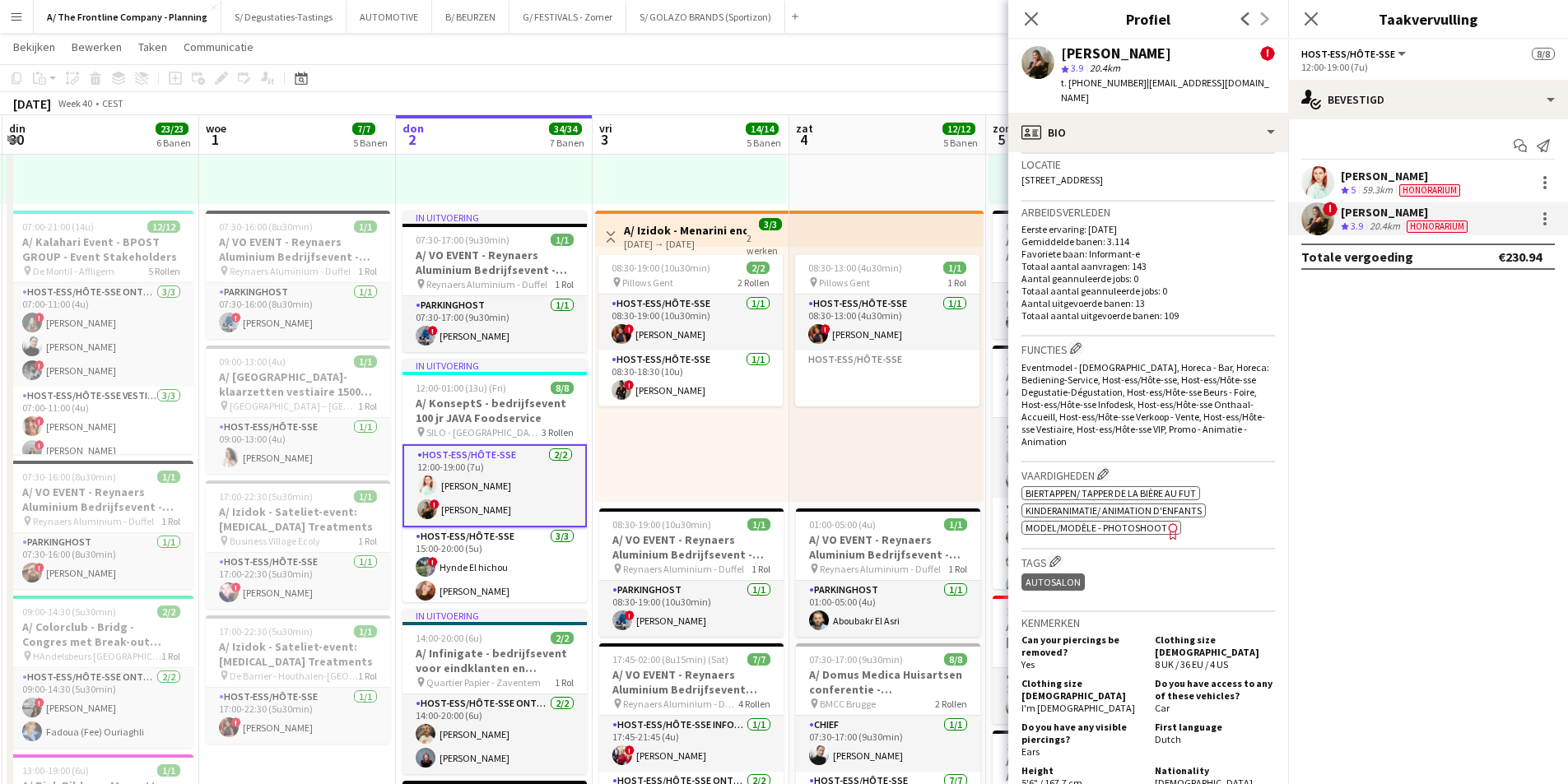
scroll to position [658, 0]
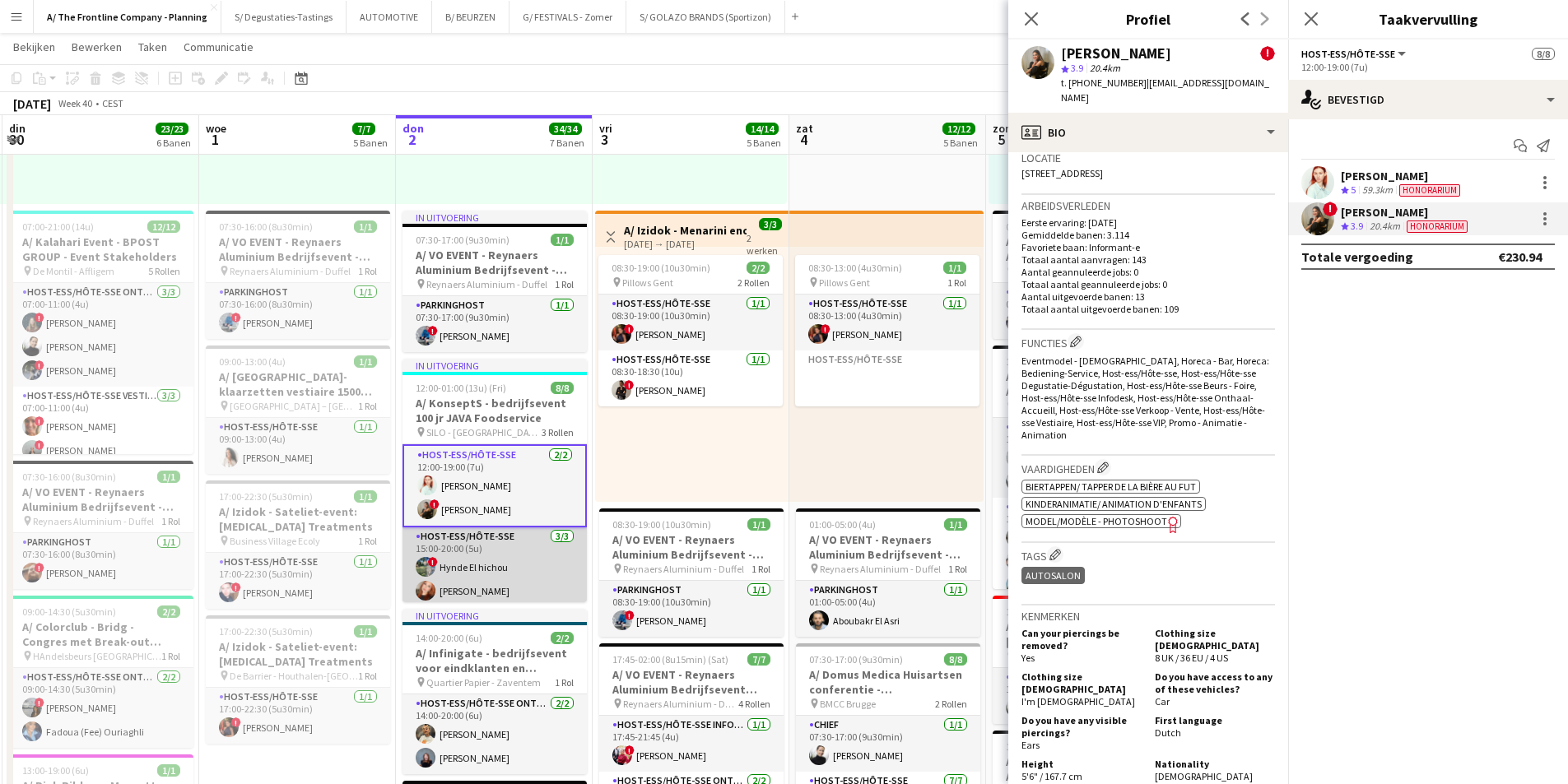
click at [544, 583] on app-card-role "Host-ess/Hôte-sse 3/3 15:00-20:00 (5u) ! Hynde El hichou Oda Podrimçaku ! Drena…" at bounding box center [495, 579] width 185 height 103
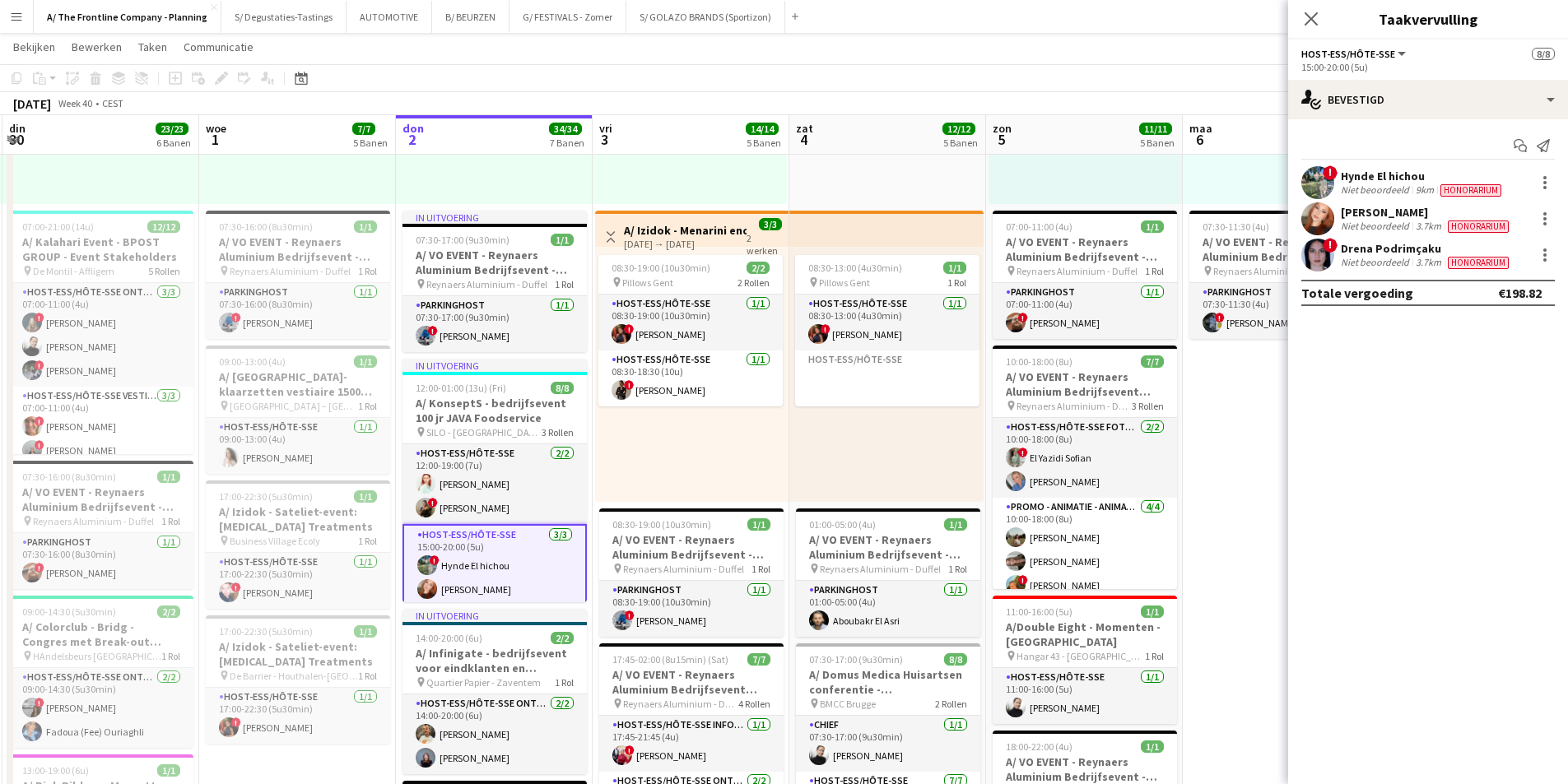
click at [1410, 177] on div "Hynde El hichou" at bounding box center [1423, 176] width 164 height 15
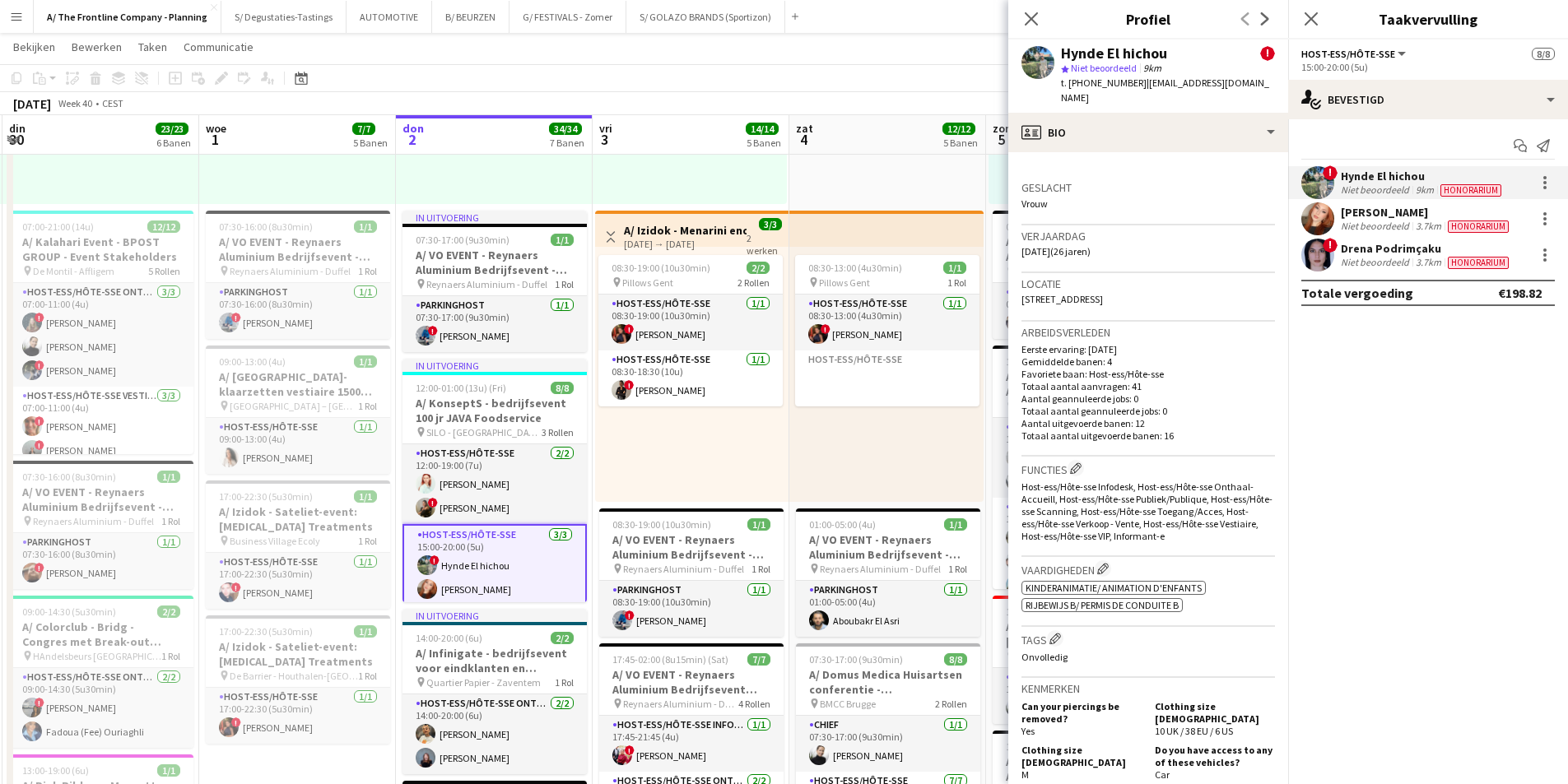
scroll to position [494, 0]
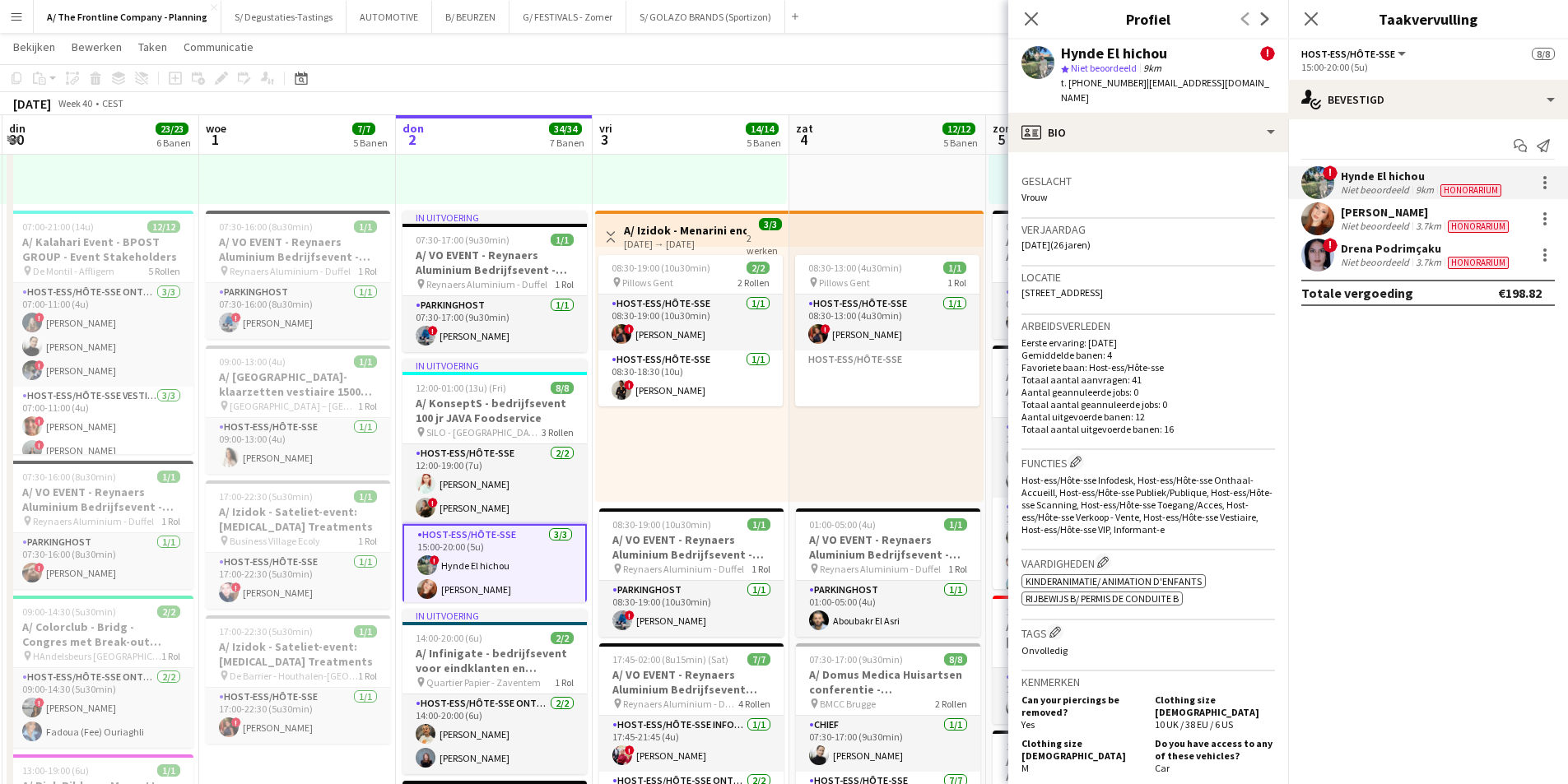
click at [1398, 215] on div "[PERSON_NAME]" at bounding box center [1427, 212] width 172 height 15
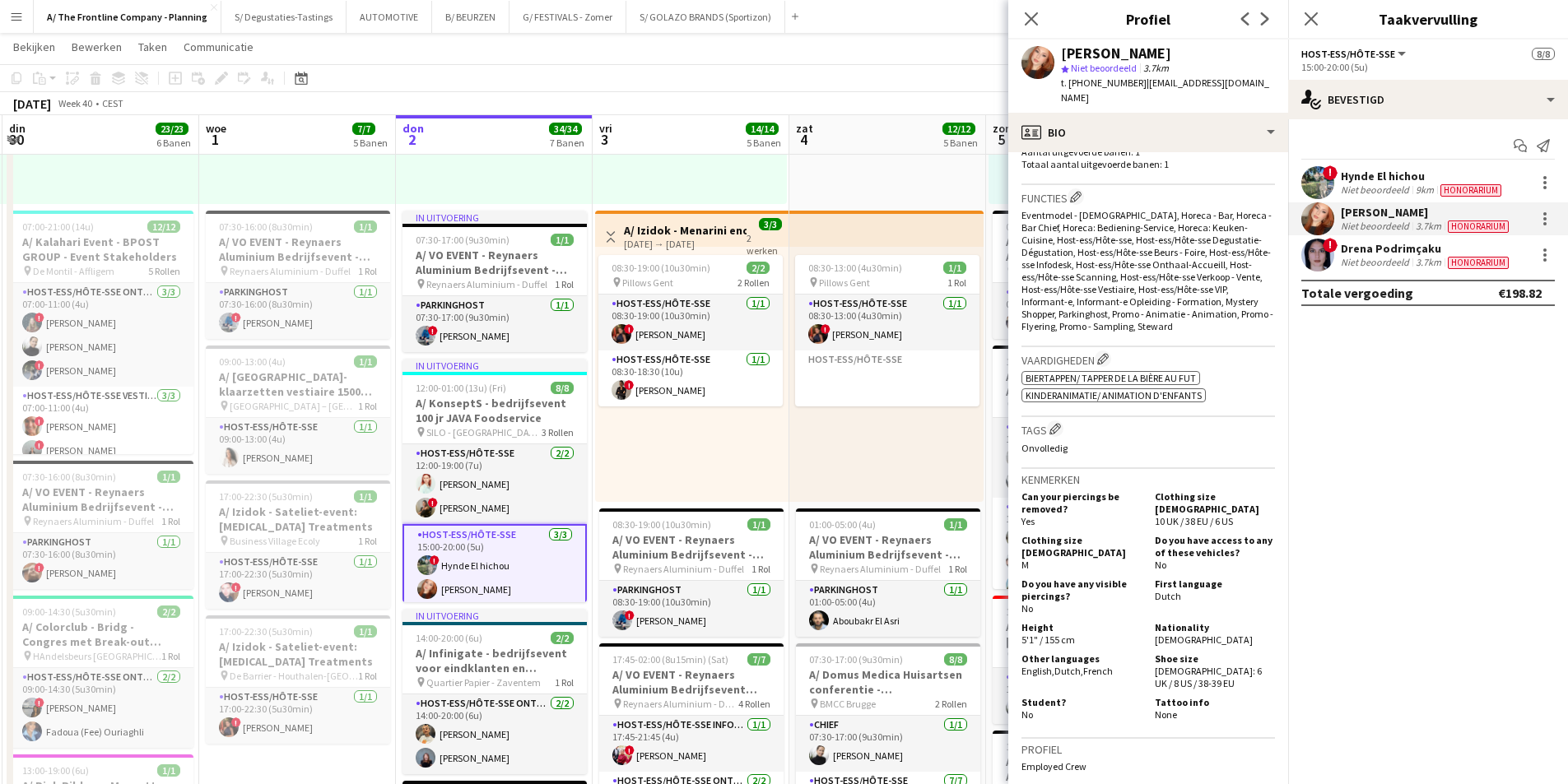
click at [1338, 270] on div "! Drena Podrimçaku Niet beoordeeld 3.7km Honorarium" at bounding box center [1428, 256] width 280 height 33
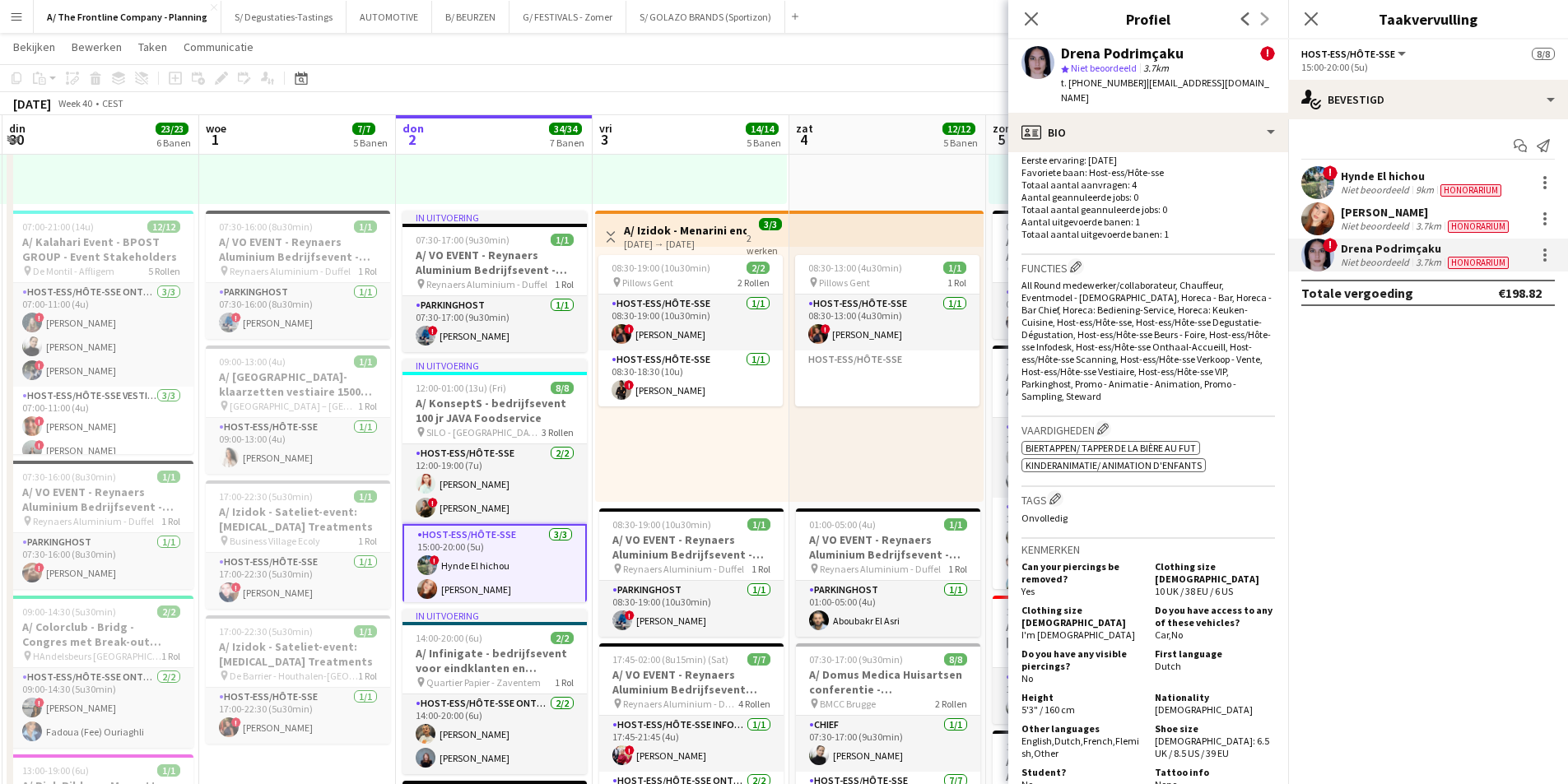
scroll to position [987, 0]
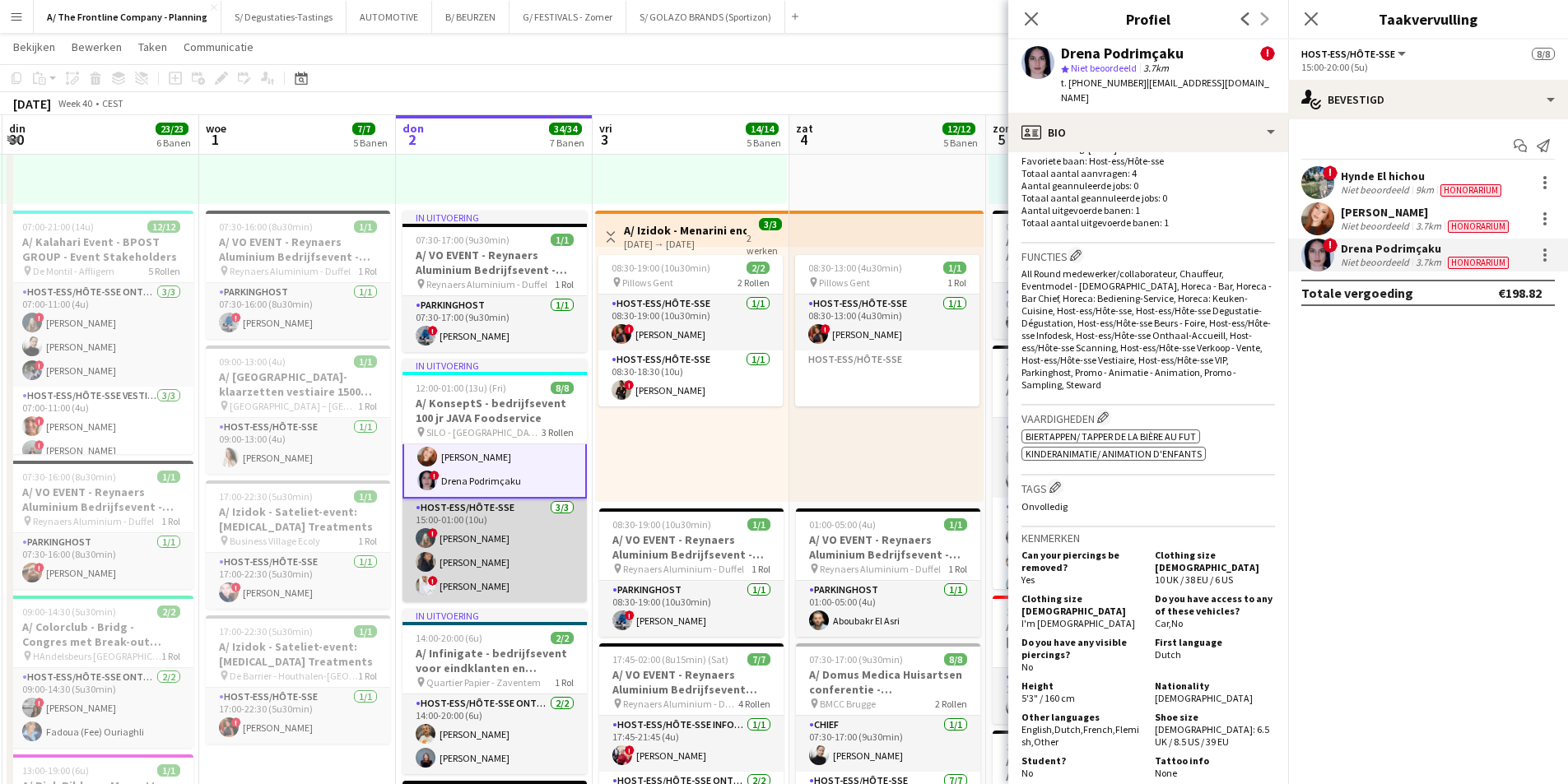
click at [475, 546] on app-card-role "Host-ess/Hôte-sse 3/3 15:00-01:00 (10u) ! Laurien Verheyen Samia Bouker ! Soula…" at bounding box center [495, 550] width 185 height 103
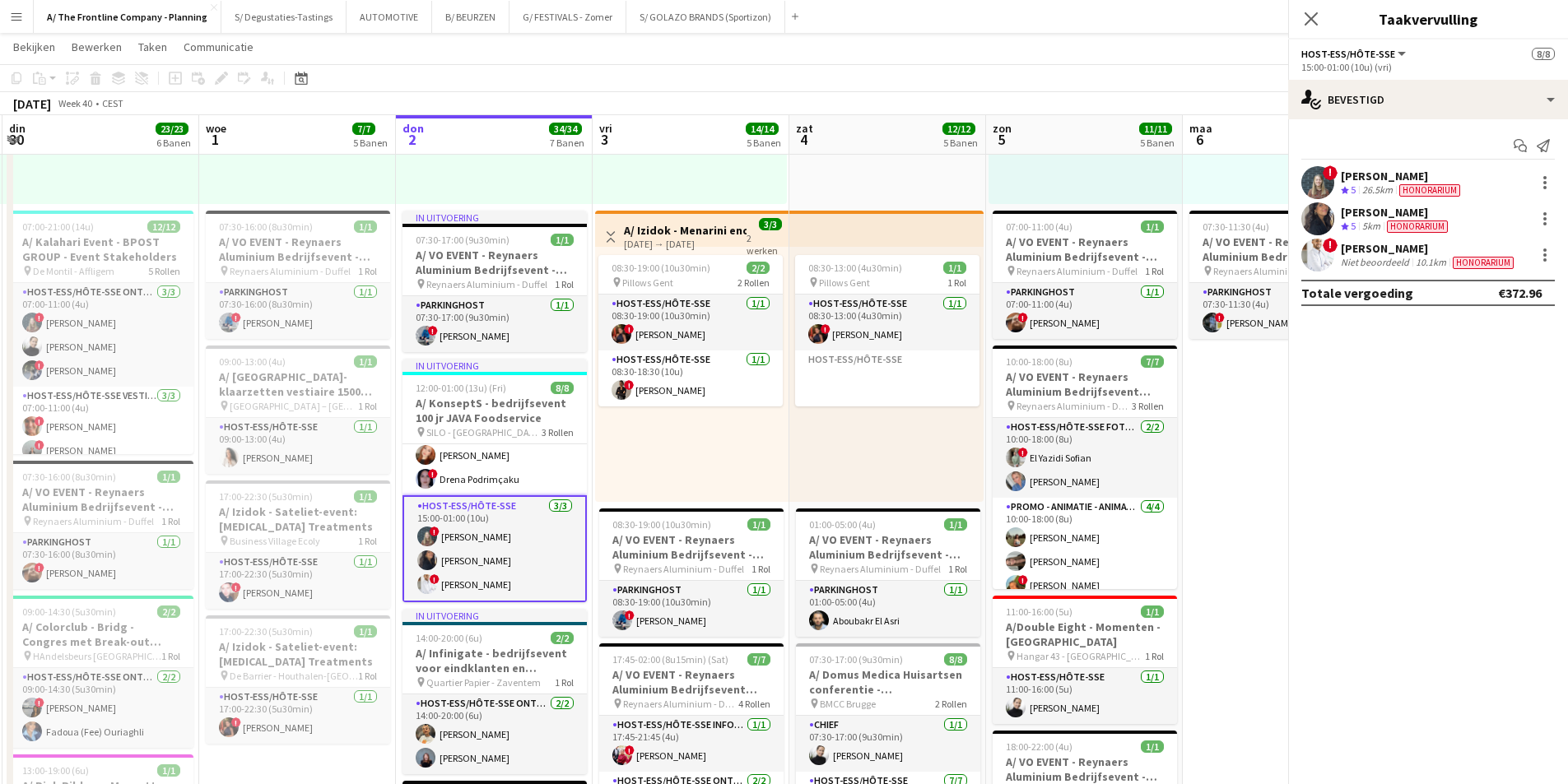
scroll to position [130, 0]
click at [1404, 176] on div "[PERSON_NAME]" at bounding box center [1403, 176] width 123 height 15
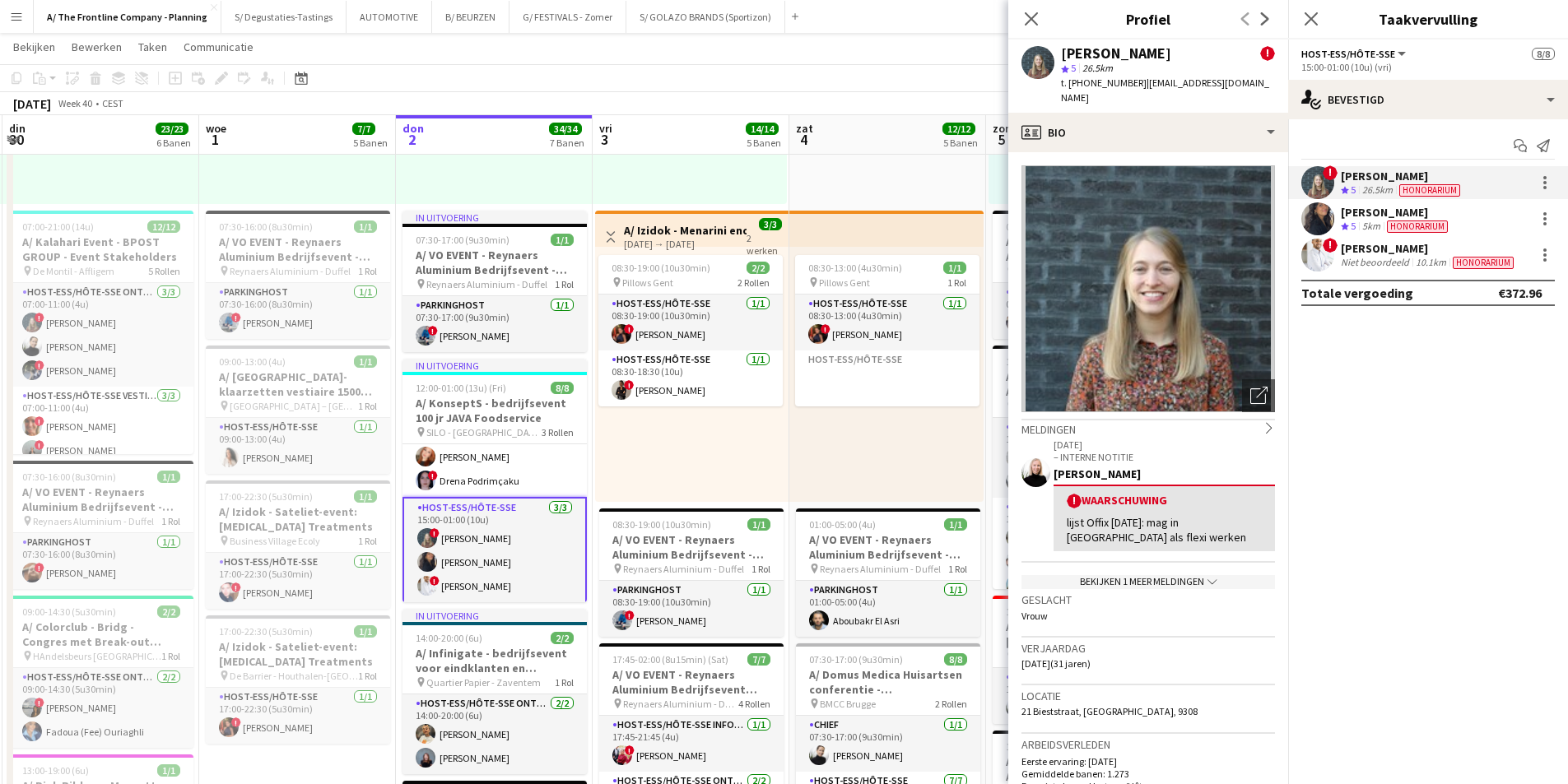
scroll to position [132, 0]
click at [1367, 227] on div "5km" at bounding box center [1371, 227] width 25 height 14
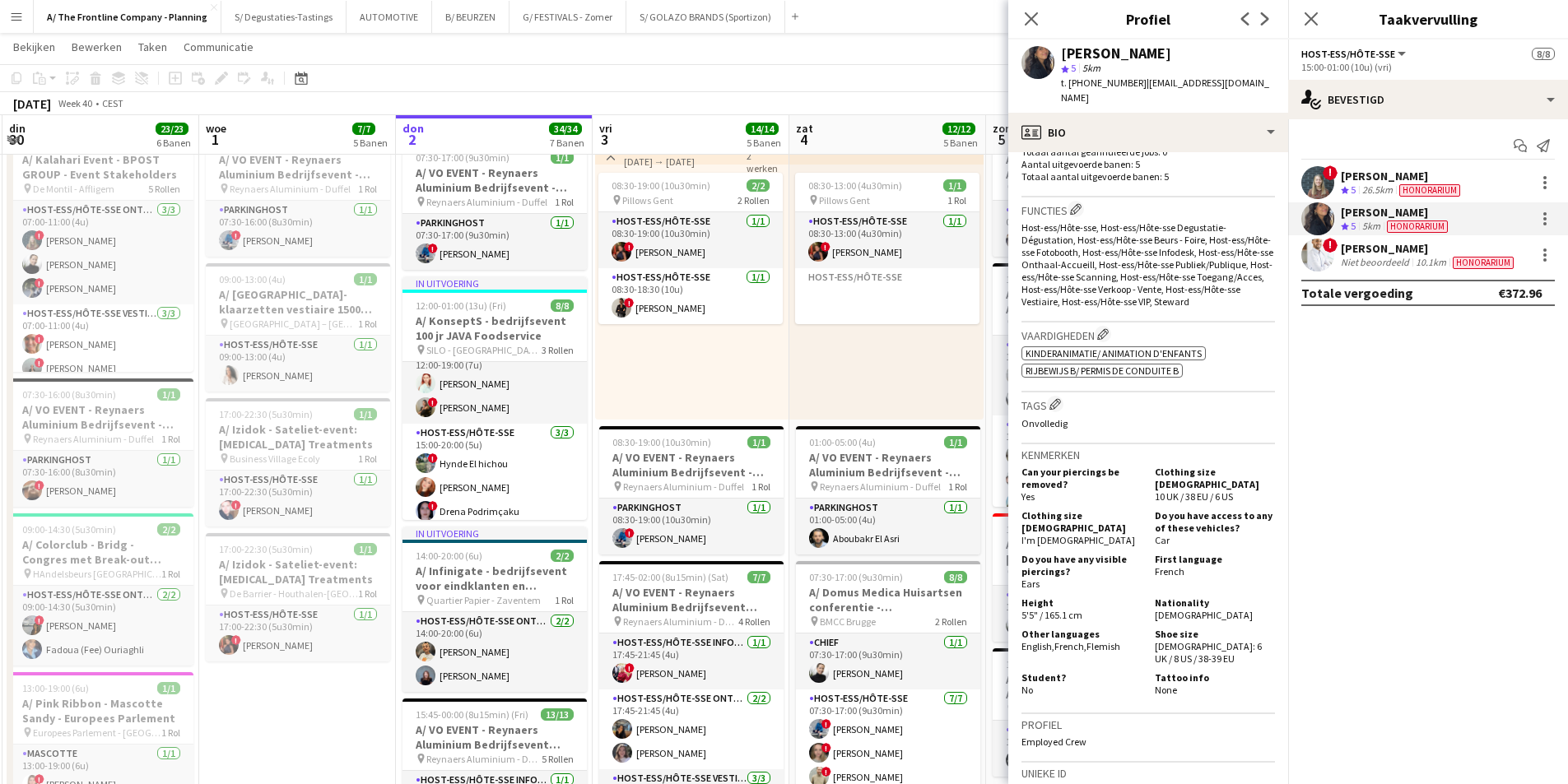
scroll to position [0, 0]
